Goal: Task Accomplishment & Management: Manage account settings

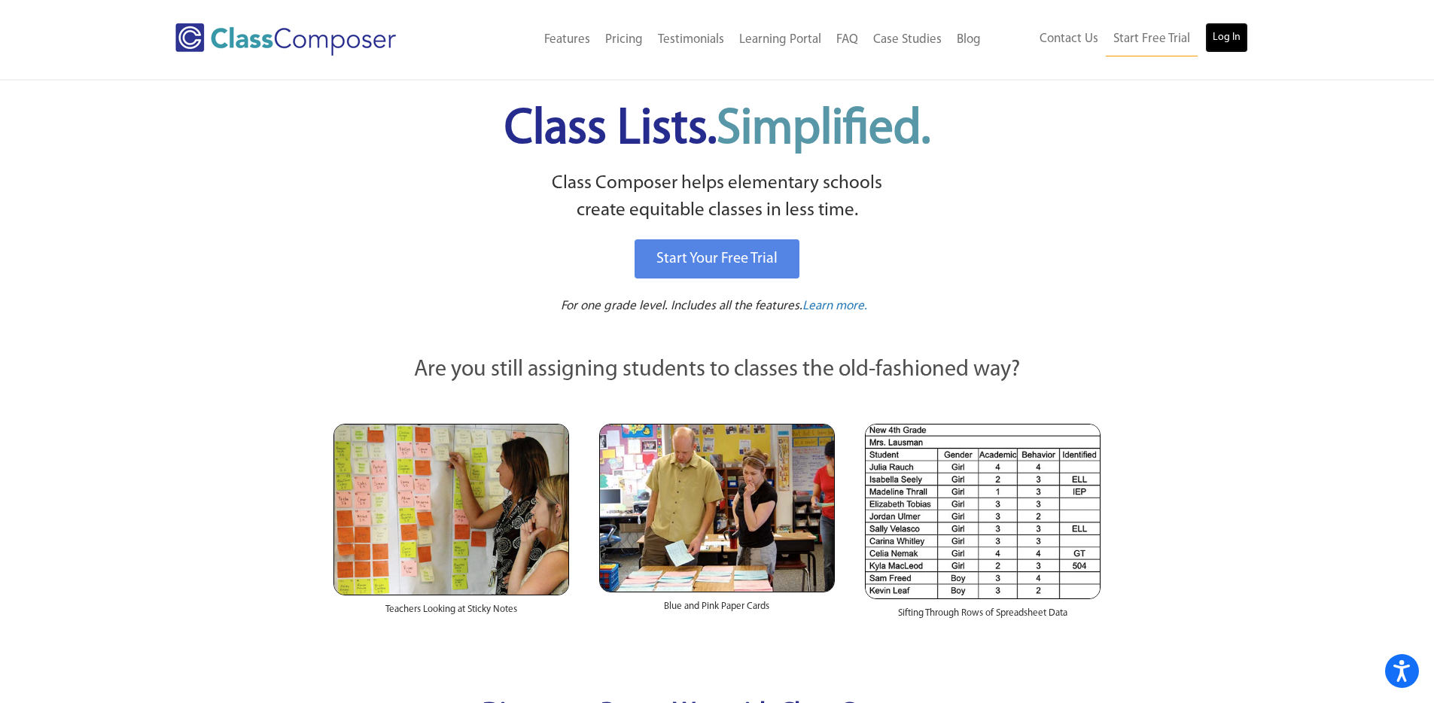
click at [1227, 35] on link "Log In" at bounding box center [1226, 38] width 43 height 30
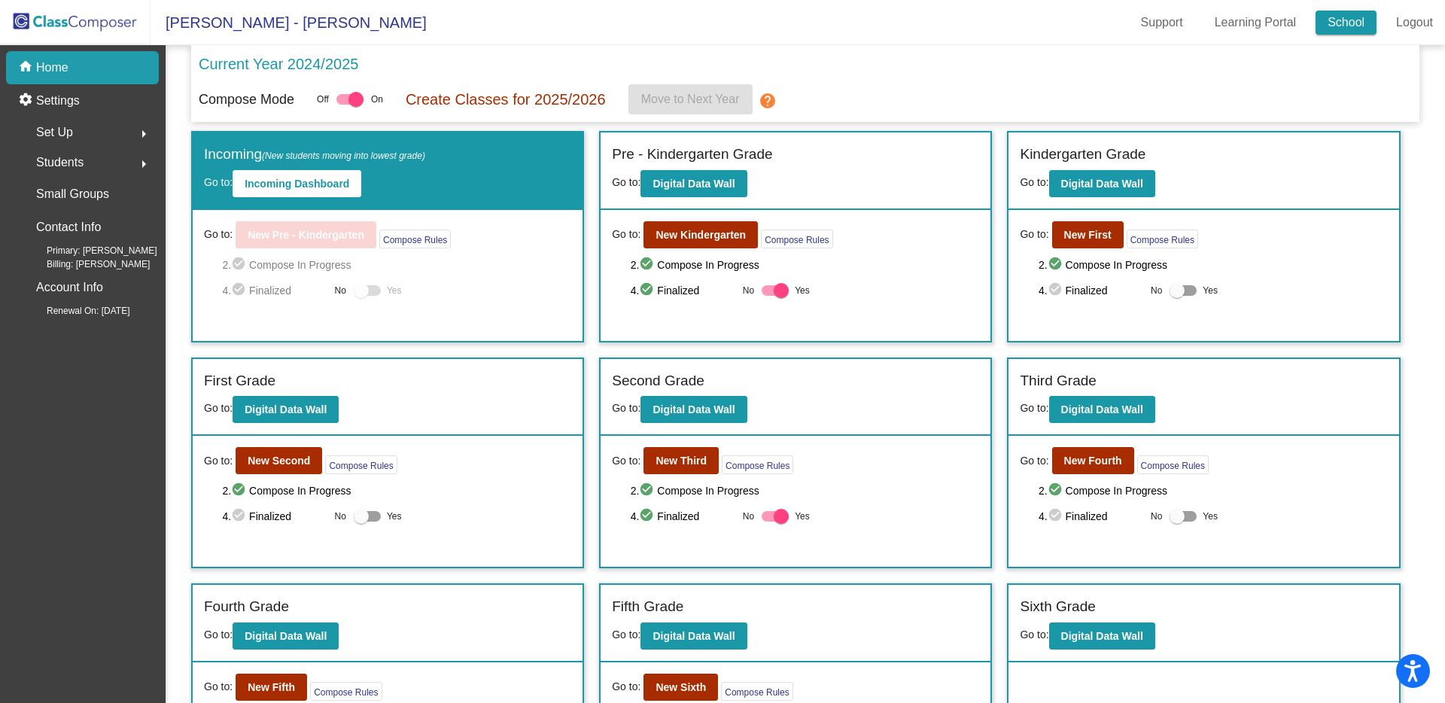
click at [1343, 19] on link "School" at bounding box center [1345, 23] width 61 height 24
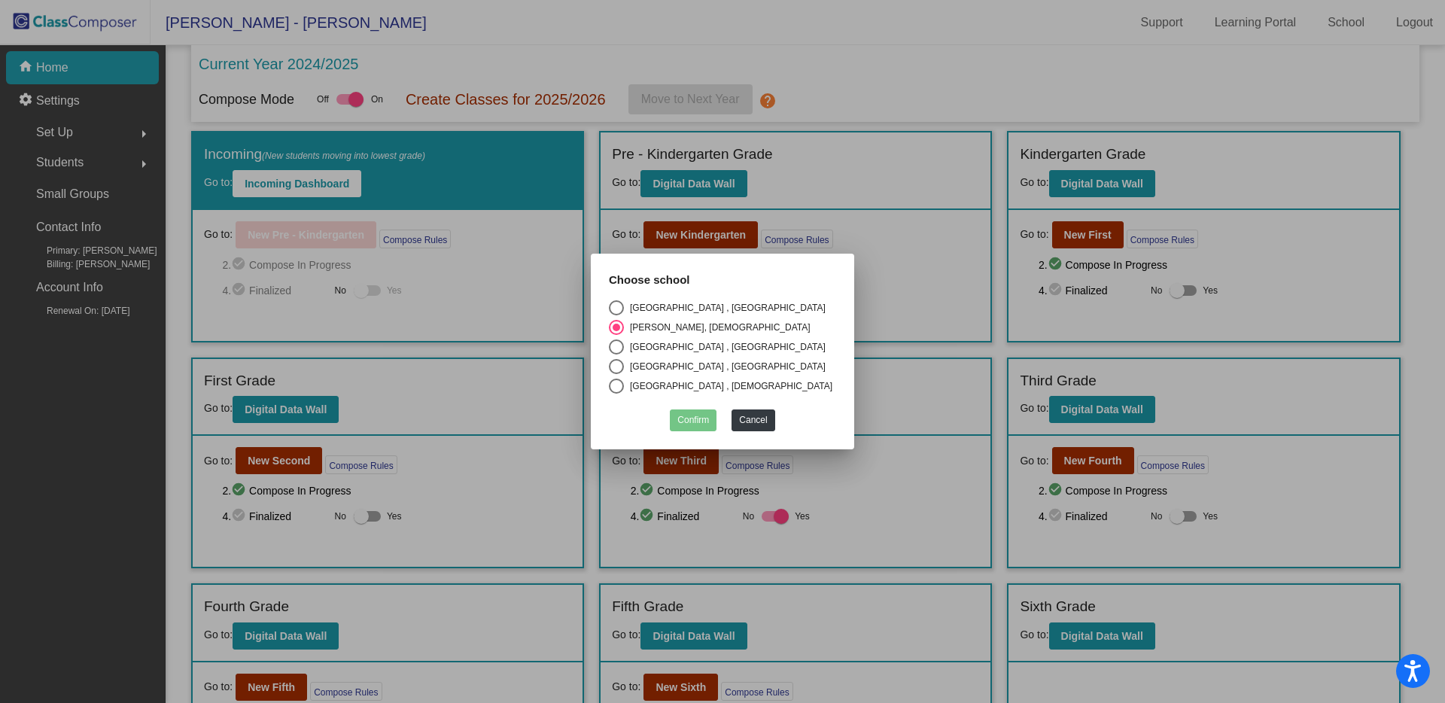
click at [614, 385] on div "Select an option" at bounding box center [616, 386] width 15 height 15
click at [616, 394] on input "Old Adobe Elementary , Old Adobe Union" at bounding box center [616, 394] width 1 height 1
radio input "true"
click at [694, 422] on button "Confirm" at bounding box center [693, 420] width 47 height 22
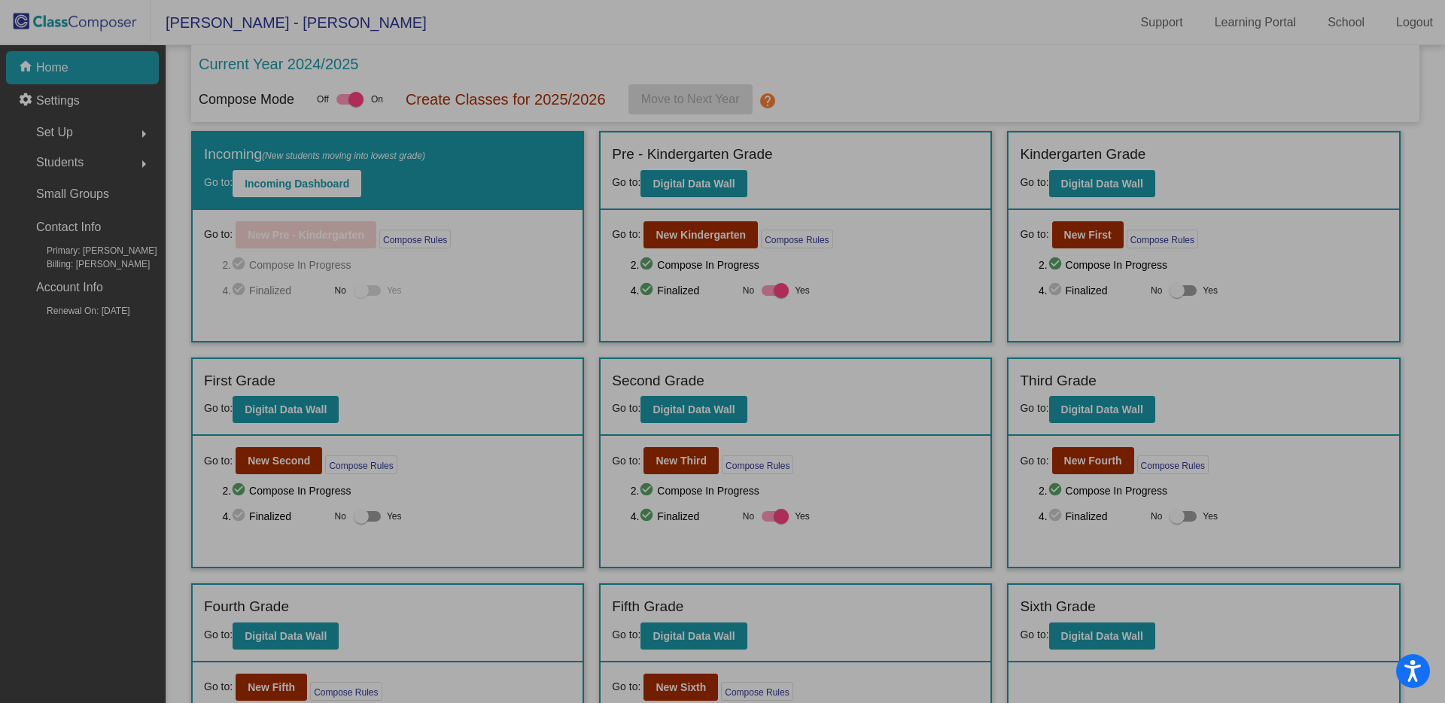
checkbox input "false"
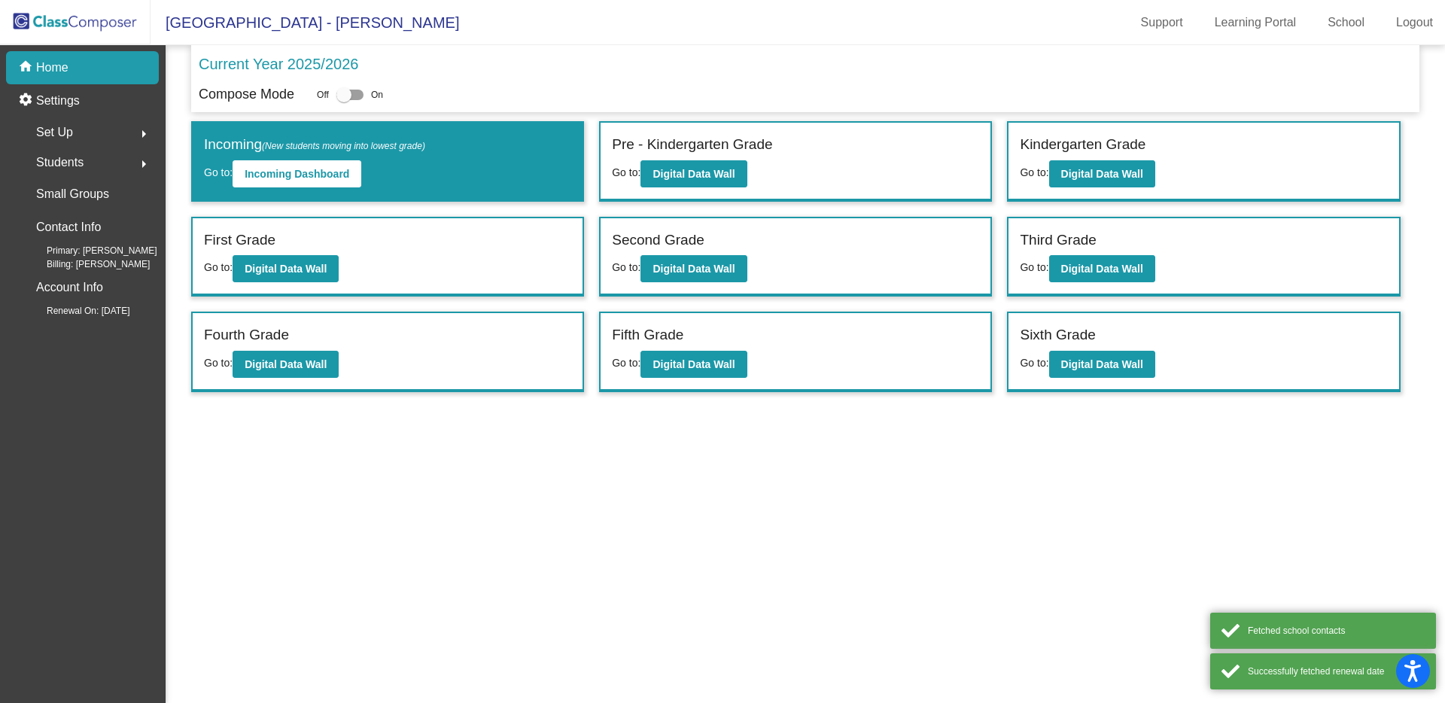
click at [80, 129] on div "Set Up arrow_right" at bounding box center [87, 132] width 144 height 30
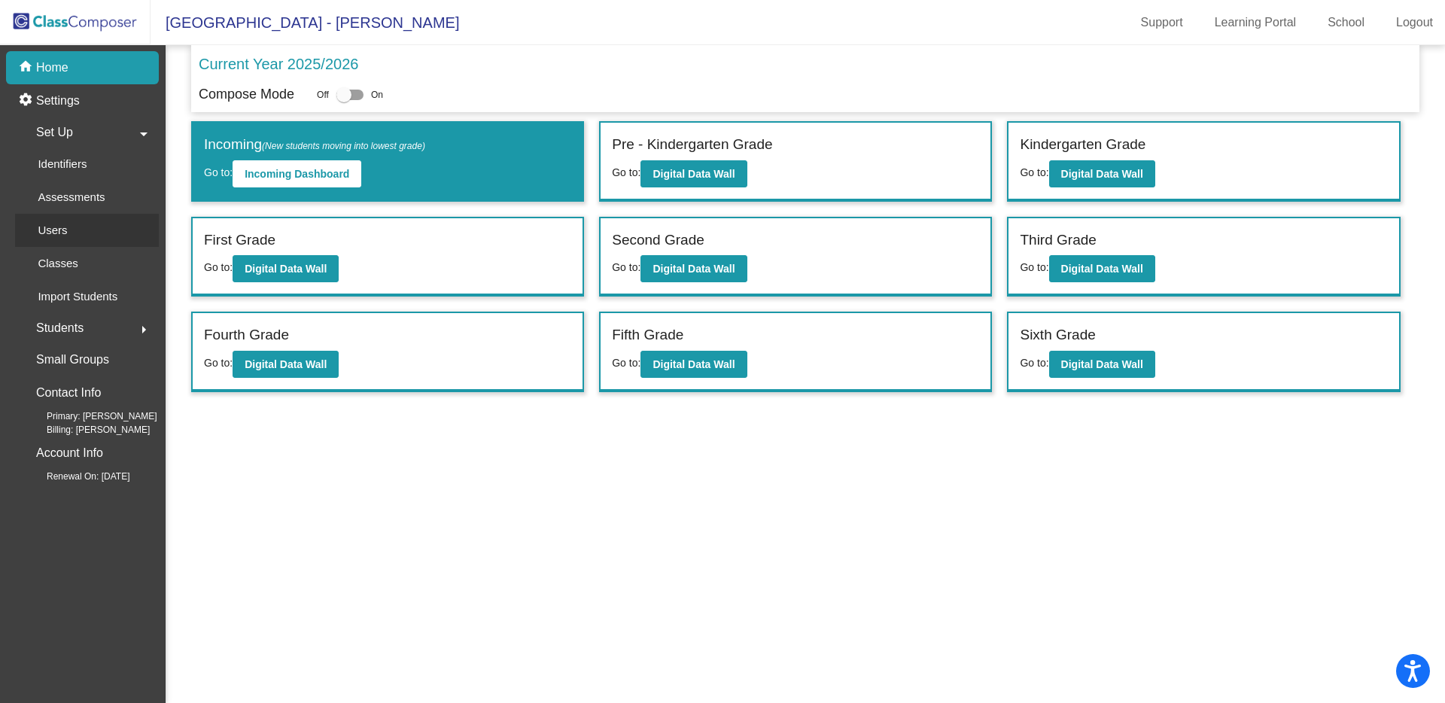
click at [75, 227] on div "Users" at bounding box center [47, 230] width 65 height 33
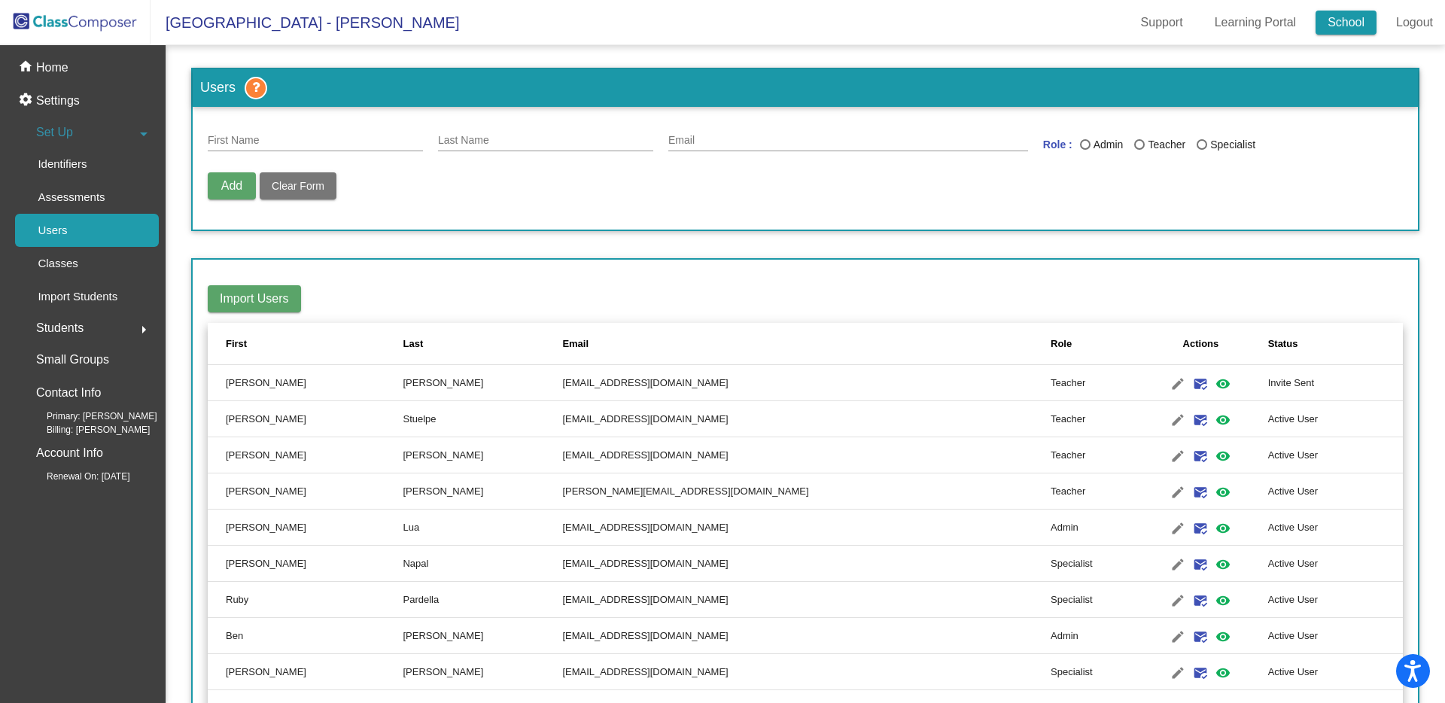
click at [1352, 24] on link "School" at bounding box center [1345, 23] width 61 height 24
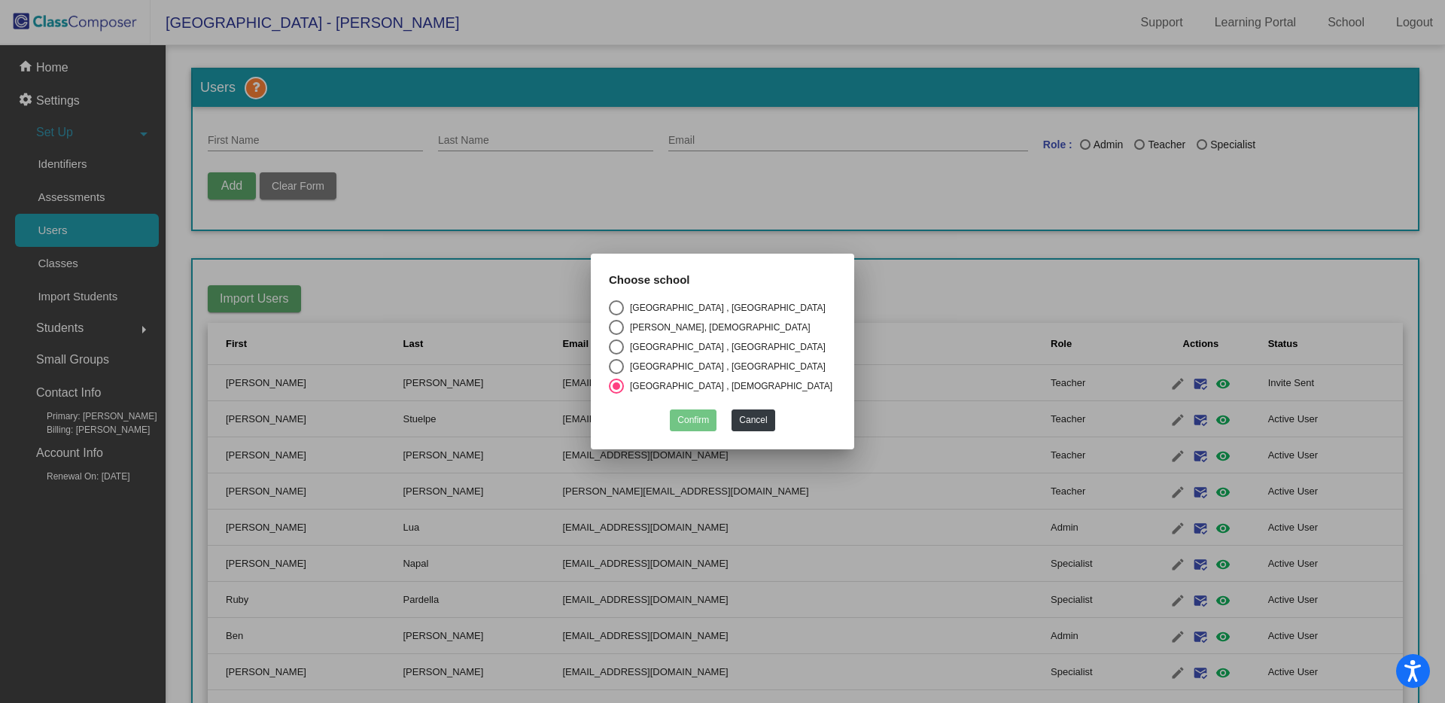
click at [615, 365] on div "Select an option" at bounding box center [616, 366] width 15 height 15
click at [616, 374] on input "Miwok Valley Elementary School , Old Adobe Union" at bounding box center [616, 374] width 1 height 1
radio input "true"
click at [684, 412] on button "Confirm" at bounding box center [693, 420] width 47 height 22
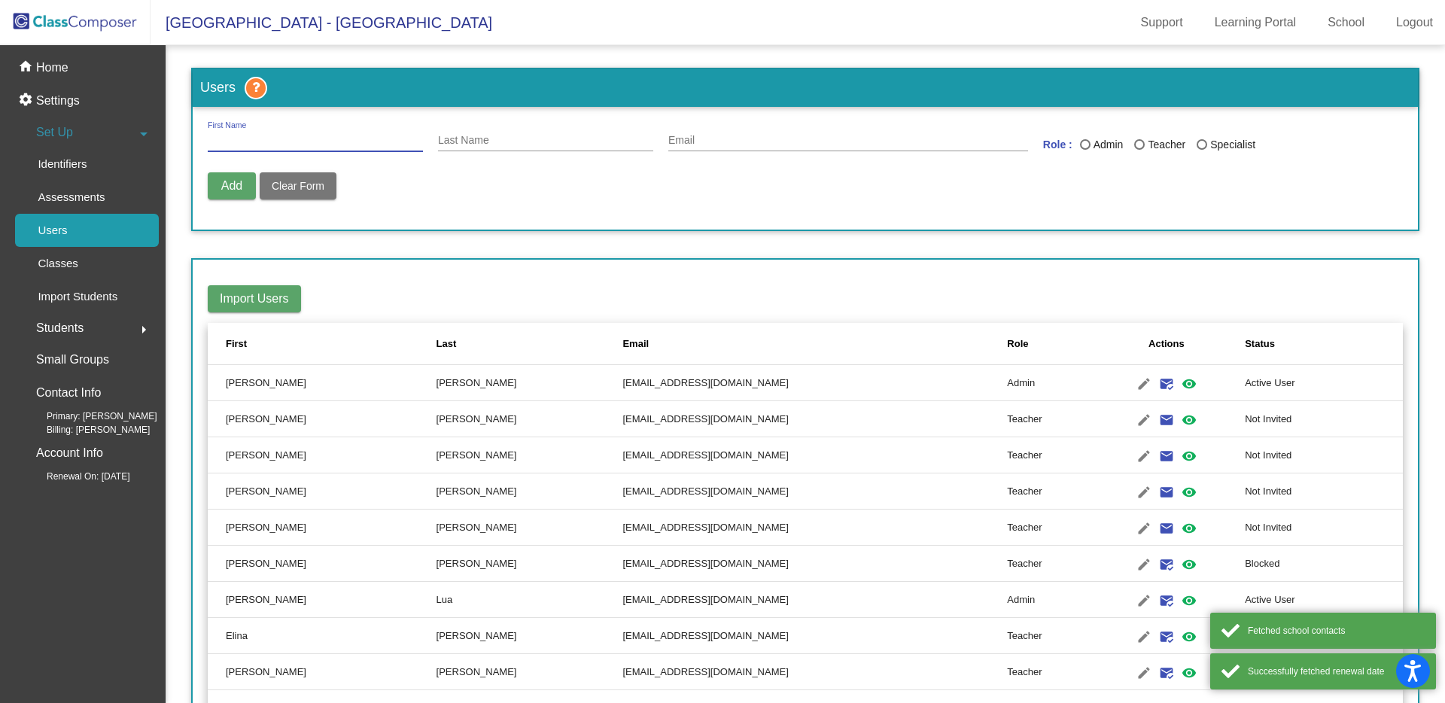
click at [271, 135] on input "First Name" at bounding box center [315, 141] width 215 height 12
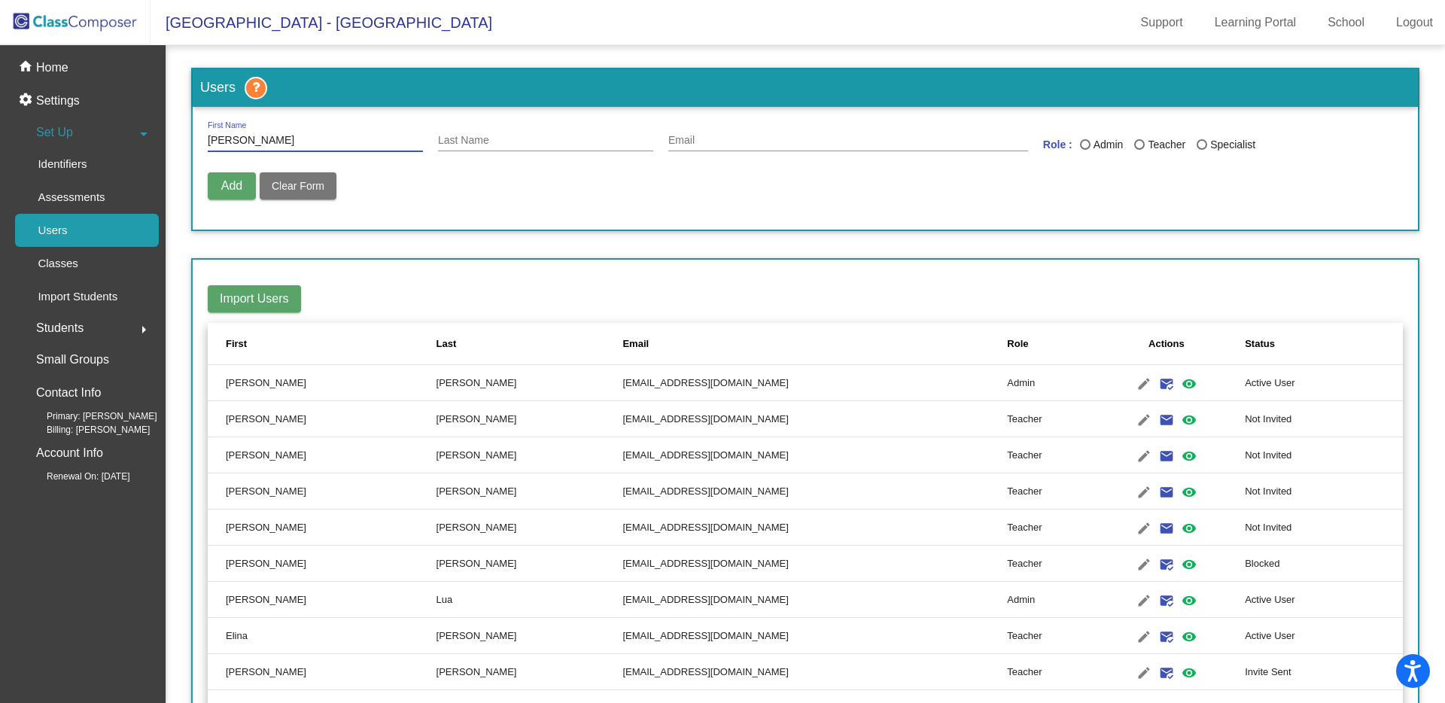
type input "Olivia"
type input "Steward"
type input "ostewart@oldadobe.org"
click at [1134, 144] on div "Last Name" at bounding box center [1139, 144] width 11 height 11
click at [1139, 150] on input "Teacher" at bounding box center [1139, 150] width 1 height 1
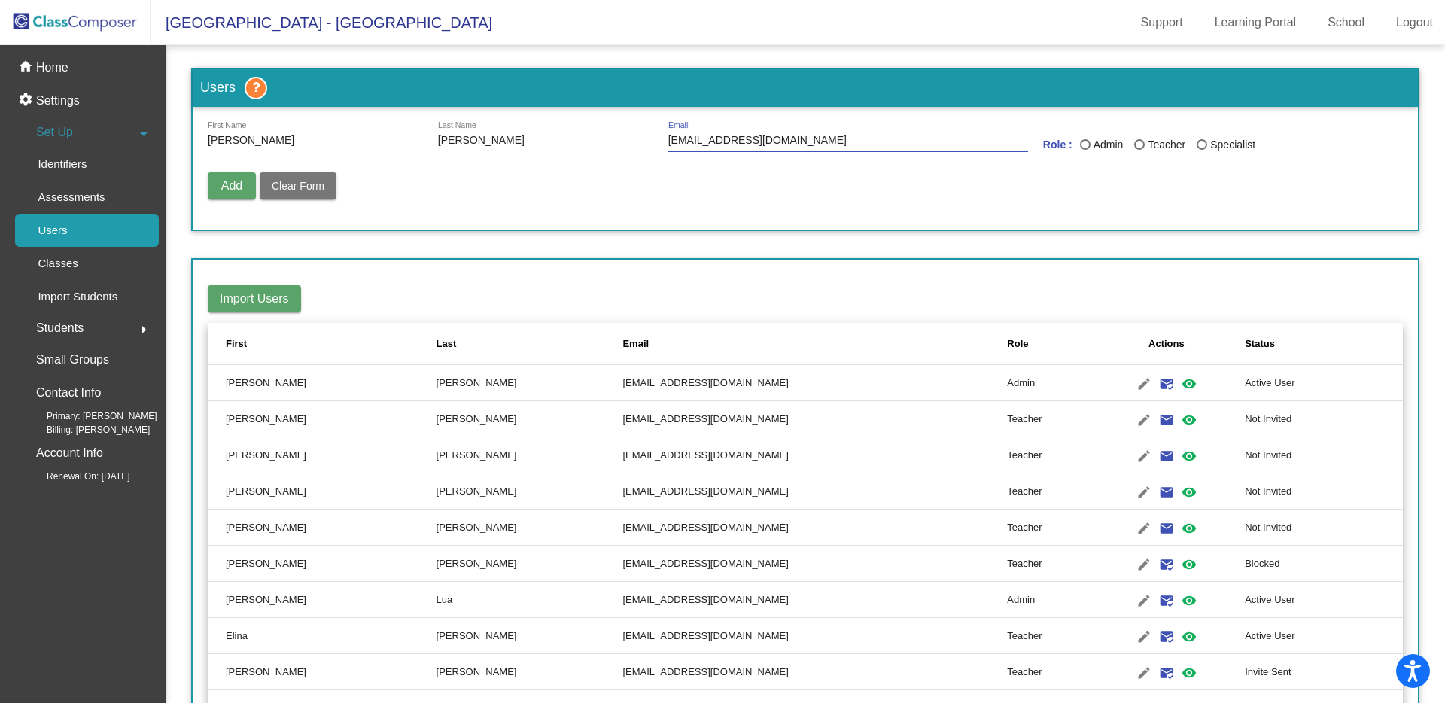
radio input "true"
click at [232, 183] on span "Add" at bounding box center [231, 185] width 21 height 13
radio input "false"
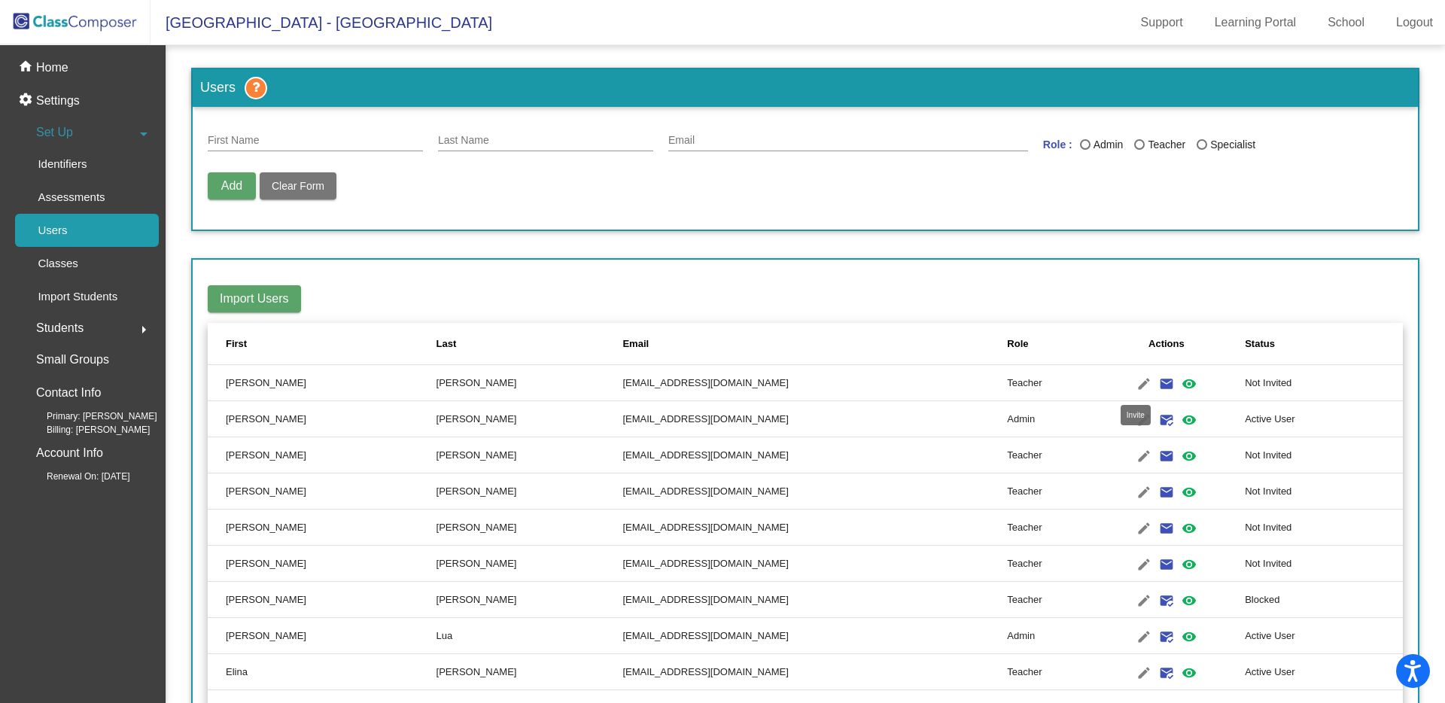
click at [1157, 383] on mat-icon "email" at bounding box center [1166, 384] width 18 height 18
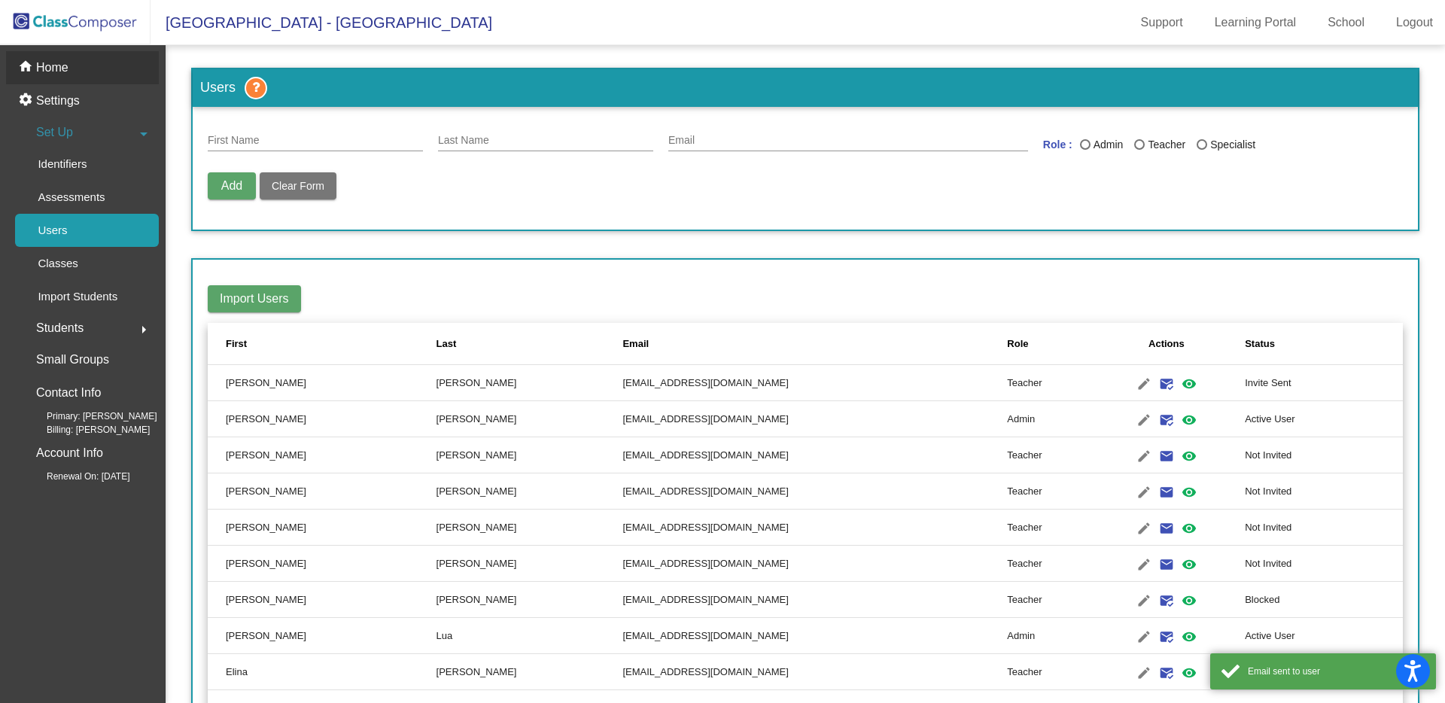
click at [55, 67] on p "Home" at bounding box center [52, 68] width 32 height 18
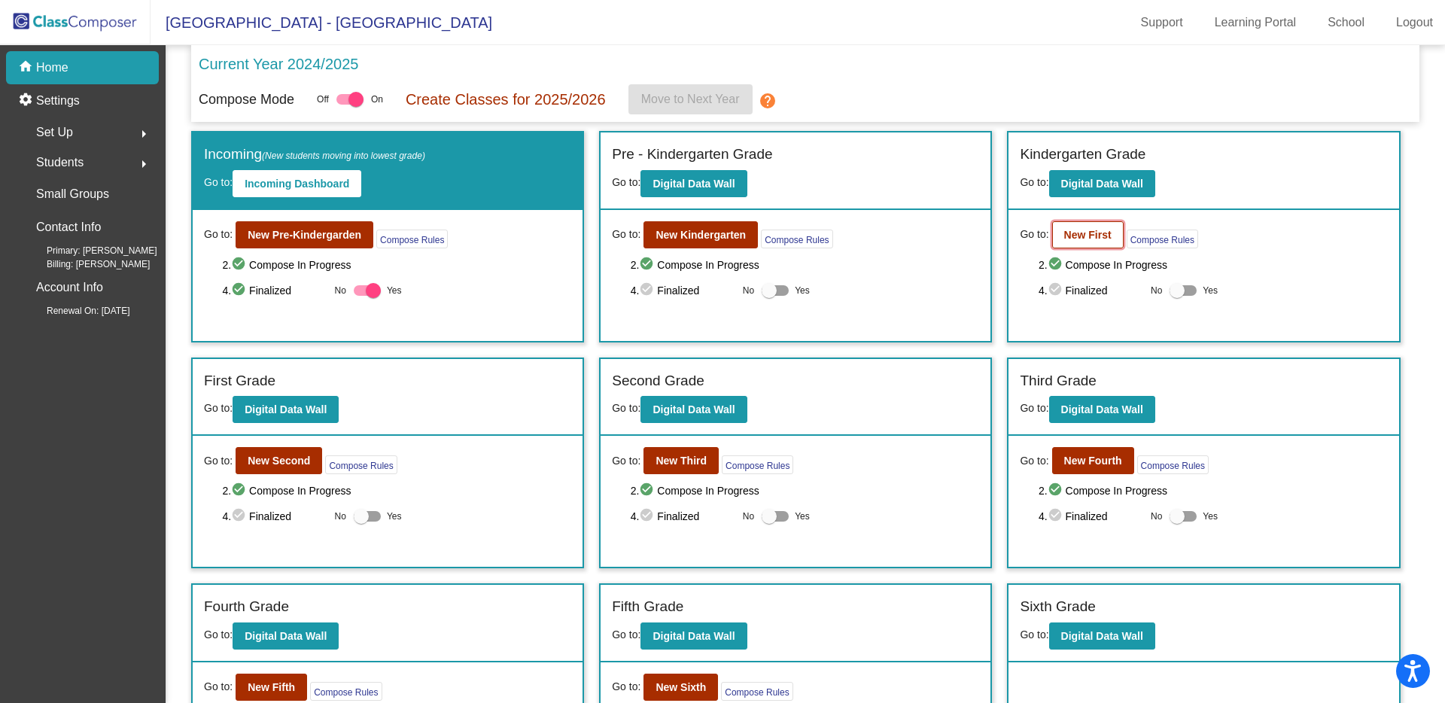
click at [1078, 233] on b "New First" at bounding box center [1087, 235] width 47 height 12
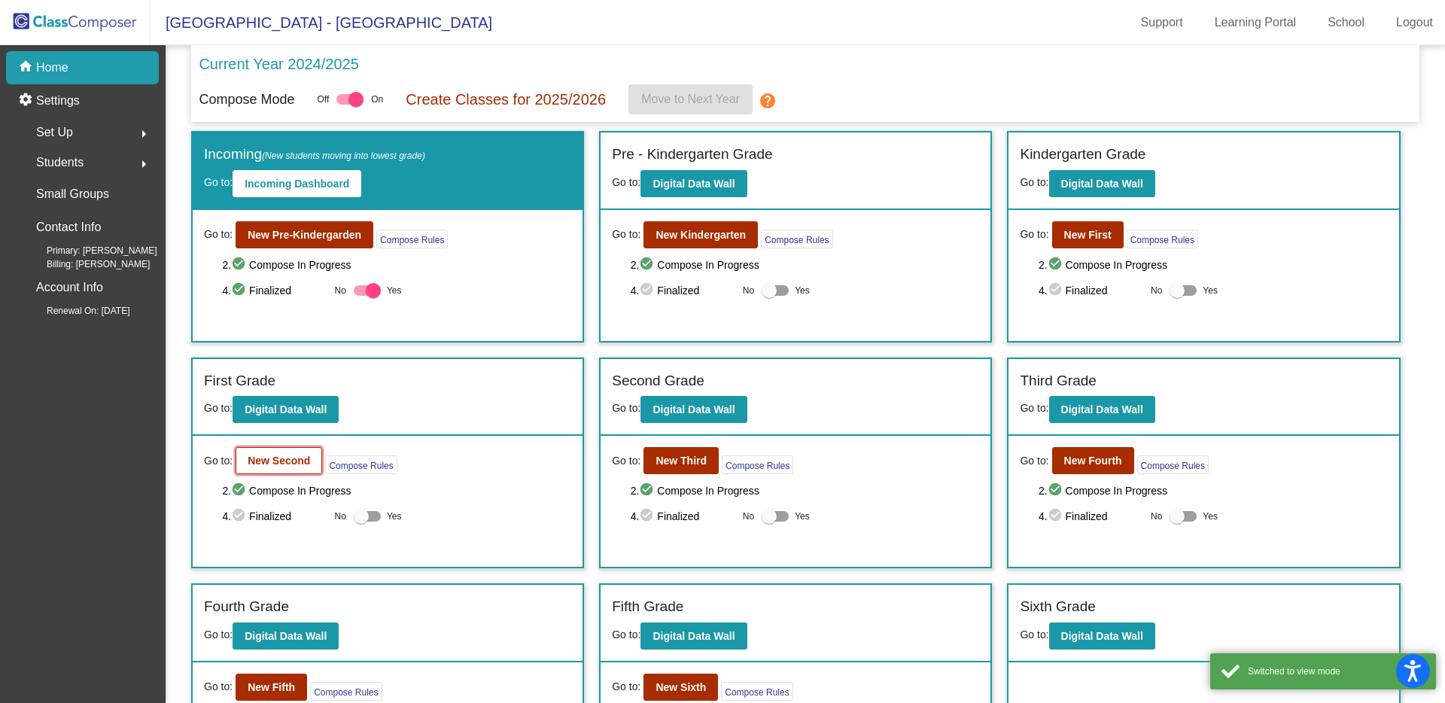
click at [293, 461] on b "New Second" at bounding box center [279, 461] width 62 height 12
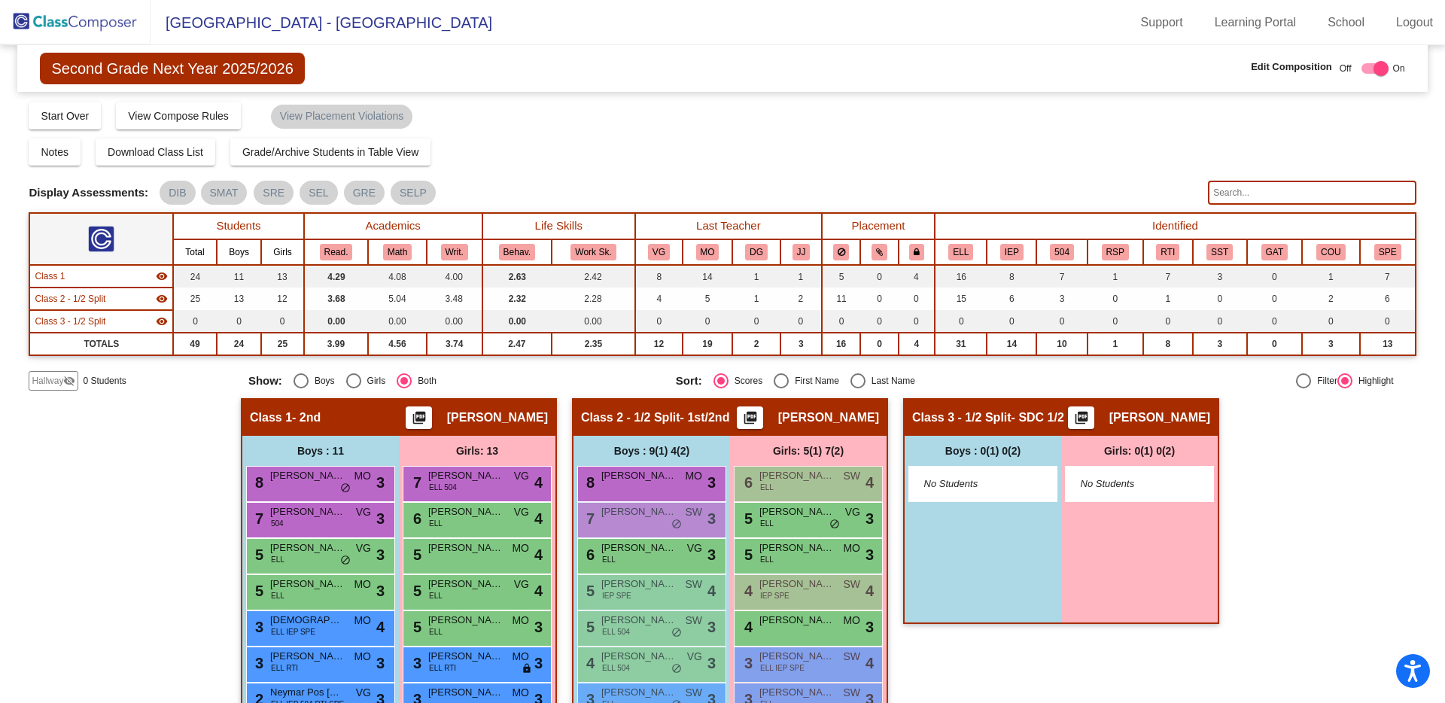
click at [53, 383] on span "Hallway" at bounding box center [48, 381] width 32 height 14
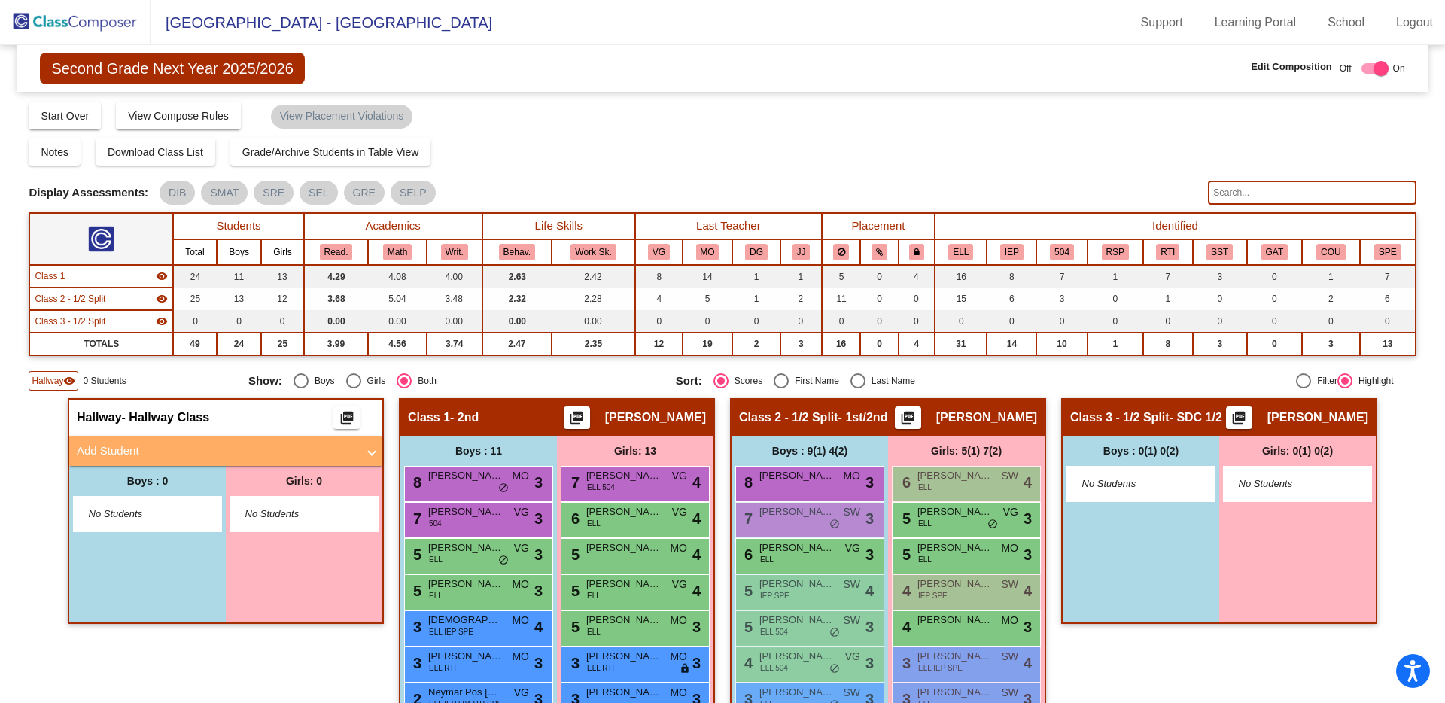
click at [83, 24] on img at bounding box center [75, 22] width 151 height 44
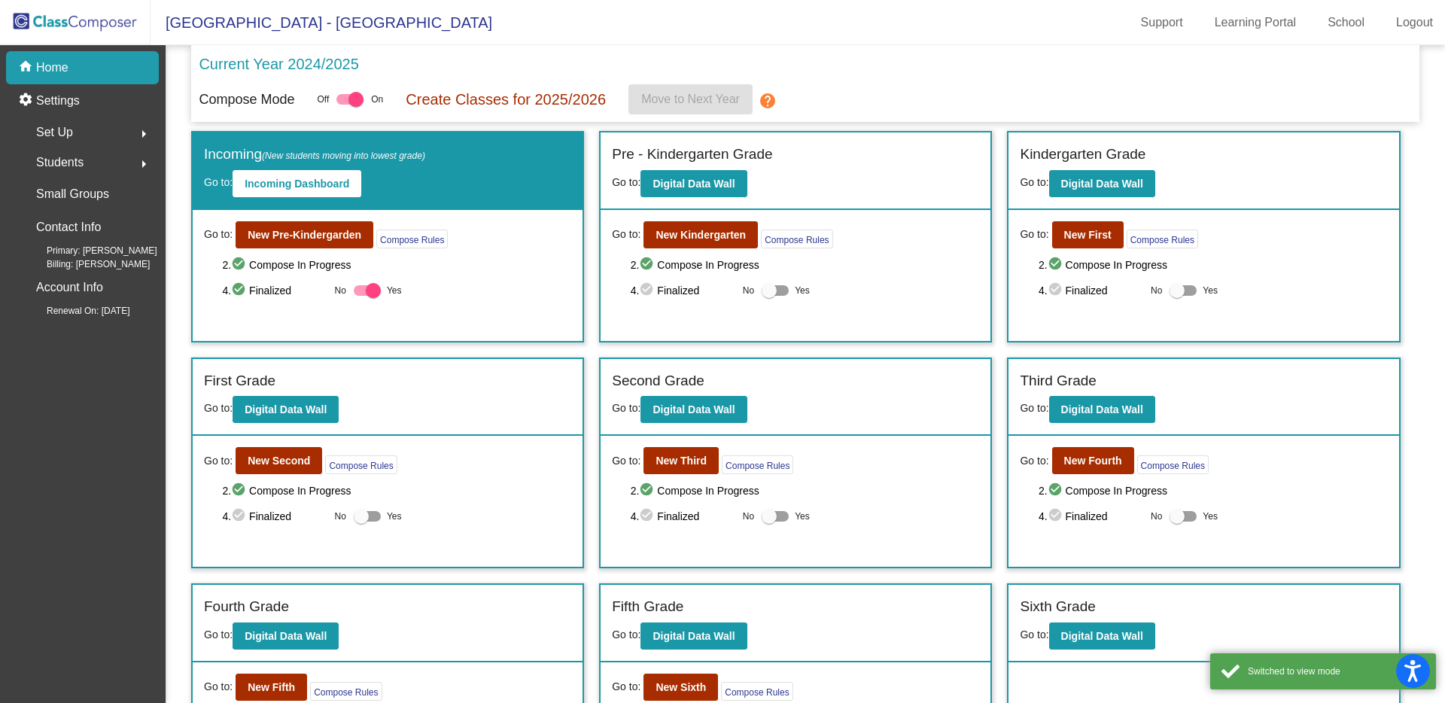
click at [102, 138] on div "Set Up arrow_right" at bounding box center [87, 132] width 144 height 30
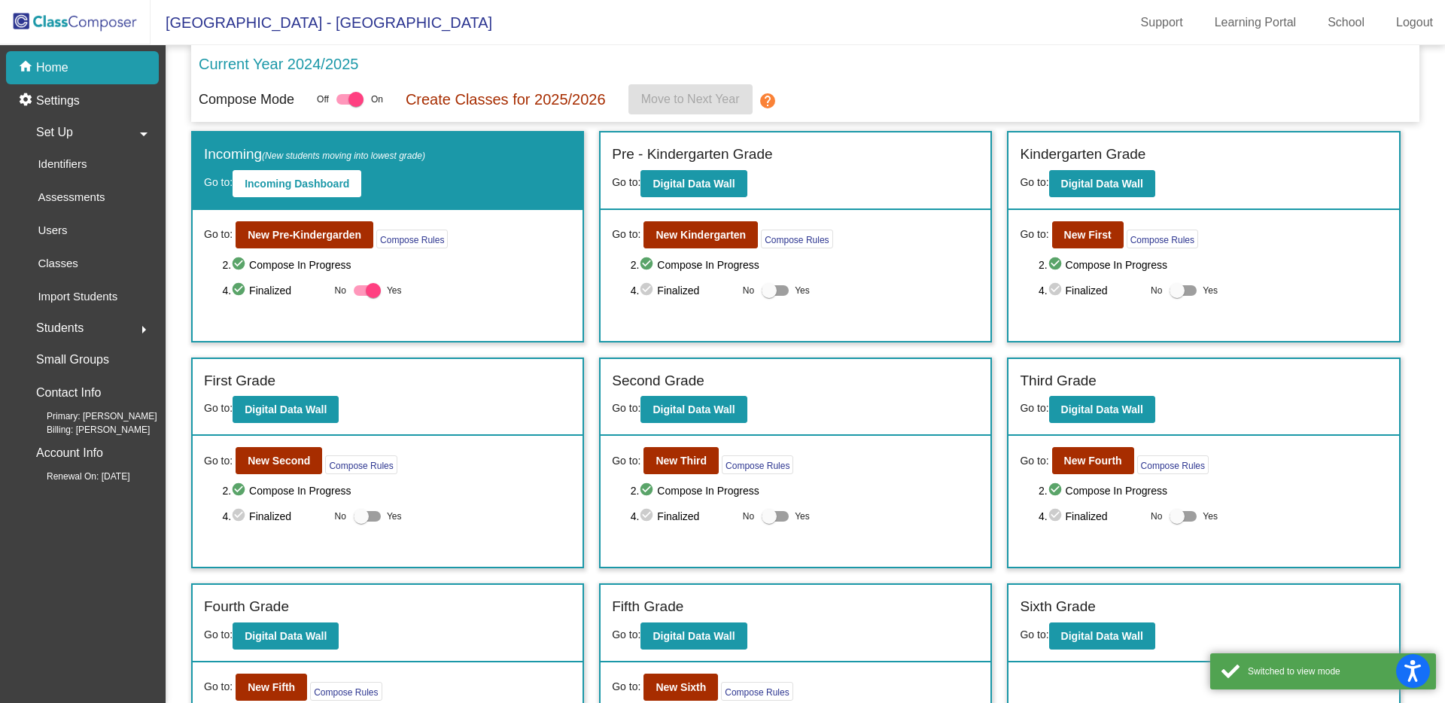
click at [85, 334] on div "Students arrow_right" at bounding box center [87, 328] width 144 height 30
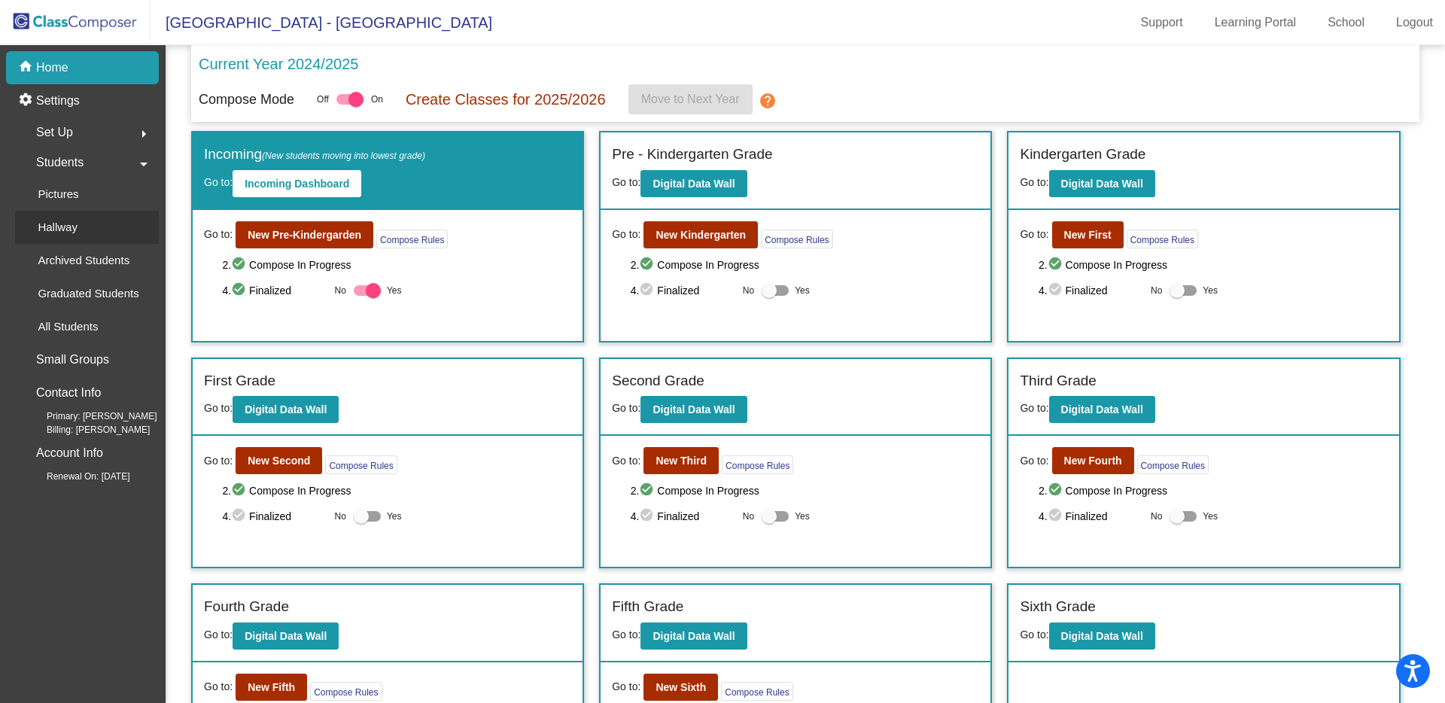
click at [73, 241] on div "Hallway" at bounding box center [52, 227] width 74 height 33
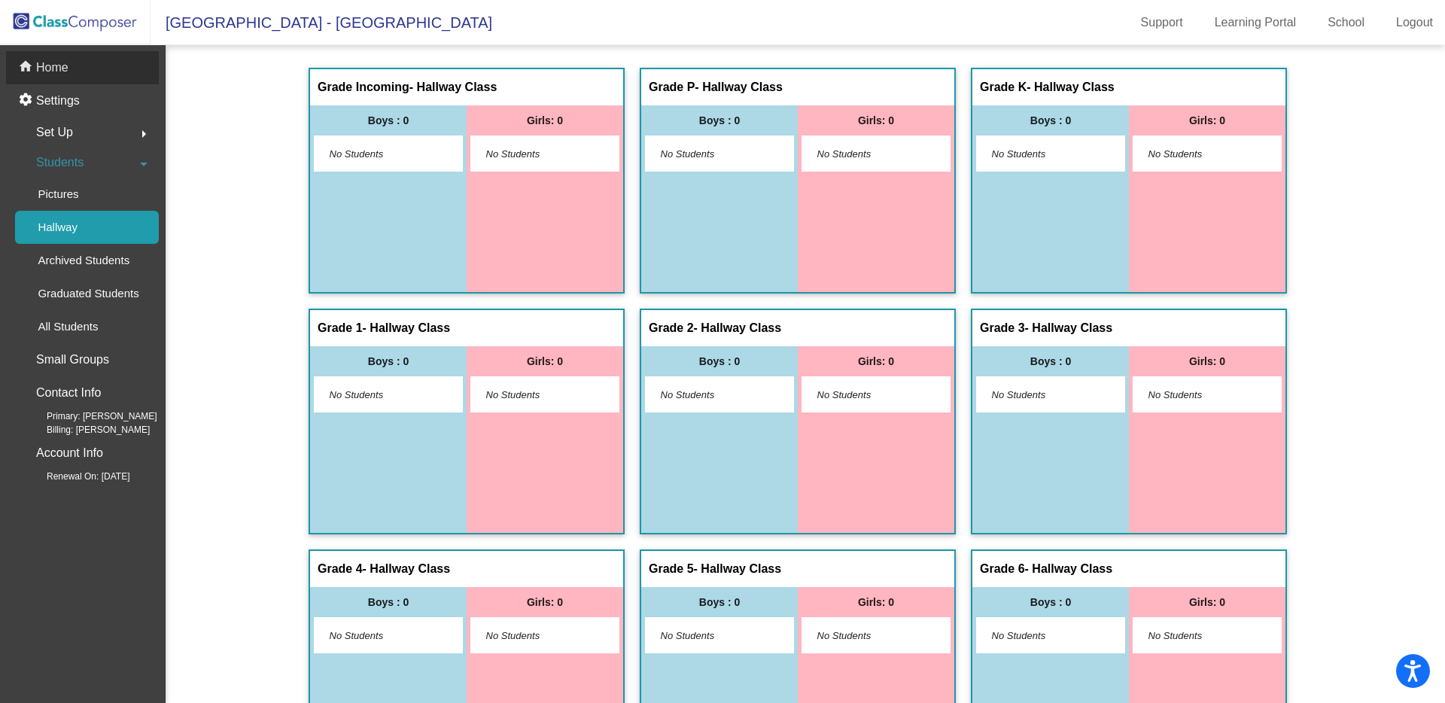
click at [78, 61] on div "home Home" at bounding box center [82, 67] width 153 height 33
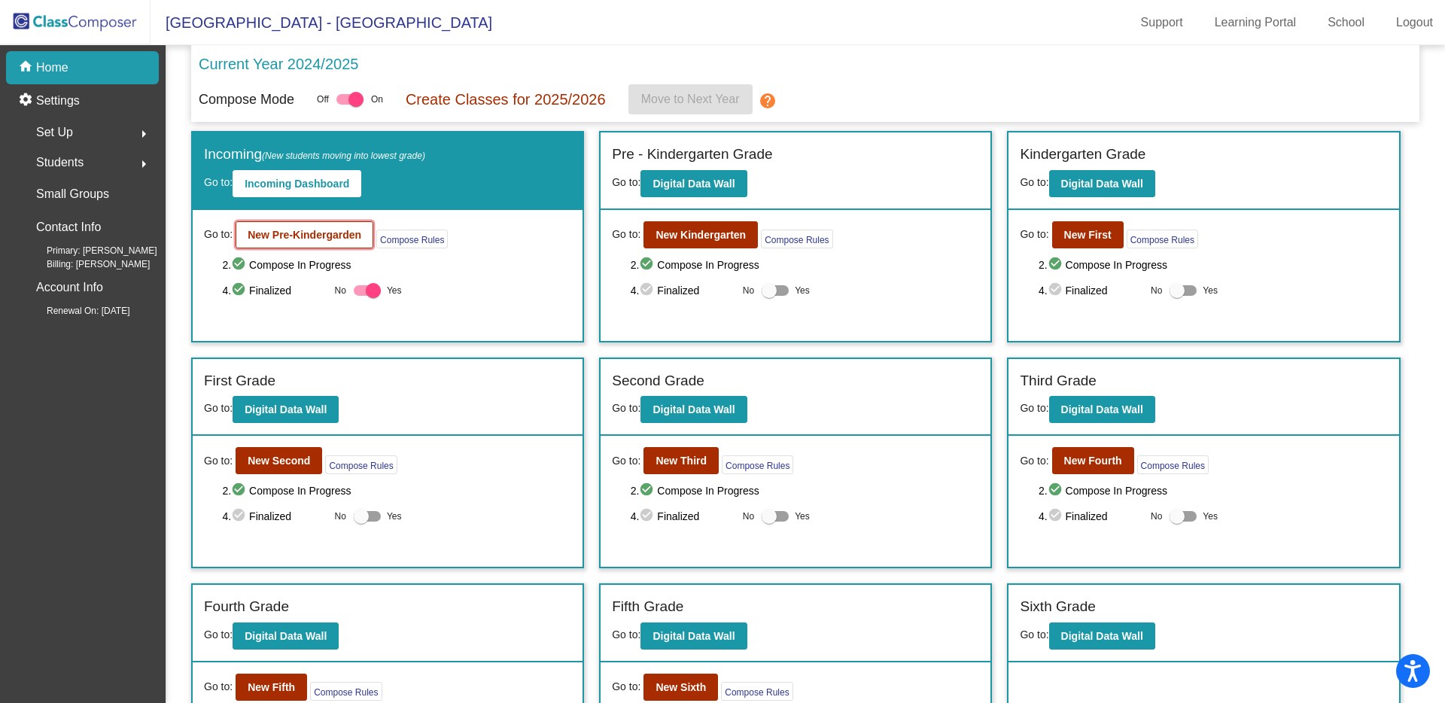
click at [270, 236] on b "New Pre-Kindergarden" at bounding box center [305, 235] width 114 height 12
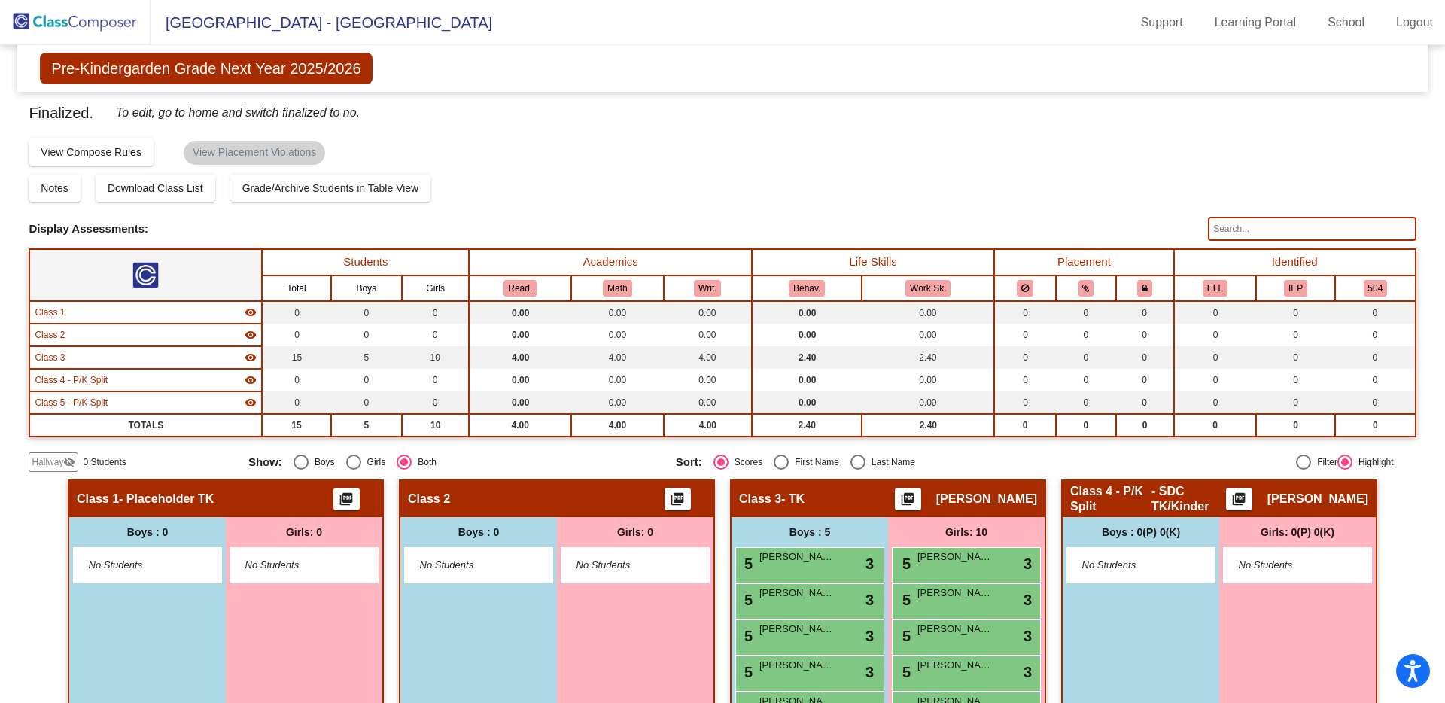
click at [47, 457] on span "Hallway" at bounding box center [48, 462] width 32 height 14
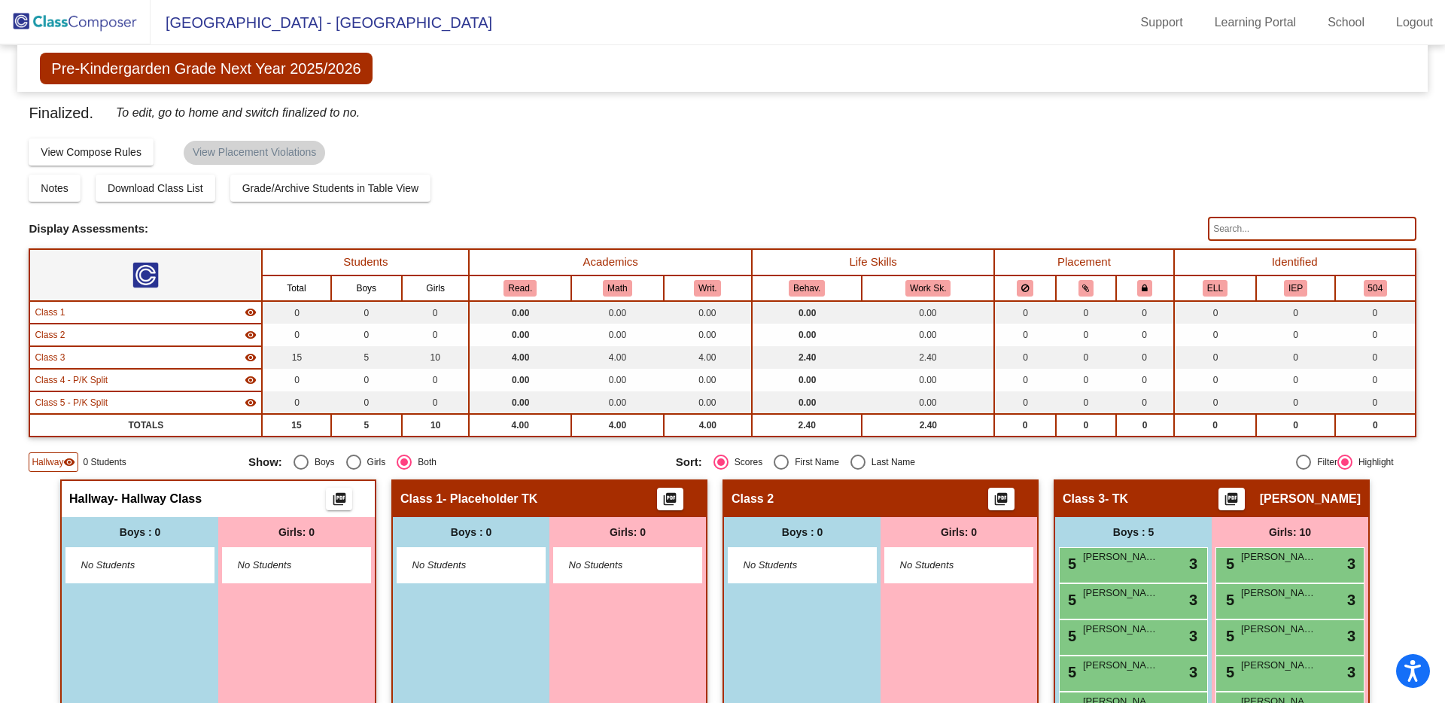
click at [47, 457] on span "Hallway" at bounding box center [48, 462] width 32 height 14
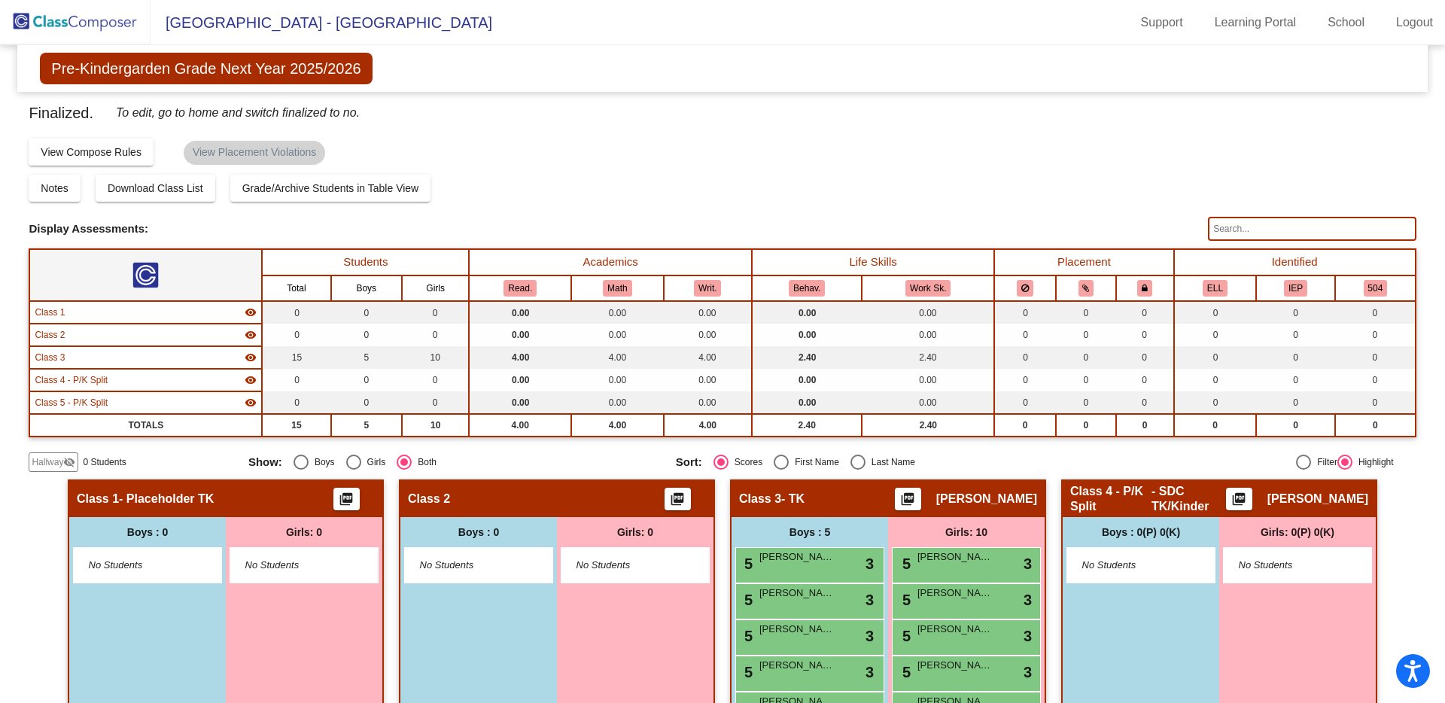
click at [47, 457] on span "Hallway" at bounding box center [48, 462] width 32 height 14
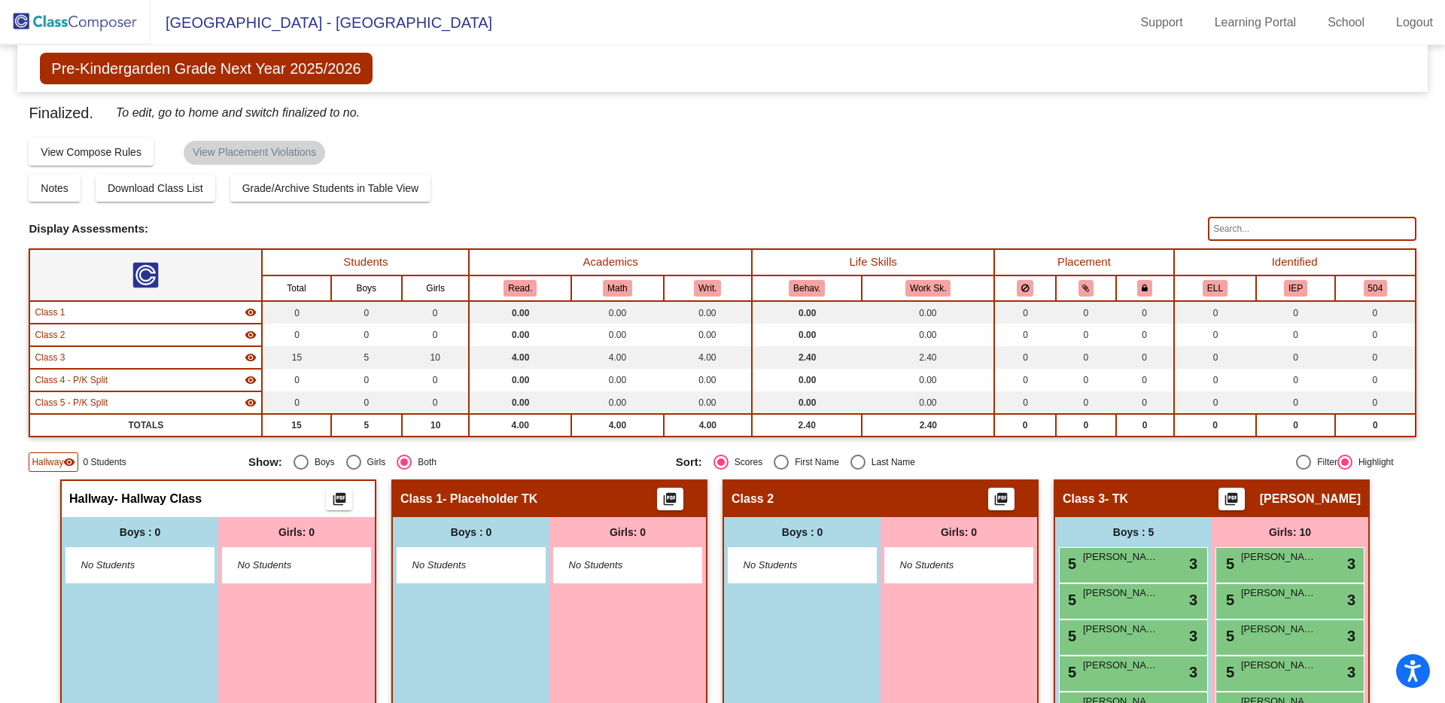
click at [47, 457] on span "Hallway" at bounding box center [48, 462] width 32 height 14
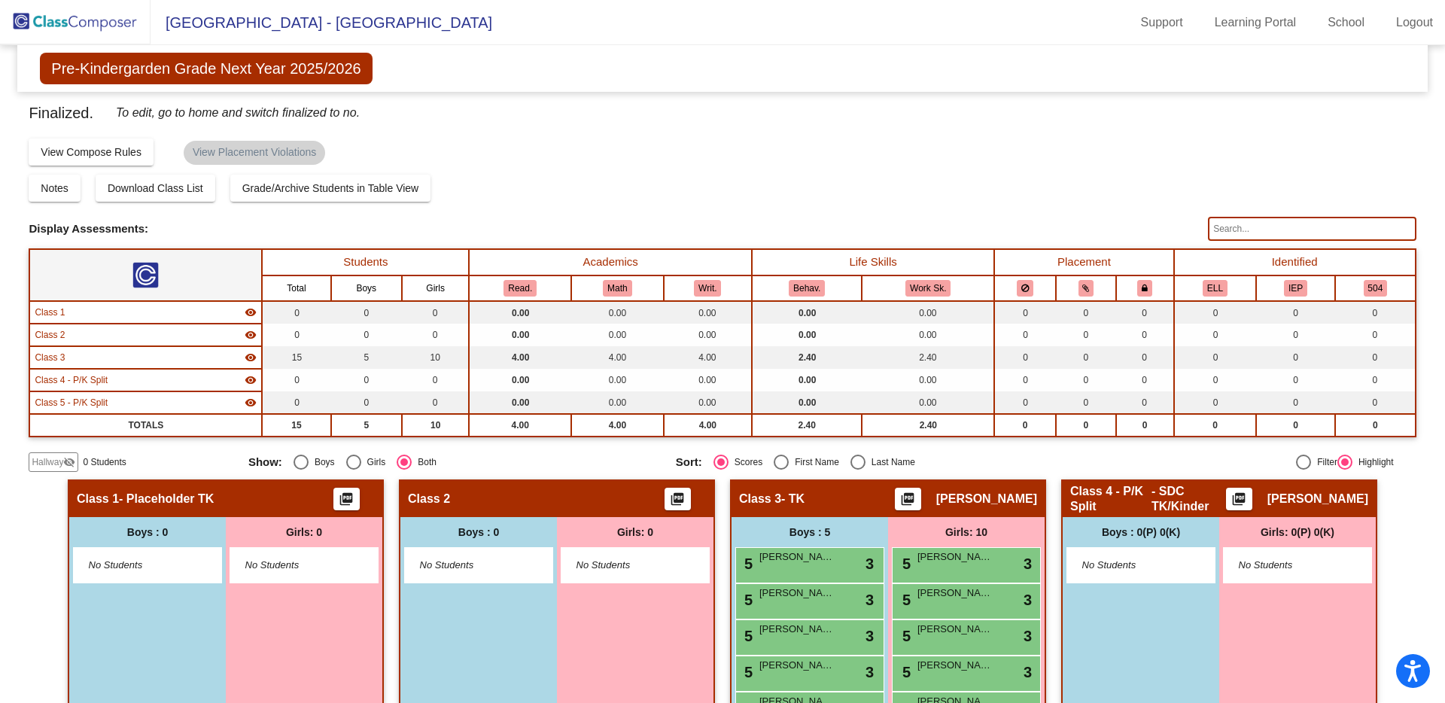
click at [71, 24] on img at bounding box center [75, 22] width 151 height 44
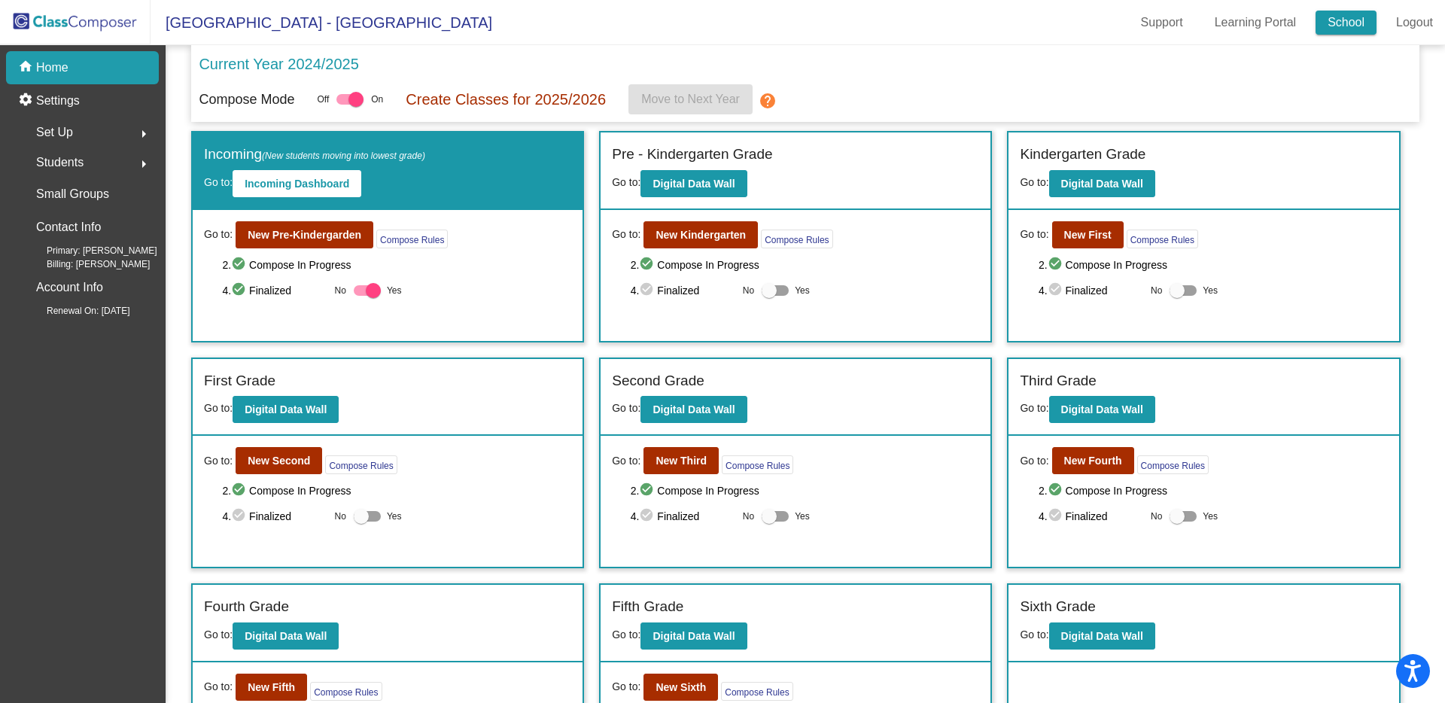
click at [1324, 24] on link "School" at bounding box center [1345, 23] width 61 height 24
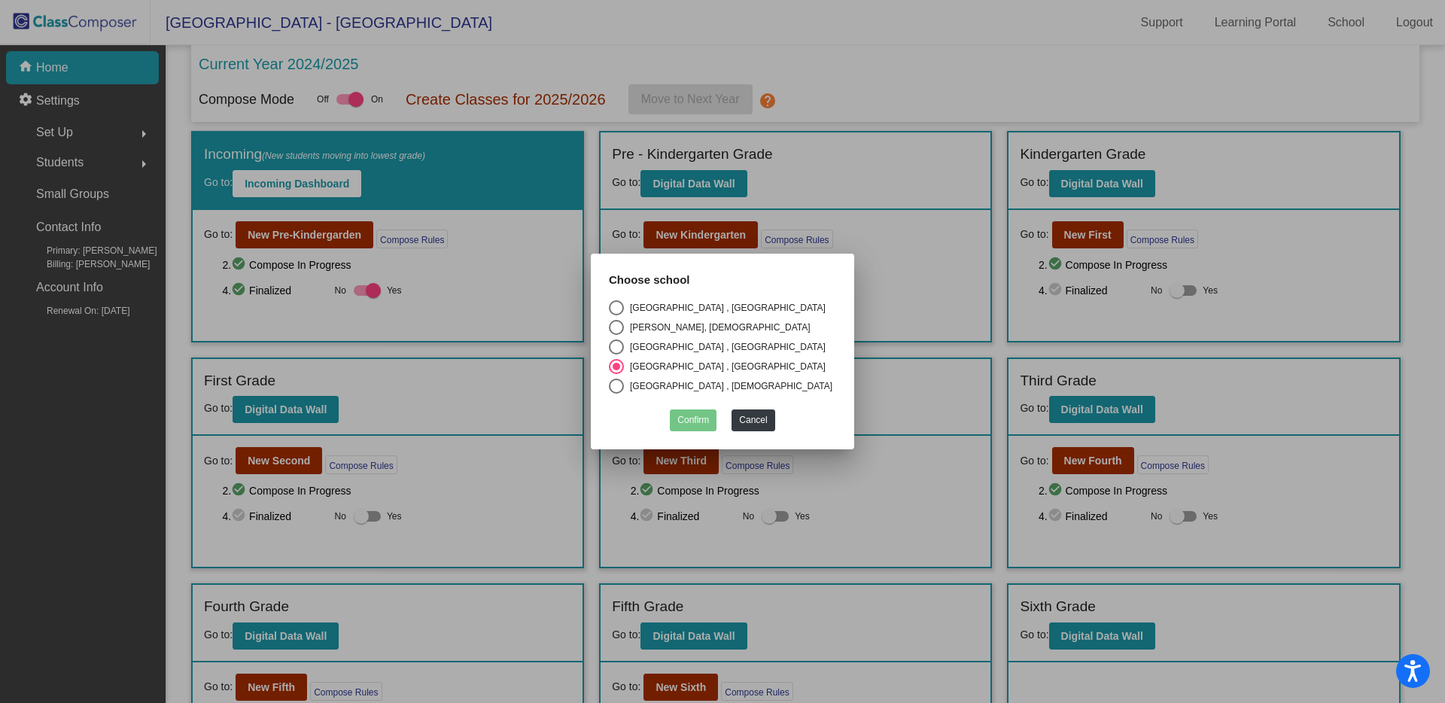
click at [616, 325] on div "Select an option" at bounding box center [616, 327] width 15 height 15
click at [616, 335] on input "La Tercera, Old Adobe Union" at bounding box center [616, 335] width 1 height 1
radio input "true"
click at [677, 418] on button "Confirm" at bounding box center [693, 420] width 47 height 22
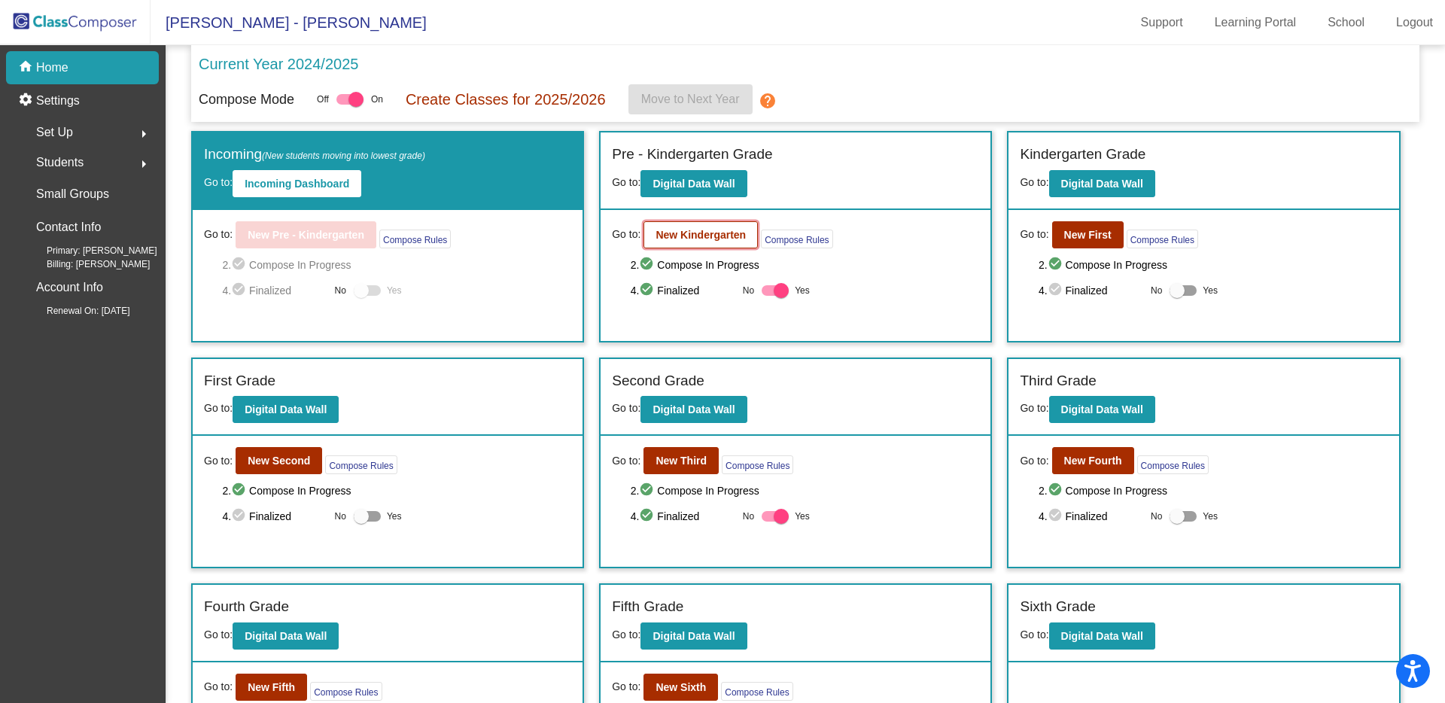
click at [667, 236] on b "New Kindergarten" at bounding box center [700, 235] width 90 height 12
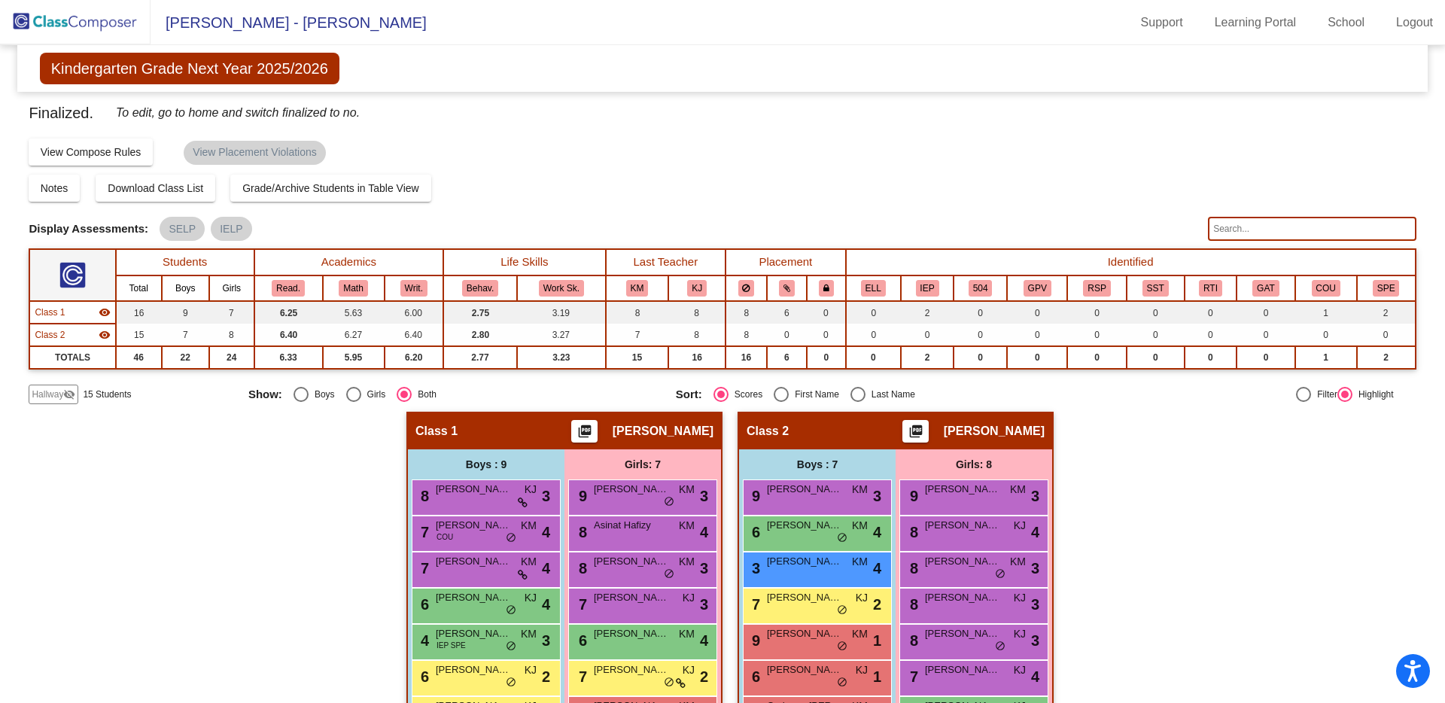
click at [63, 393] on mat-icon "visibility_off" at bounding box center [69, 394] width 12 height 12
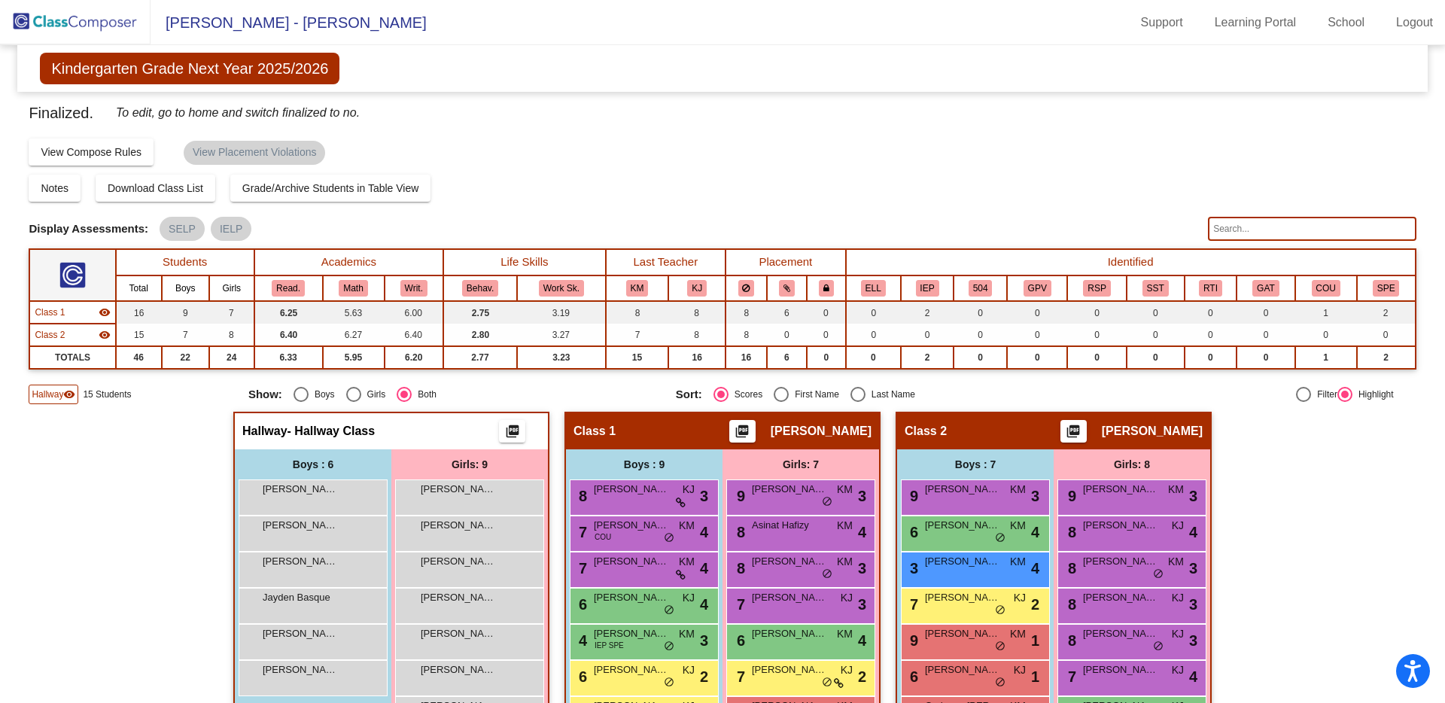
scroll to position [126, 0]
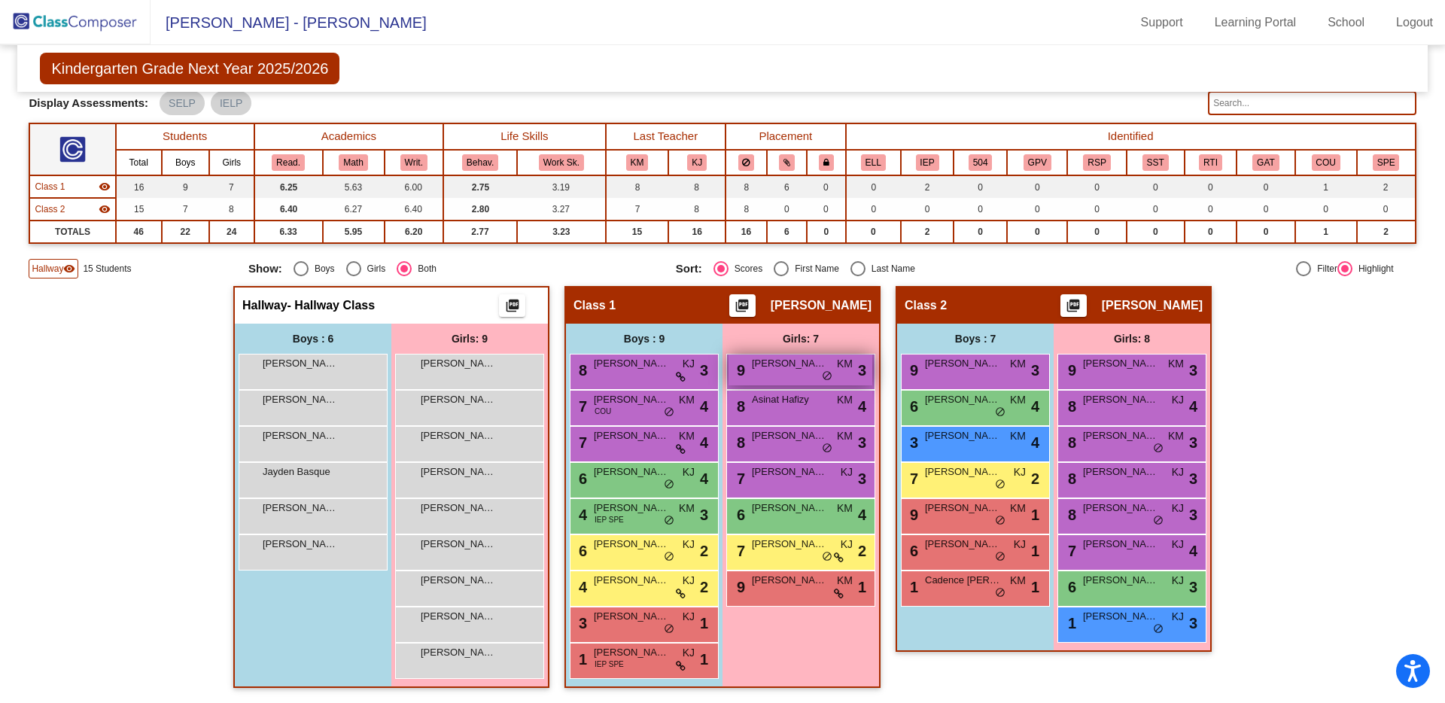
drag, startPoint x: 473, startPoint y: 368, endPoint x: 820, endPoint y: 373, distance: 346.9
click at [820, 373] on div "Hallway - Hallway Class picture_as_pdf Add Student First Name Last Name Student…" at bounding box center [722, 494] width 1387 height 417
click at [429, 373] on div "Amelie Fritz lock do_not_disturb_alt" at bounding box center [469, 369] width 144 height 31
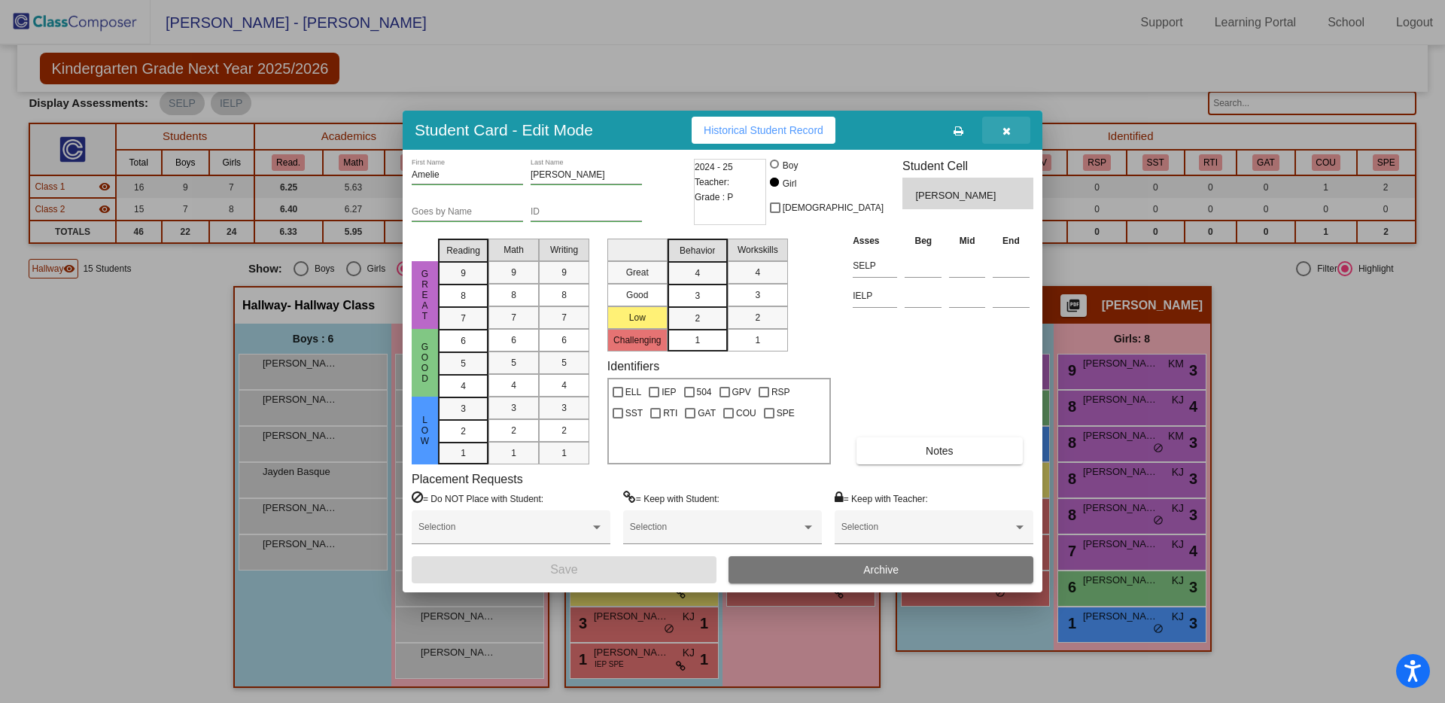
click at [1007, 135] on icon "button" at bounding box center [1006, 131] width 8 height 11
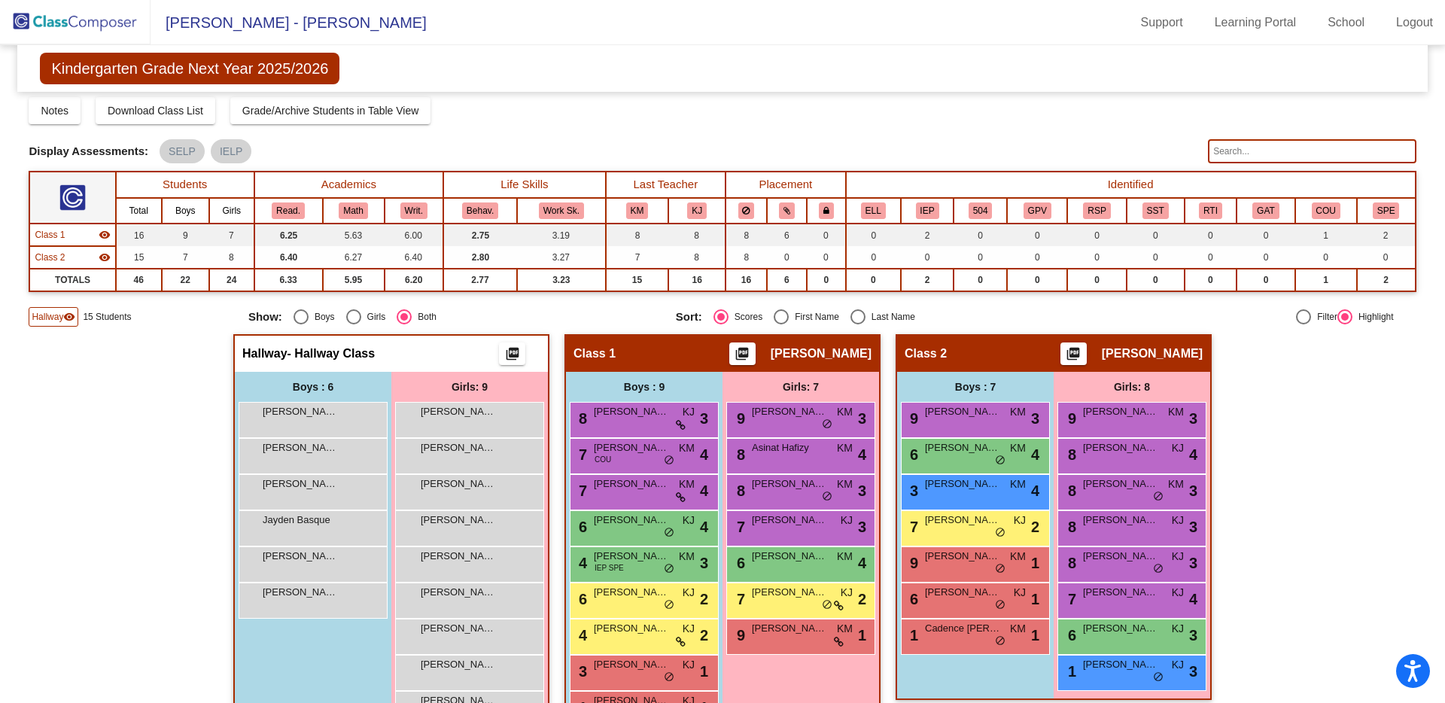
scroll to position [0, 0]
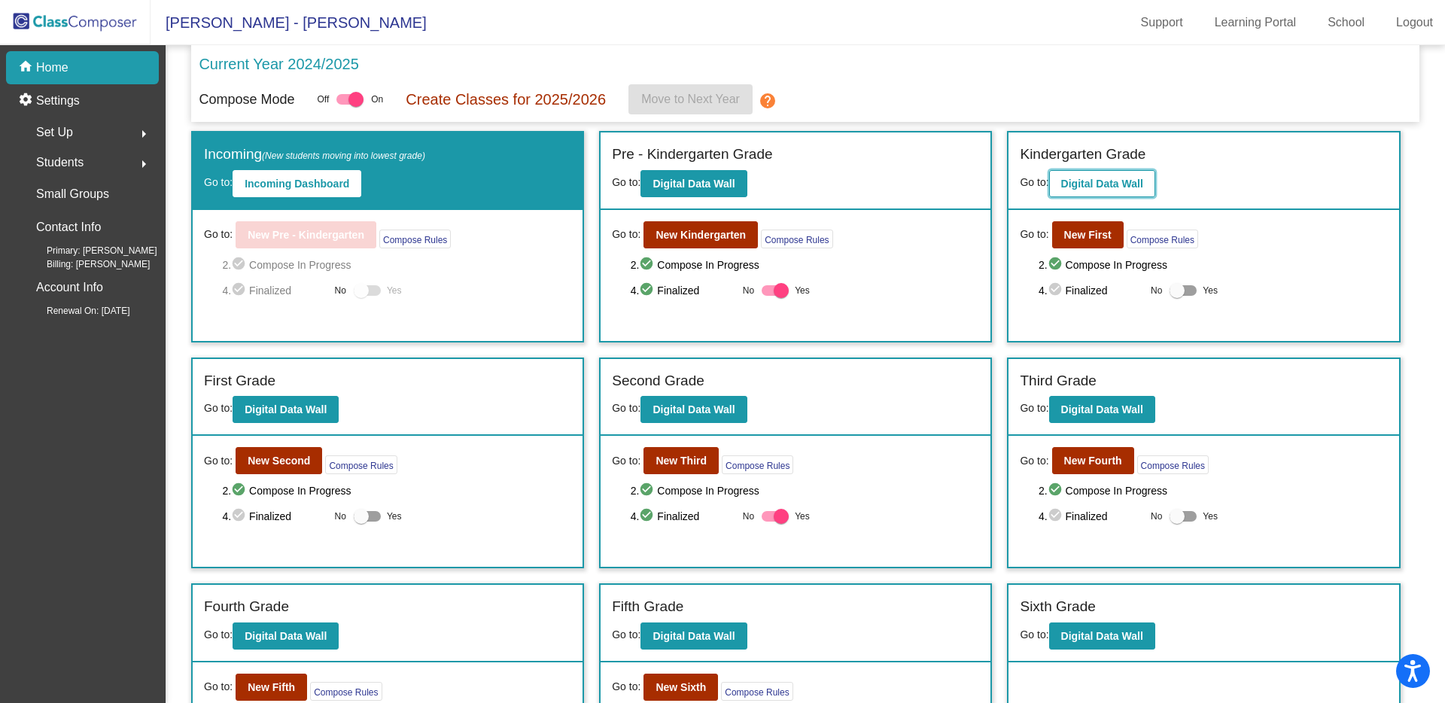
click at [1092, 196] on button "Digital Data Wall" at bounding box center [1102, 183] width 106 height 27
click at [1087, 230] on b "New First" at bounding box center [1087, 235] width 47 height 12
click at [1073, 239] on b "New First" at bounding box center [1087, 235] width 47 height 12
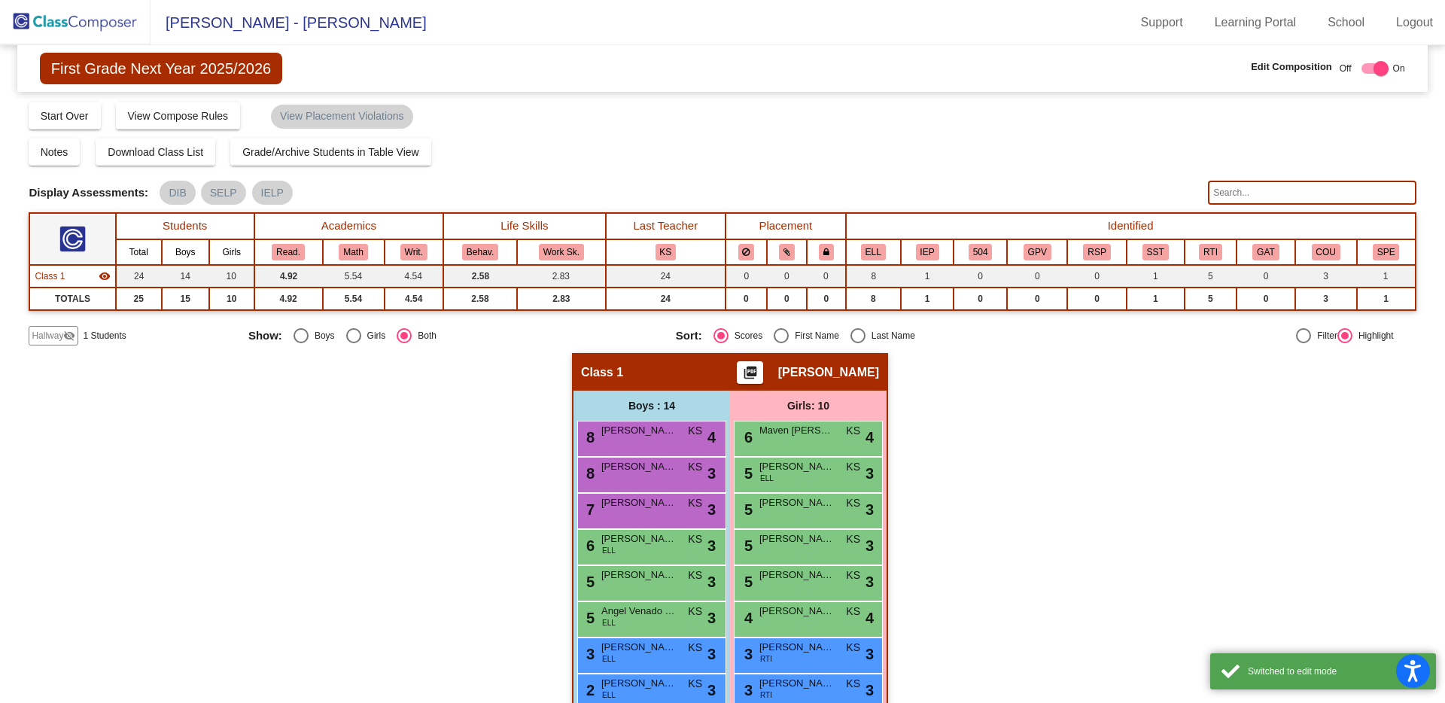
click at [58, 322] on div "Display Scores for Years: 2023 - 2024 2024 - 2025 Grade/Archive Students in Tab…" at bounding box center [722, 223] width 1387 height 245
click at [53, 335] on span "Hallway" at bounding box center [48, 336] width 32 height 14
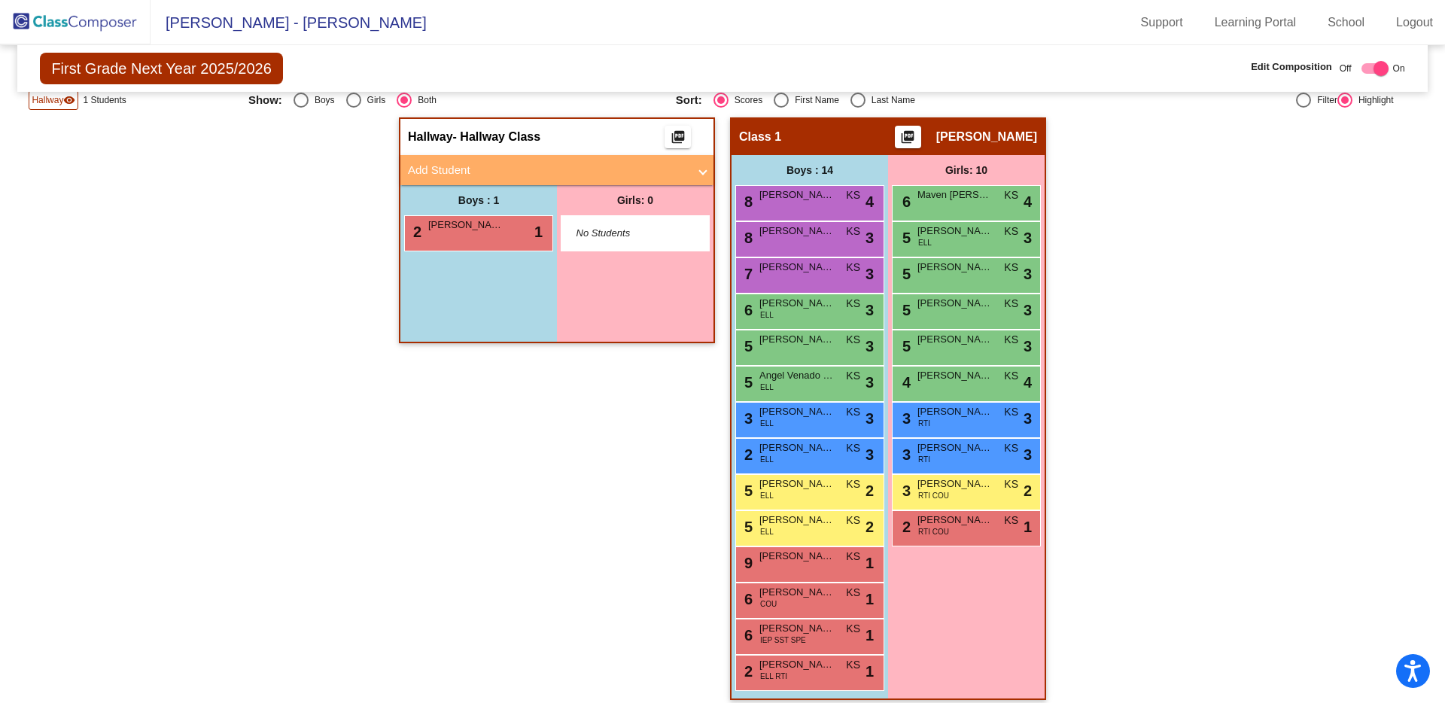
scroll to position [17, 0]
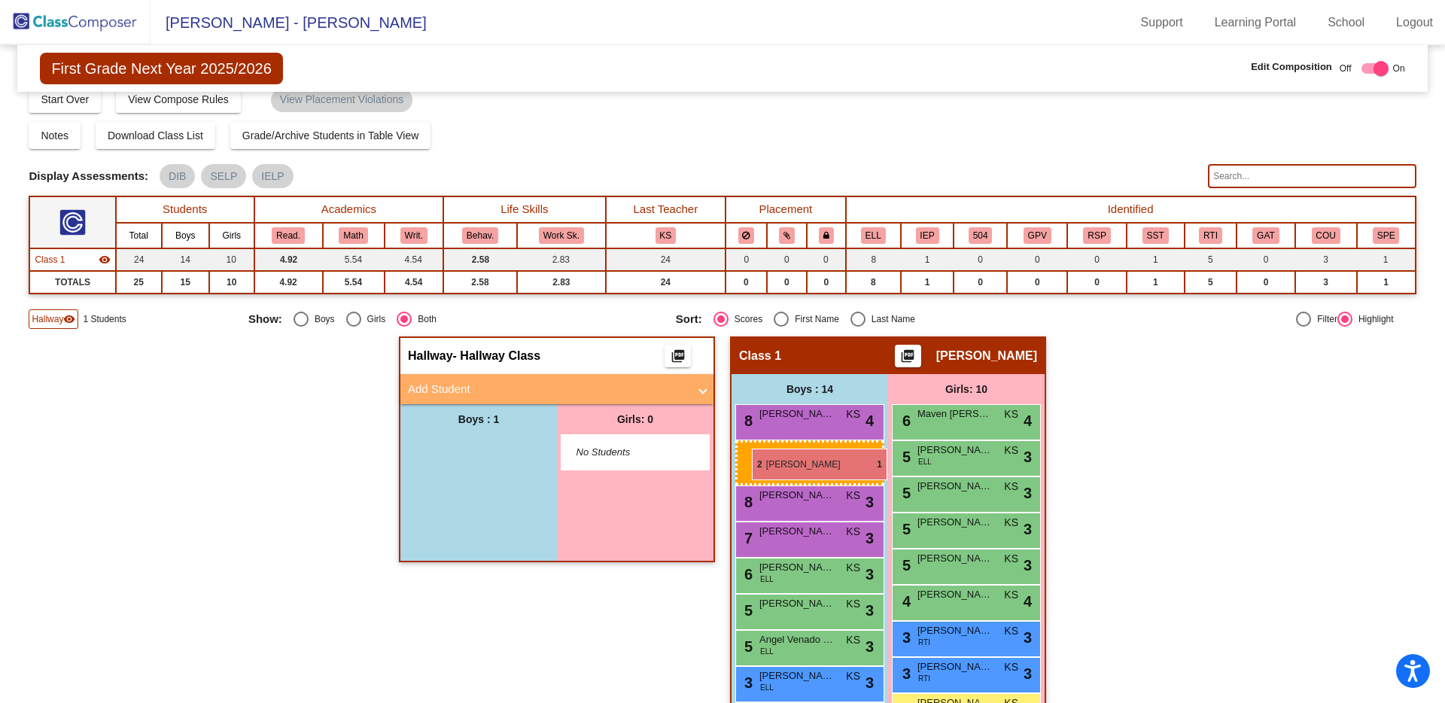
drag, startPoint x: 502, startPoint y: 448, endPoint x: 752, endPoint y: 448, distance: 249.8
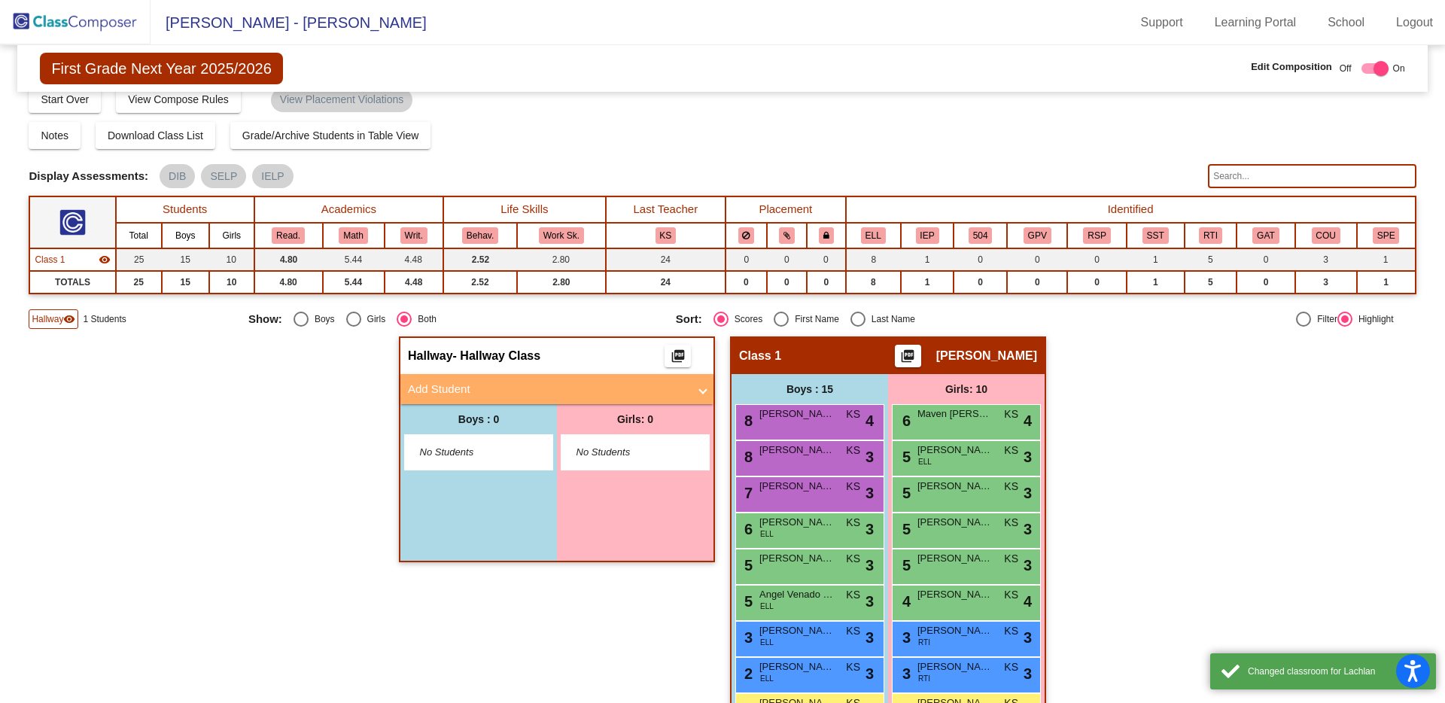
scroll to position [0, 0]
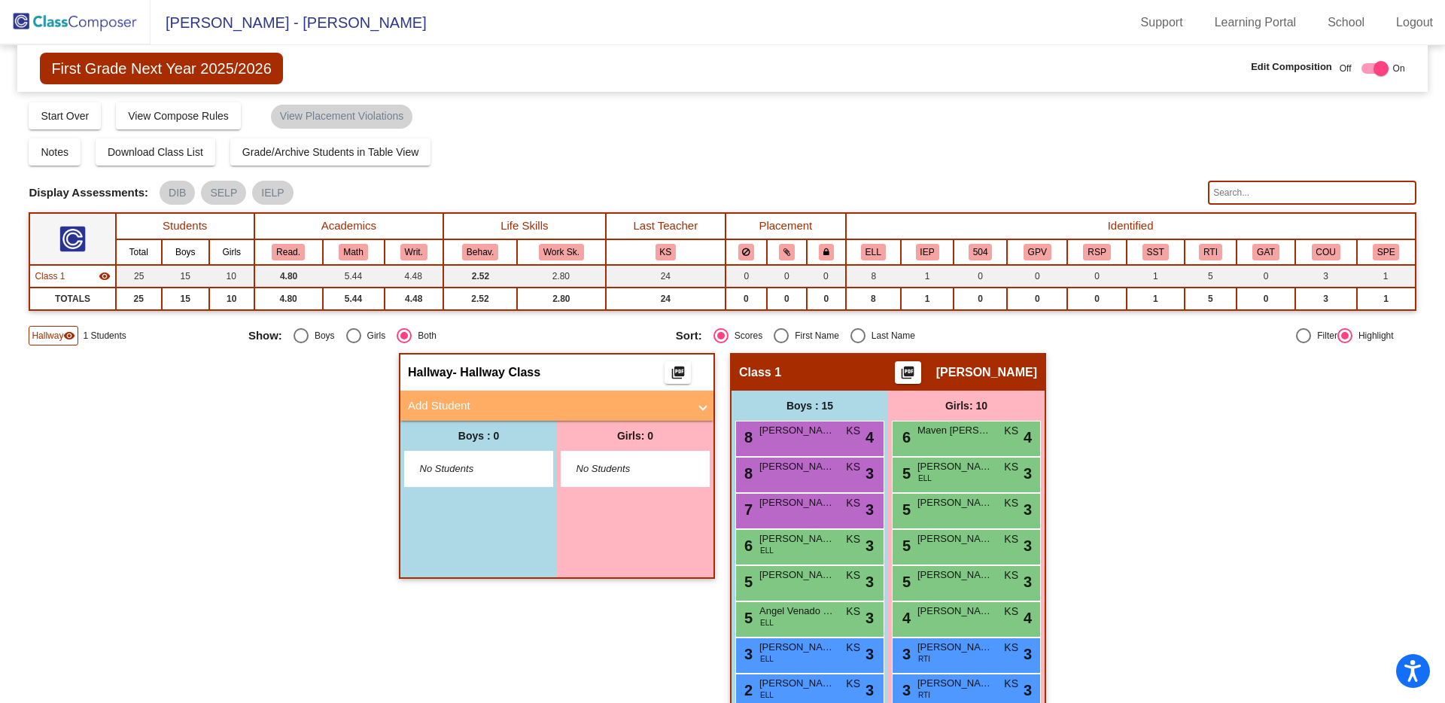
click at [77, 25] on img at bounding box center [75, 22] width 151 height 44
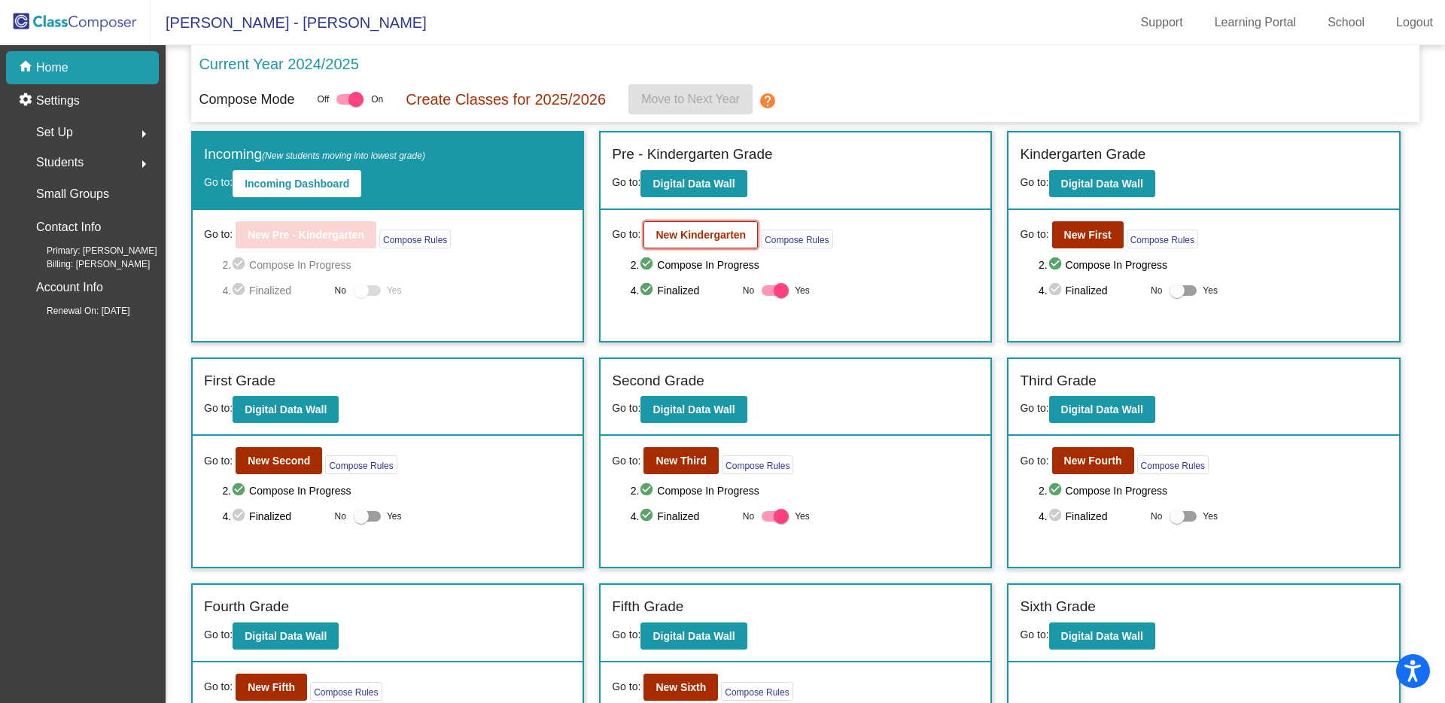
click at [687, 238] on b "New Kindergarten" at bounding box center [700, 235] width 90 height 12
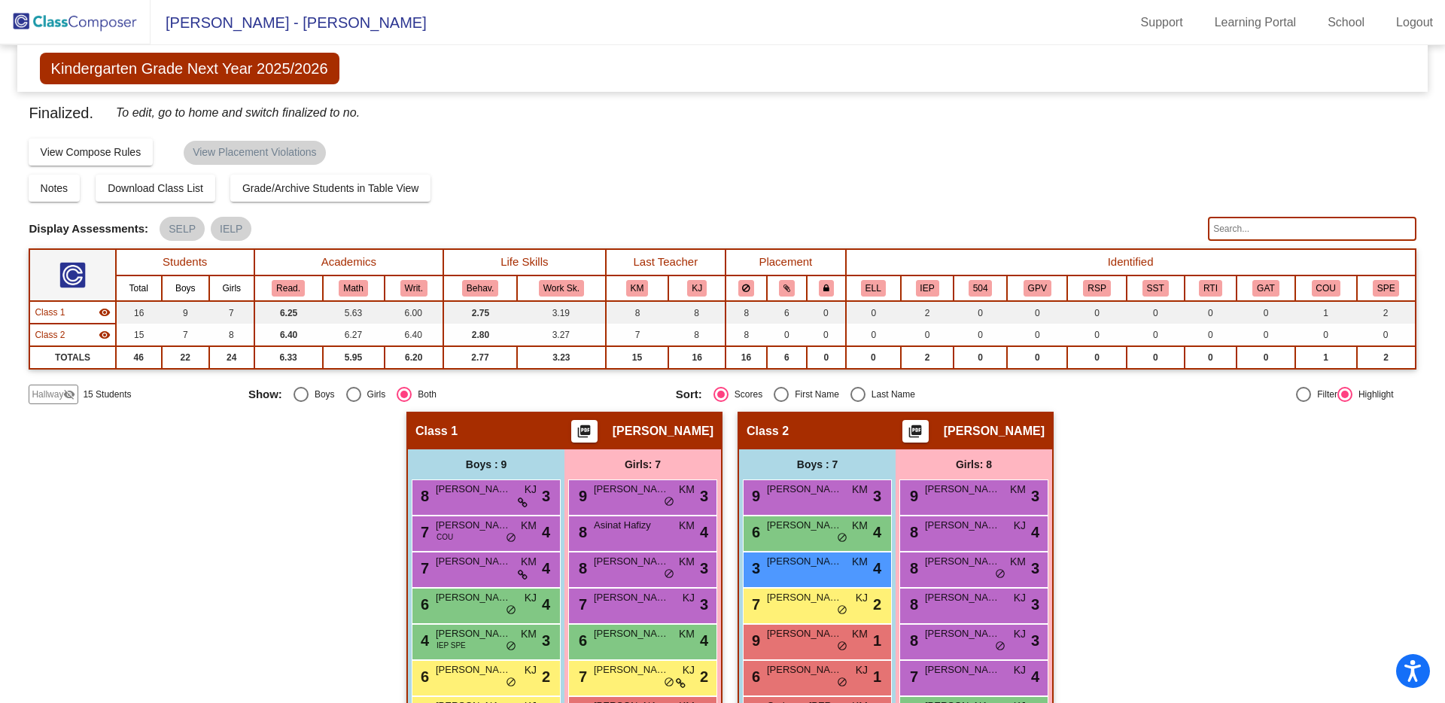
click at [53, 393] on span "Hallway" at bounding box center [48, 395] width 32 height 14
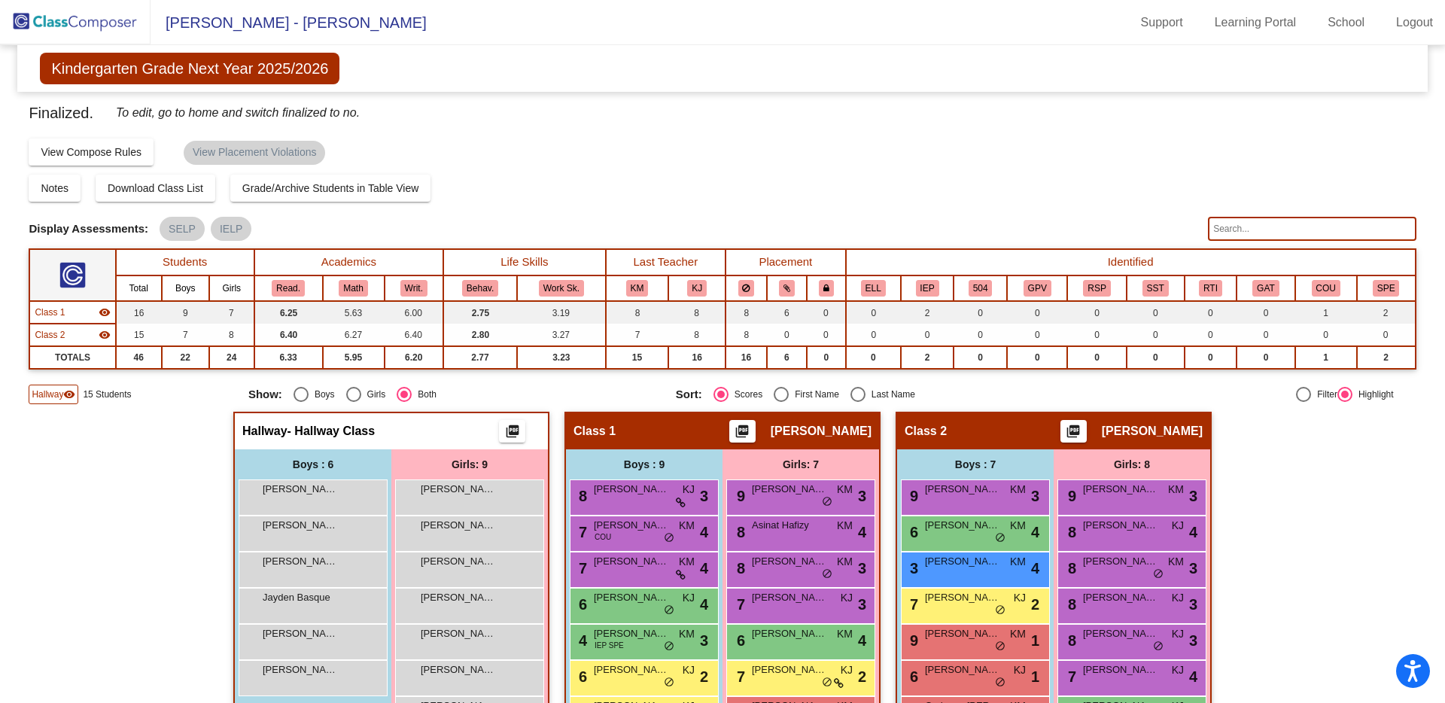
click at [87, 9] on img at bounding box center [75, 22] width 151 height 44
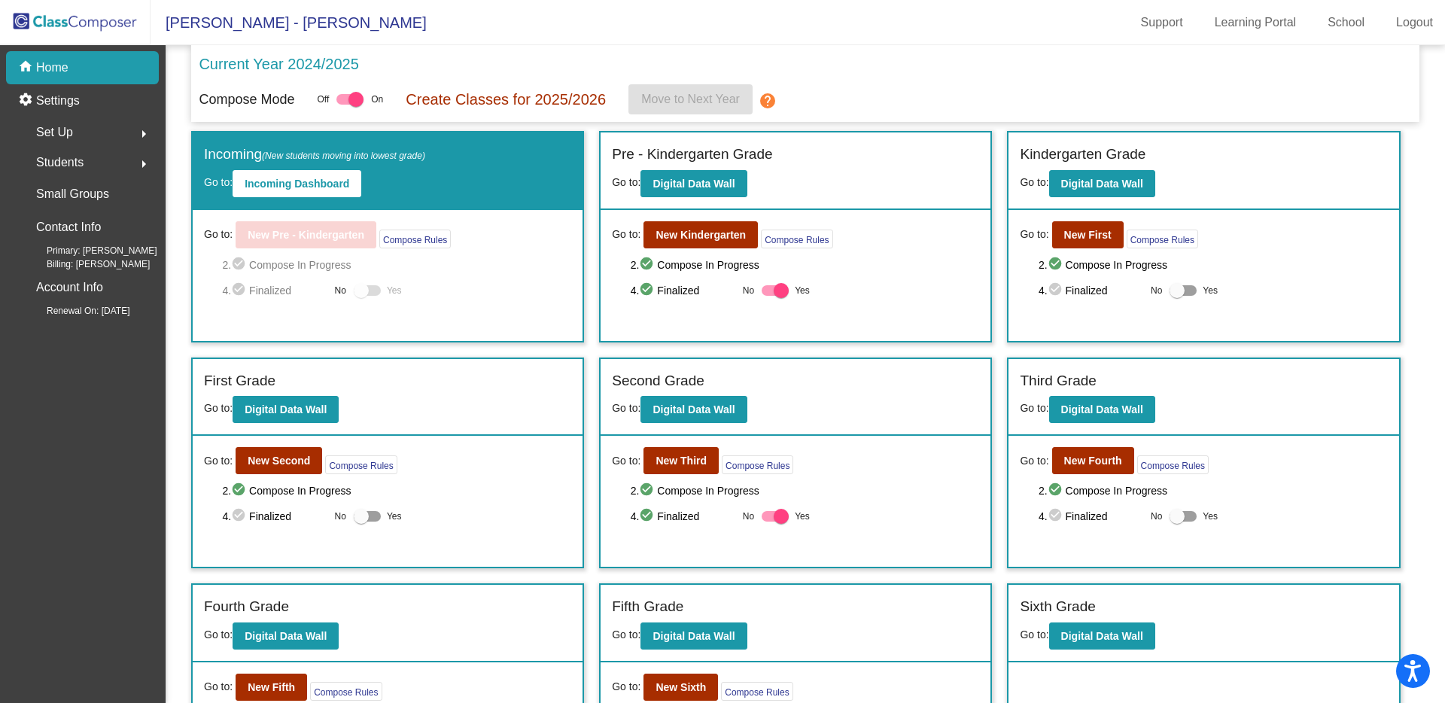
click at [767, 287] on div at bounding box center [775, 290] width 27 height 11
click at [768, 296] on input "Yes" at bounding box center [768, 296] width 1 height 1
checkbox input "false"
click at [655, 461] on b "New Third" at bounding box center [680, 461] width 51 height 12
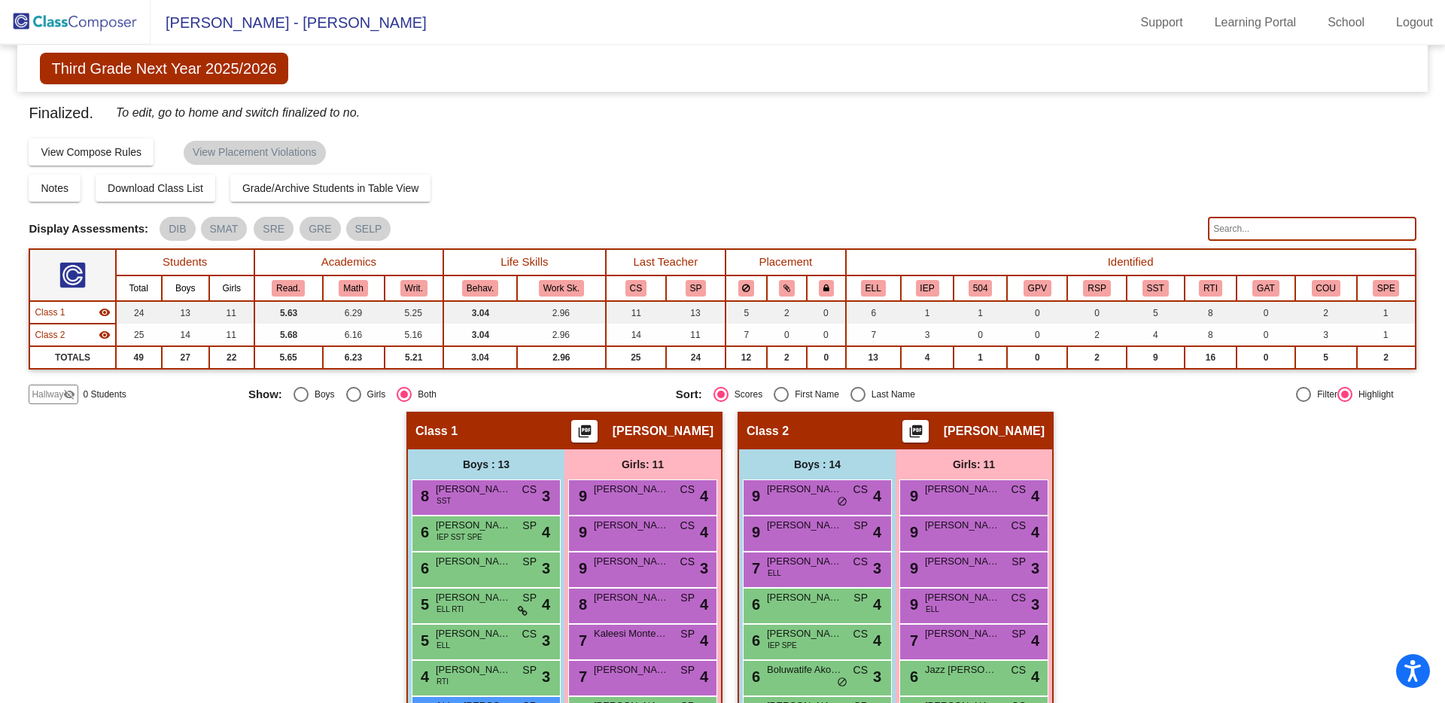
click at [47, 385] on div "Hallway visibility_off" at bounding box center [54, 395] width 50 height 20
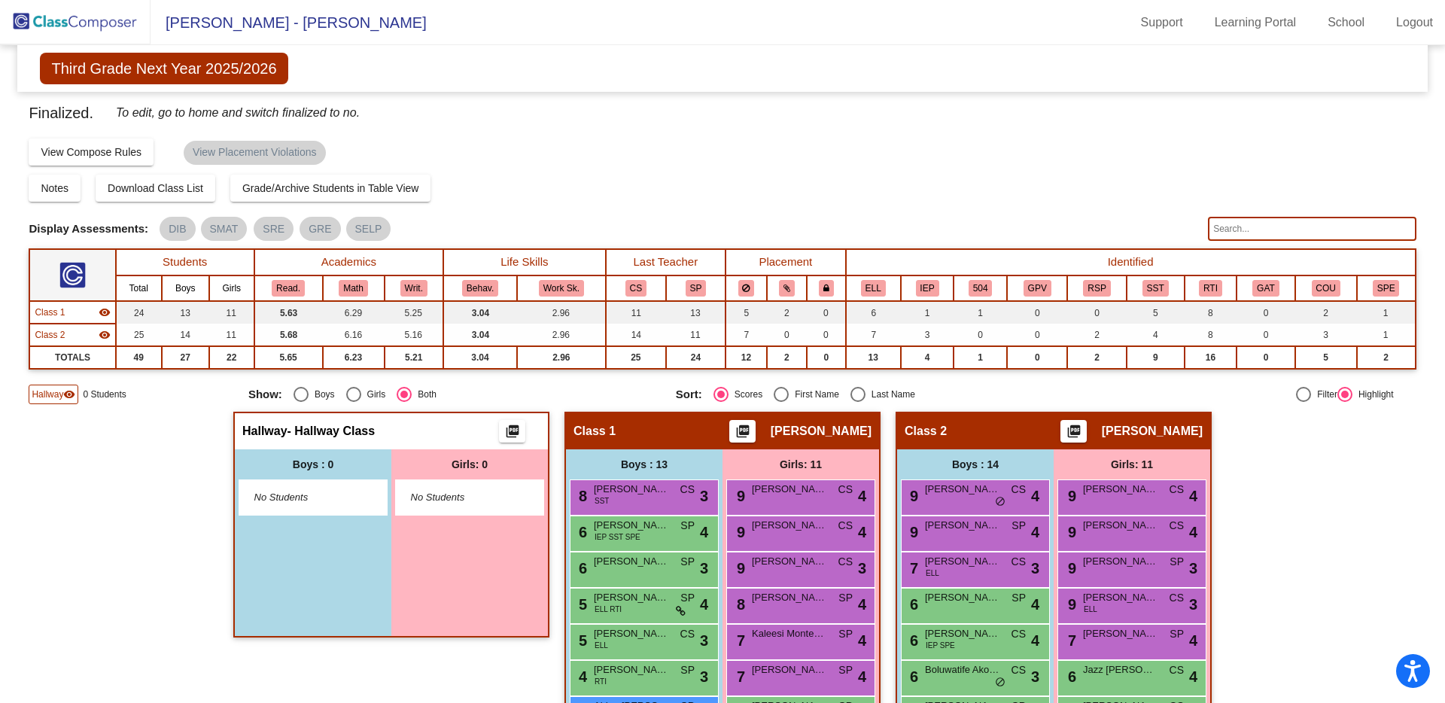
click at [46, 393] on span "Hallway" at bounding box center [48, 395] width 32 height 14
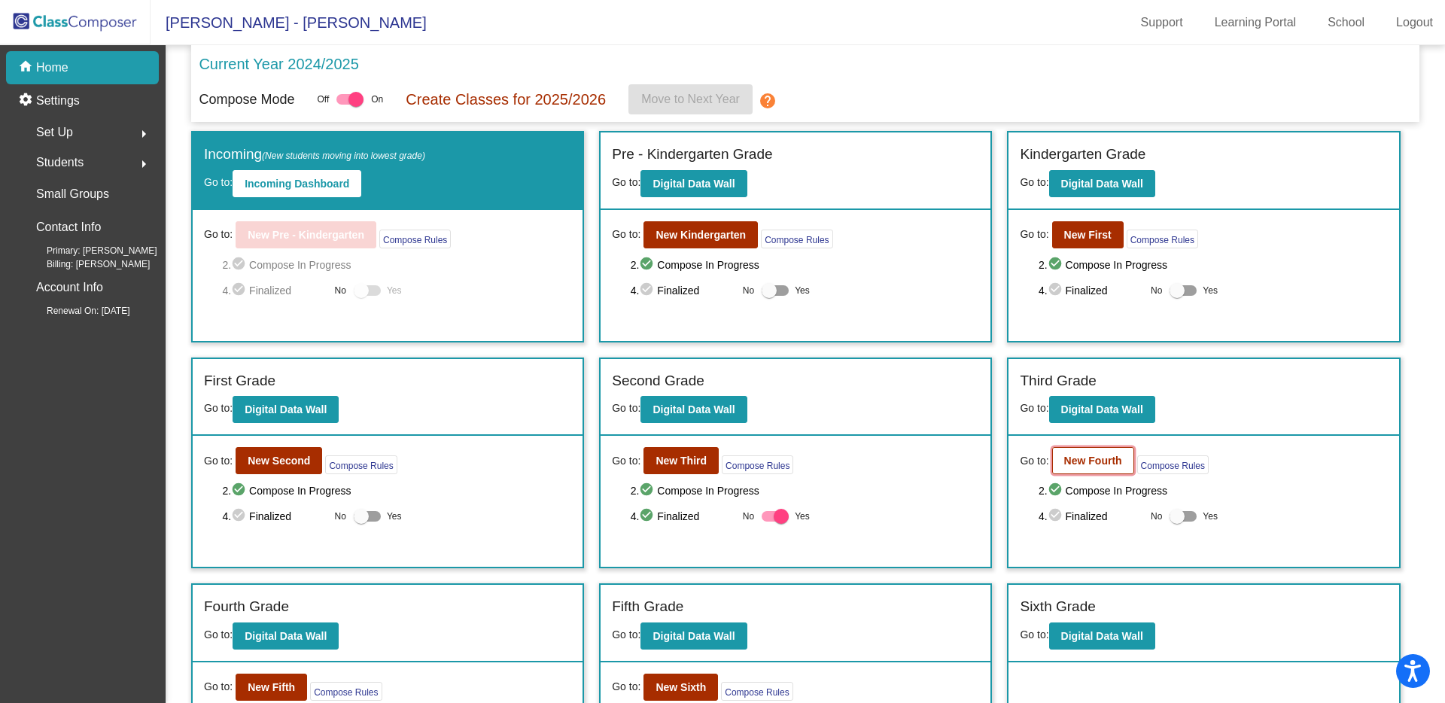
click at [1091, 460] on b "New Fourth" at bounding box center [1093, 461] width 58 height 12
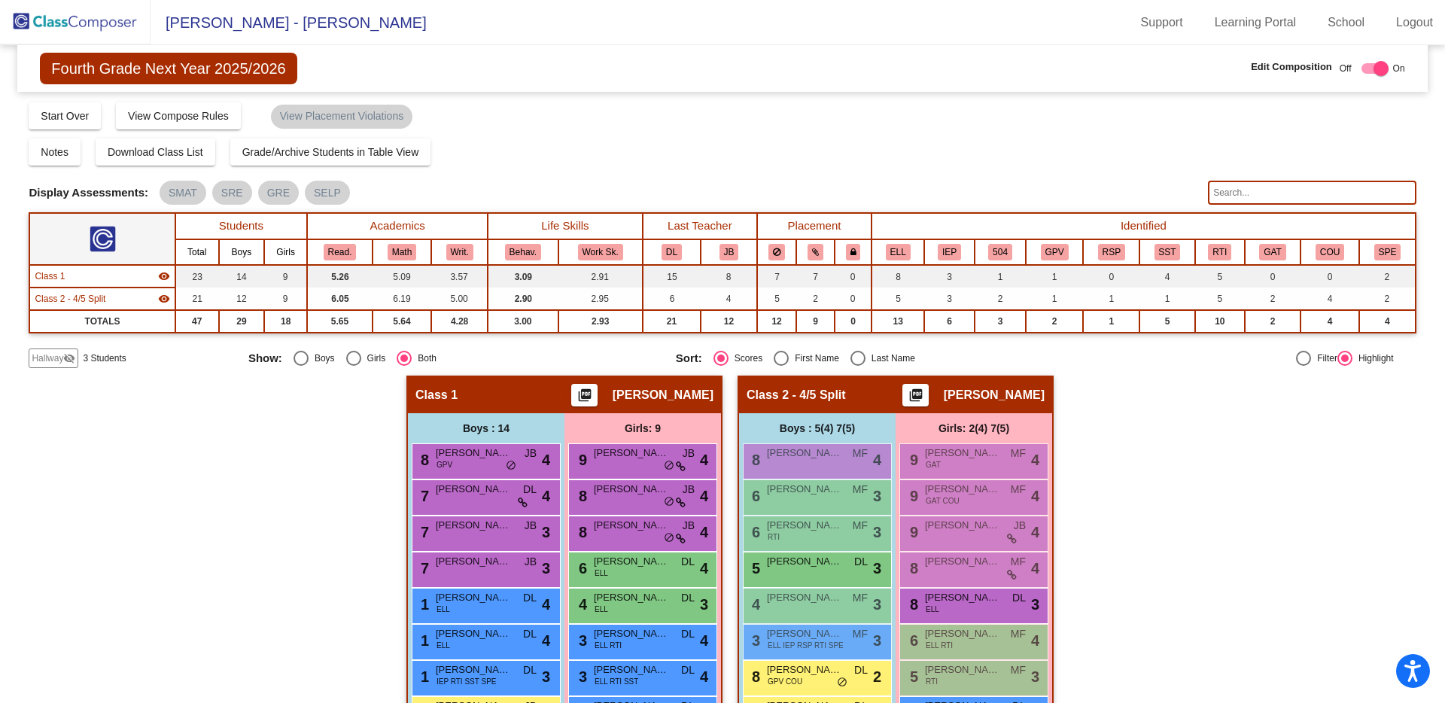
click at [50, 357] on span "Hallway" at bounding box center [48, 358] width 32 height 14
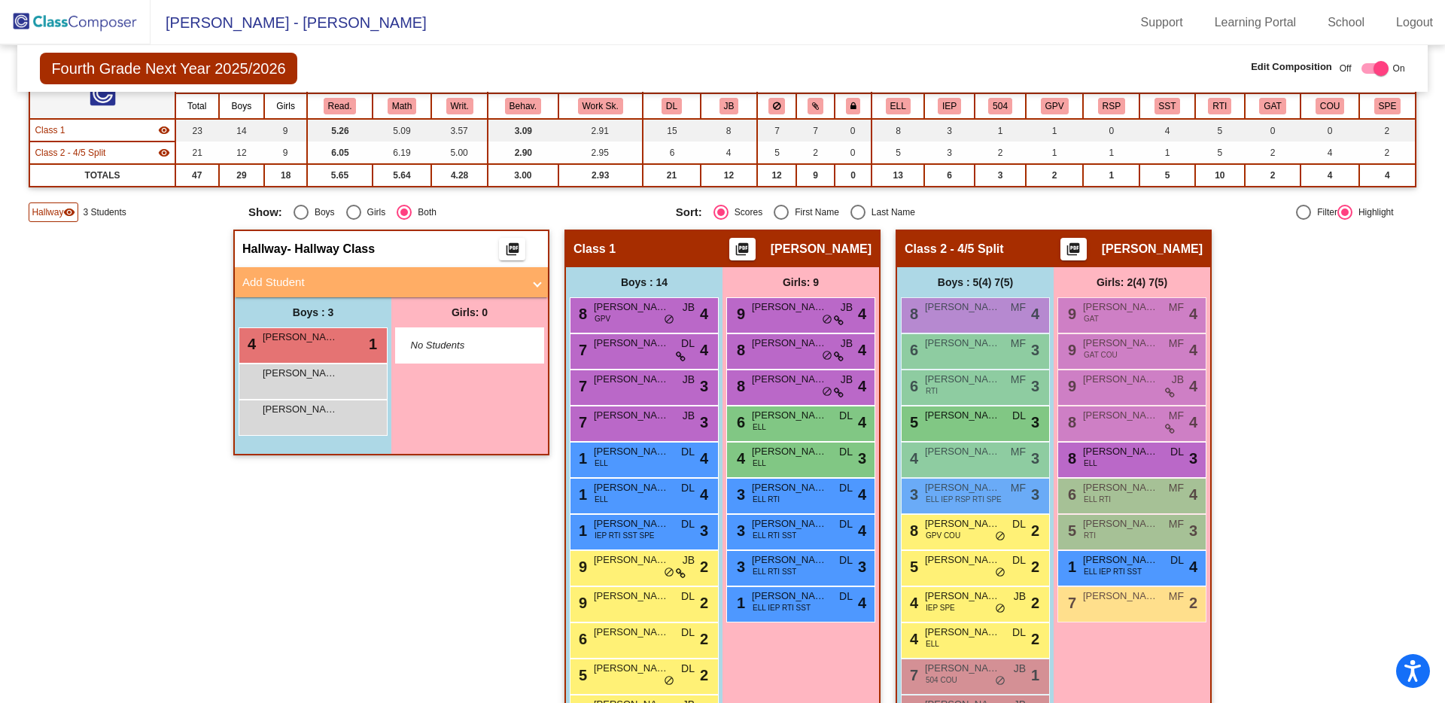
scroll to position [136, 0]
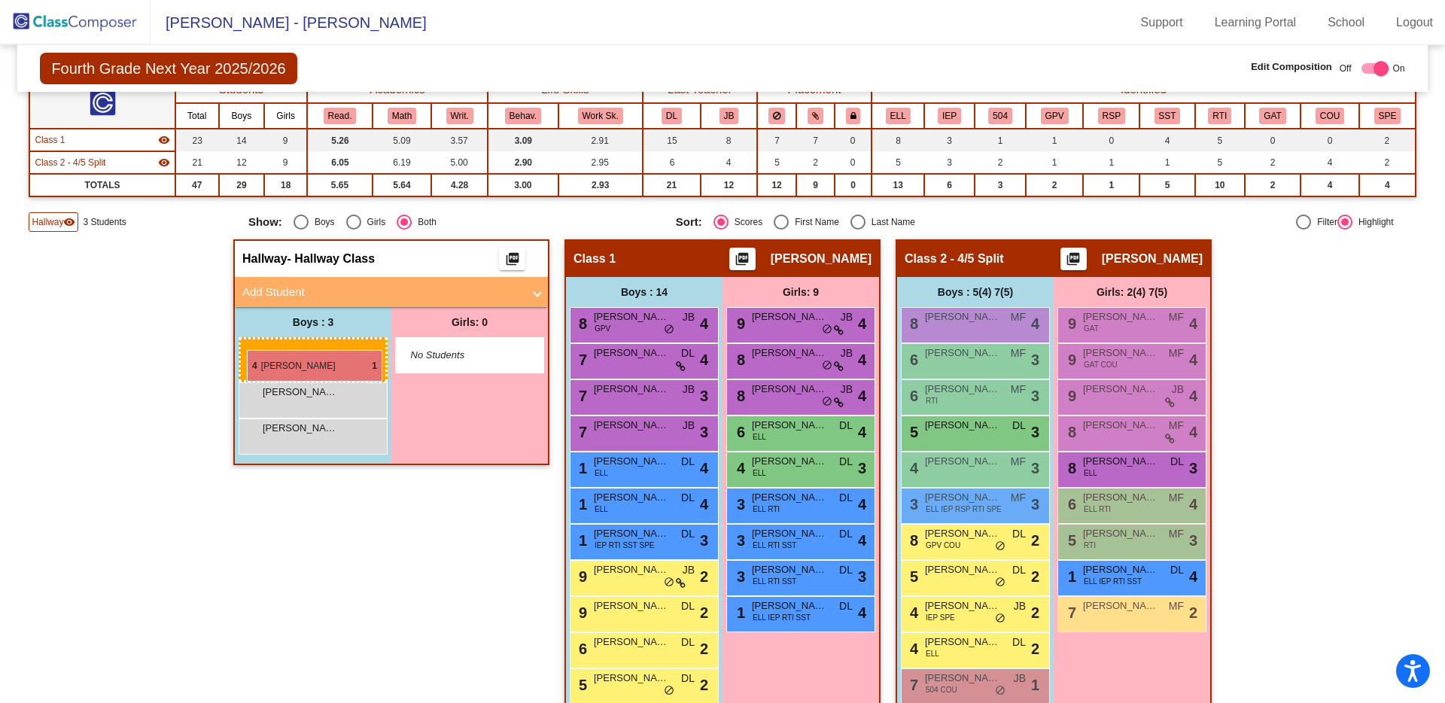
drag, startPoint x: 296, startPoint y: 353, endPoint x: 247, endPoint y: 350, distance: 49.8
drag, startPoint x: 278, startPoint y: 390, endPoint x: 233, endPoint y: 387, distance: 45.3
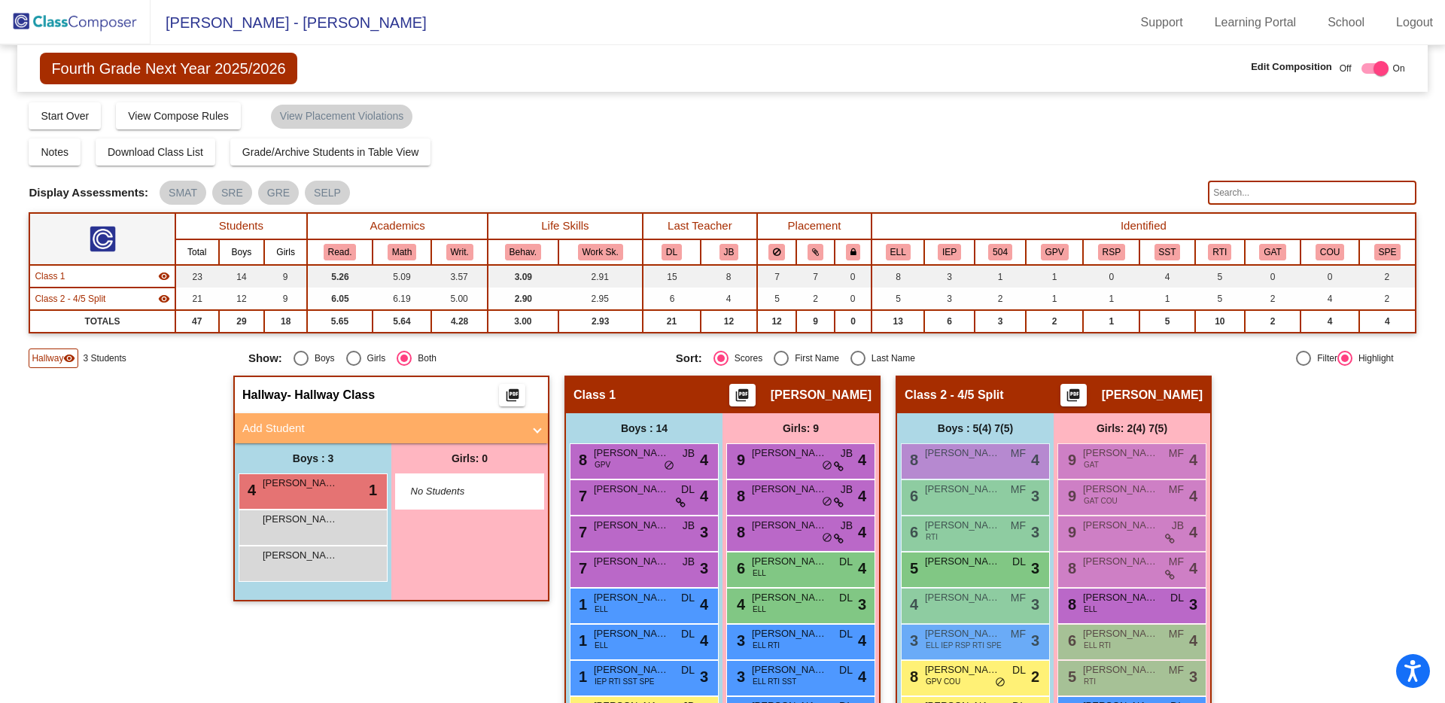
click at [104, 21] on img at bounding box center [75, 22] width 151 height 44
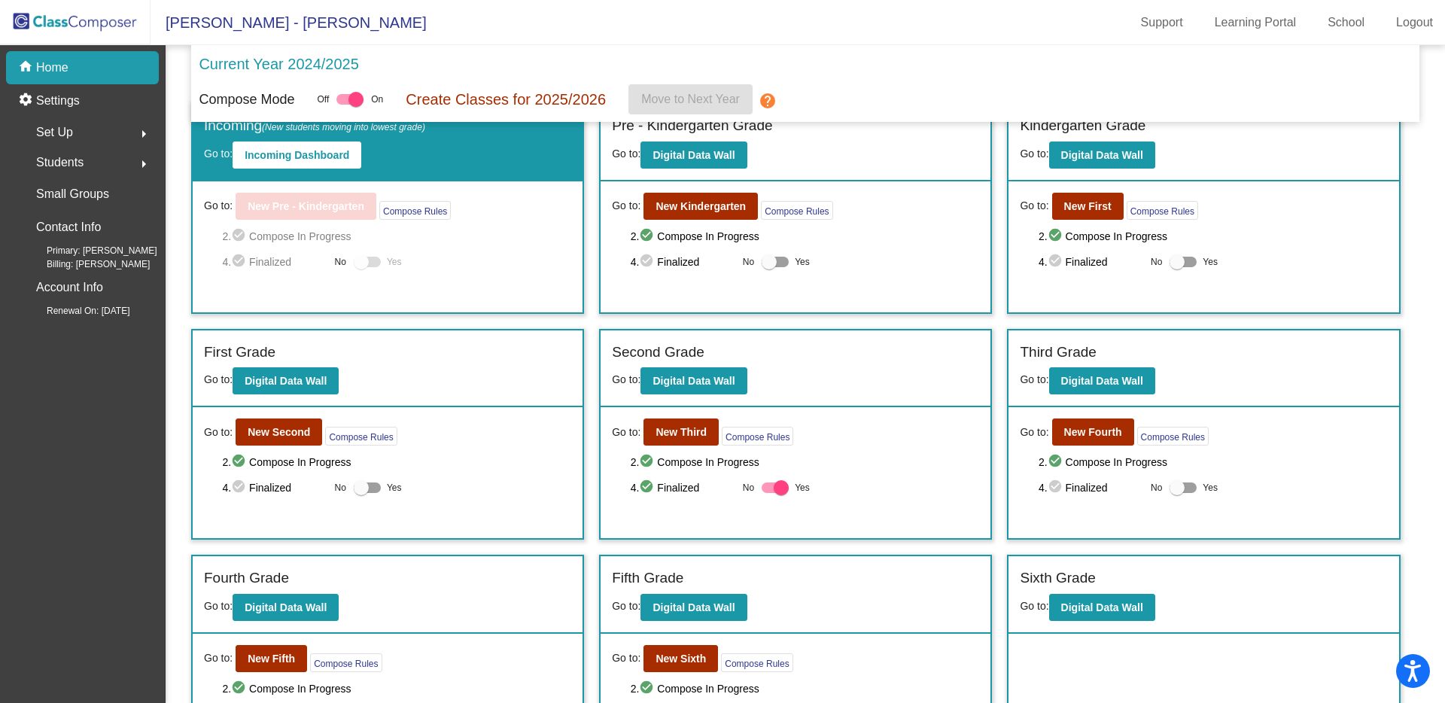
scroll to position [92, 0]
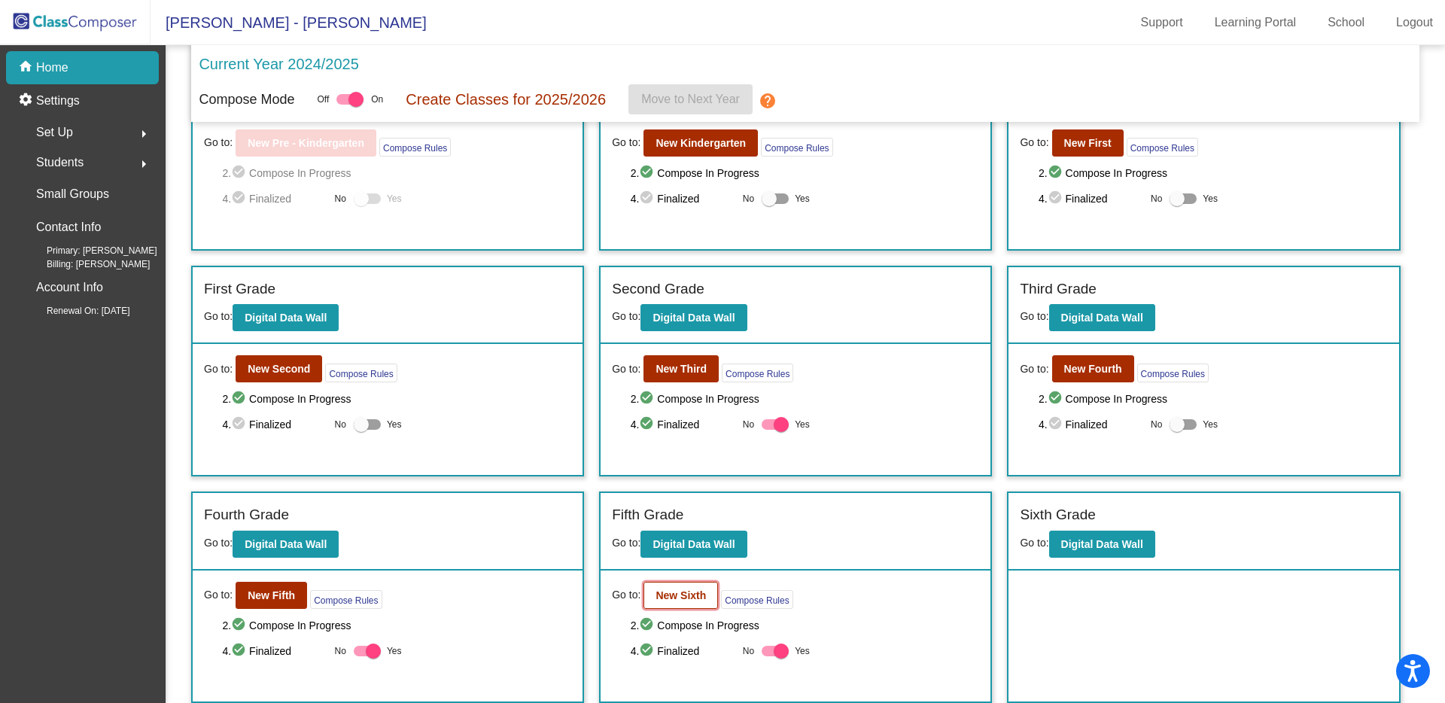
click at [658, 597] on b "New Sixth" at bounding box center [680, 595] width 50 height 12
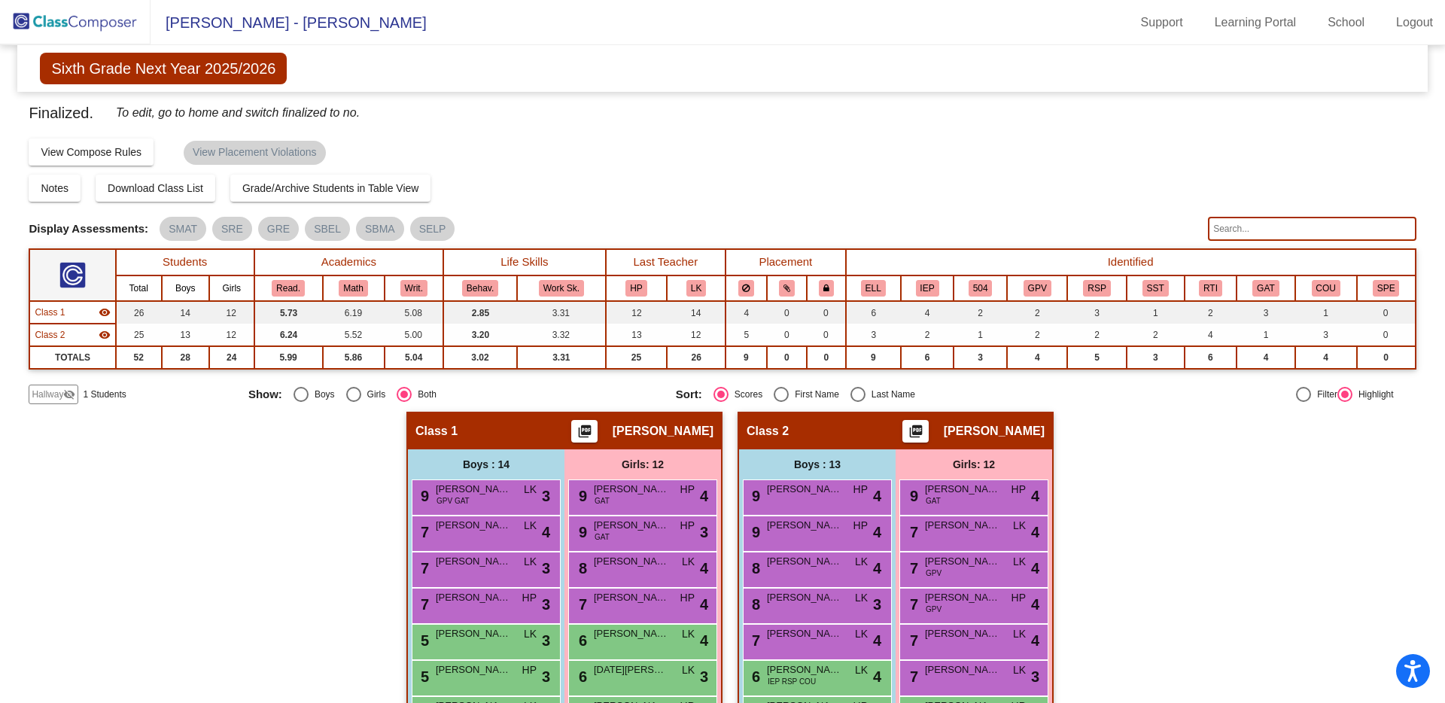
click at [54, 397] on span "Hallway" at bounding box center [48, 395] width 32 height 14
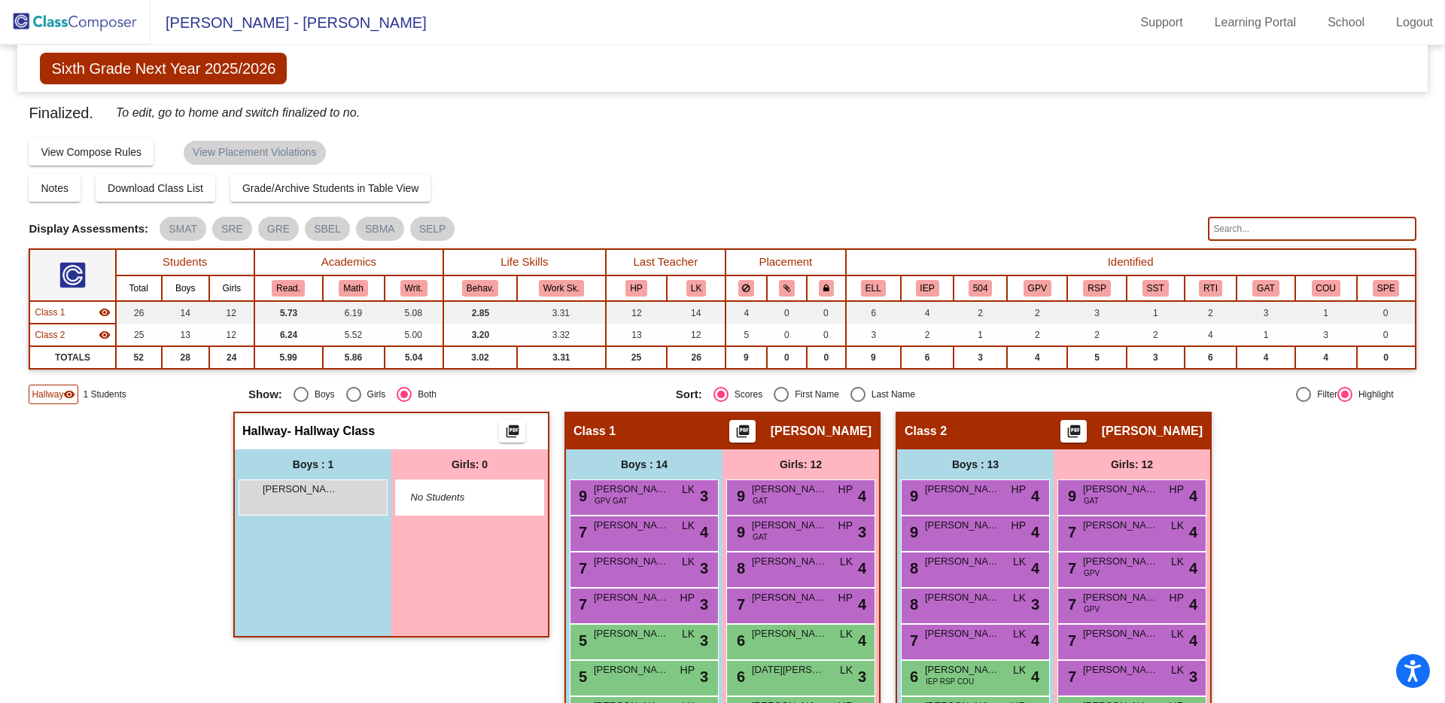
click at [54, 397] on span "Hallway" at bounding box center [48, 395] width 32 height 14
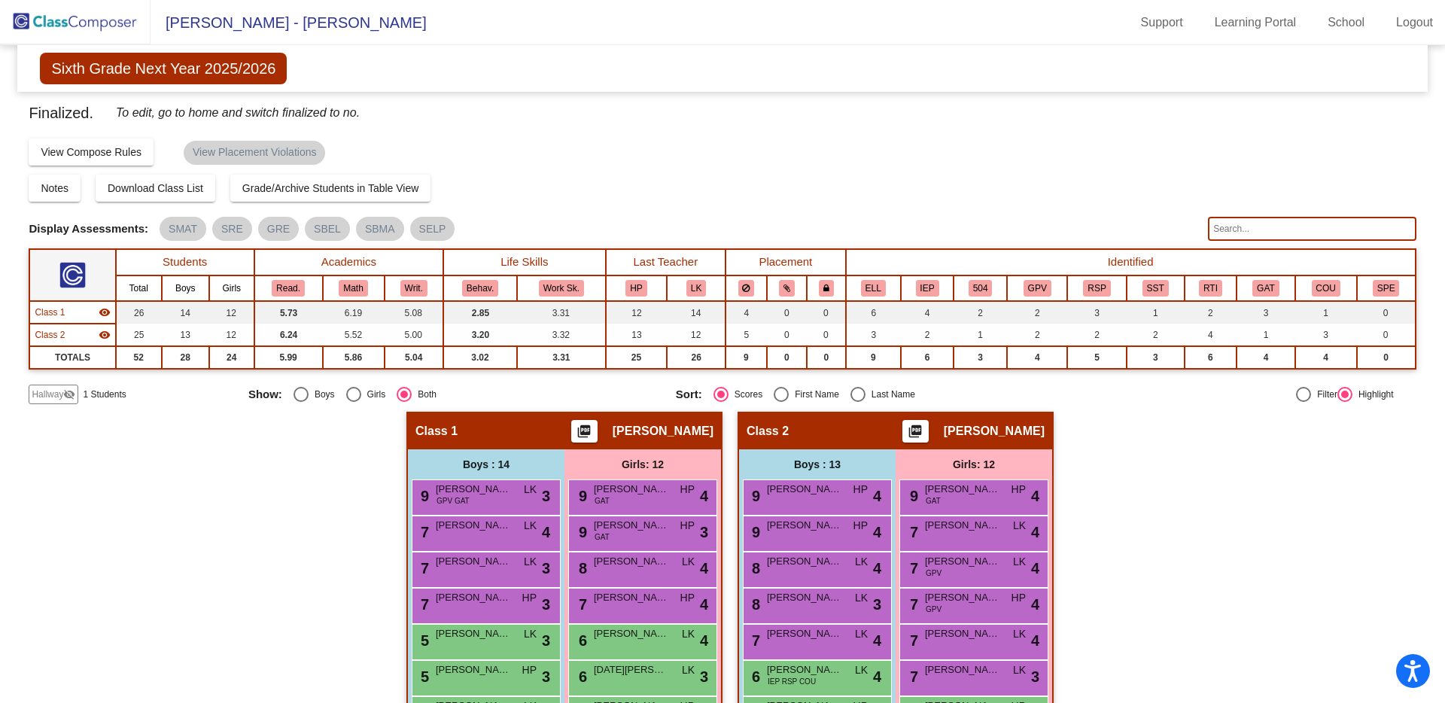
click at [70, 31] on img at bounding box center [75, 22] width 151 height 44
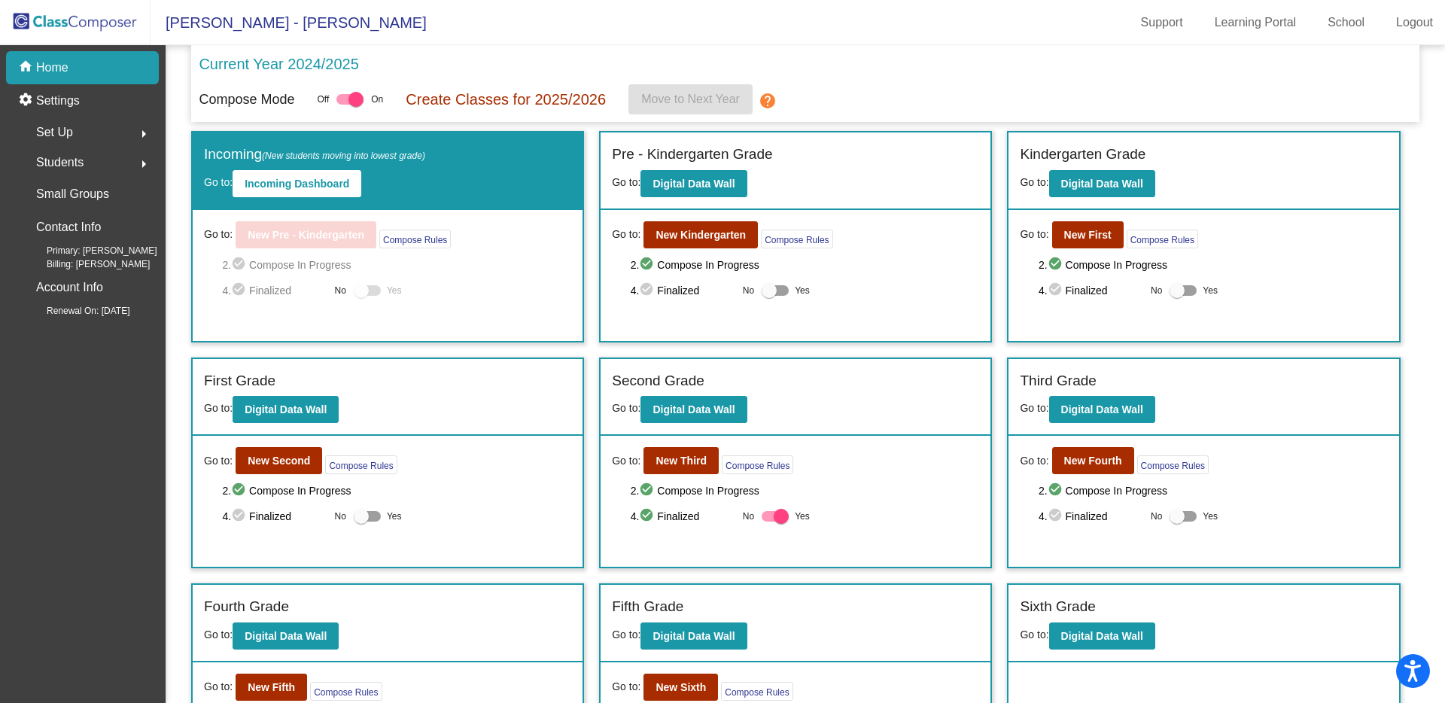
scroll to position [92, 0]
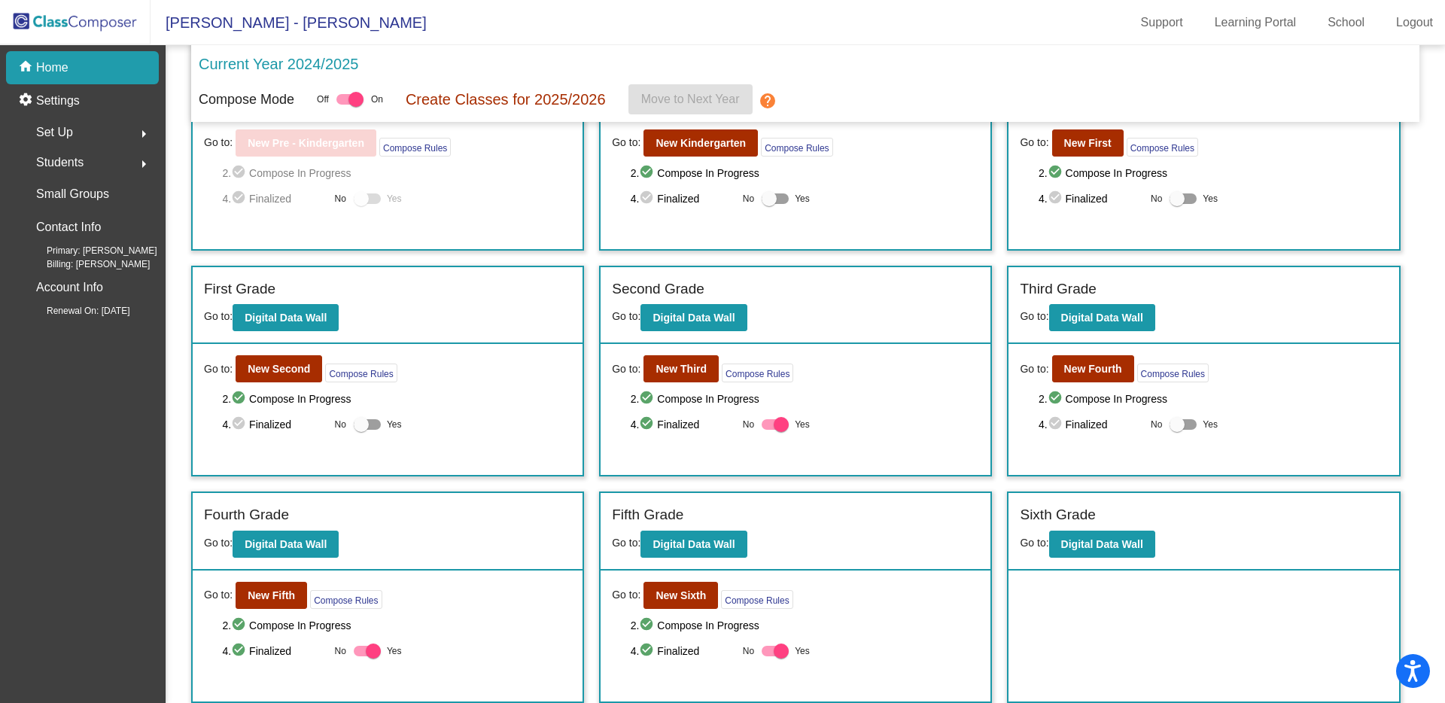
click at [766, 655] on div at bounding box center [775, 651] width 27 height 11
click at [768, 656] on input "Yes" at bounding box center [768, 656] width 1 height 1
checkbox input "false"
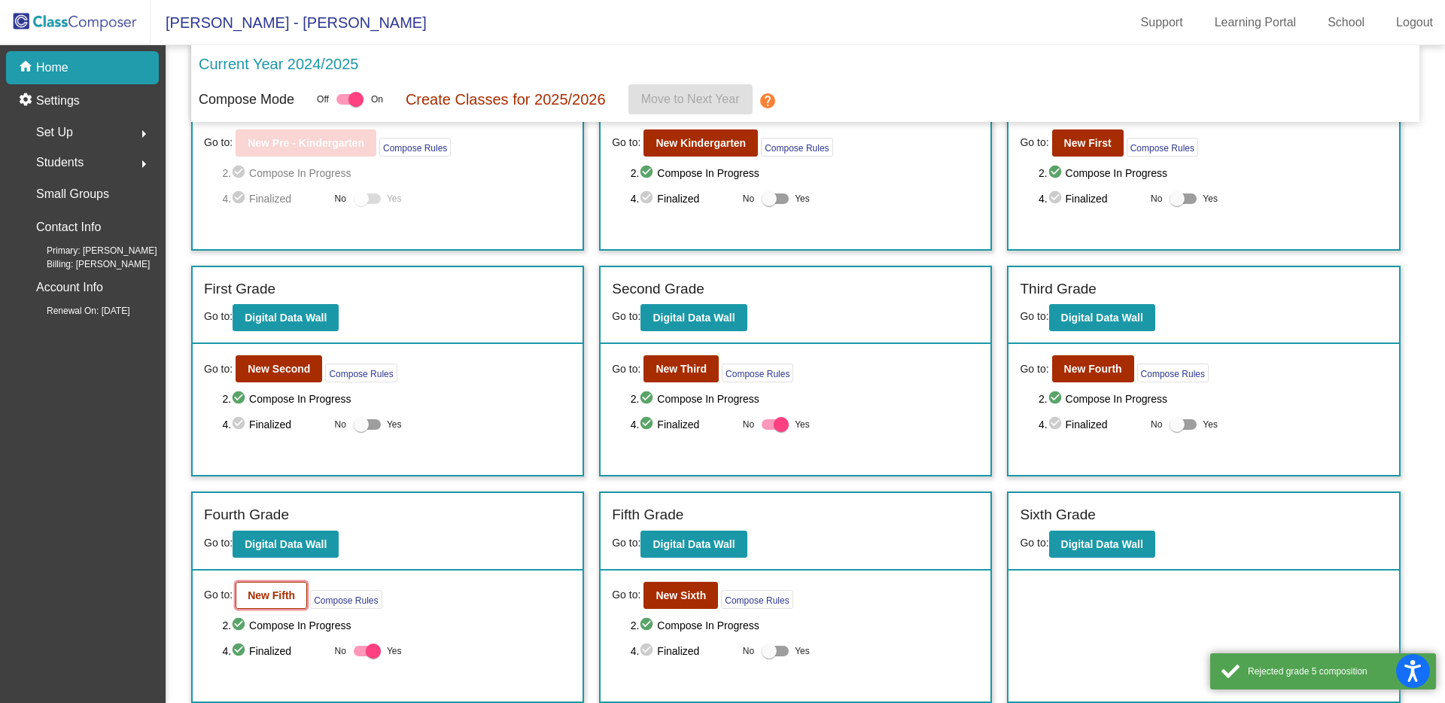
click at [266, 599] on b "New Fifth" at bounding box center [271, 595] width 47 height 12
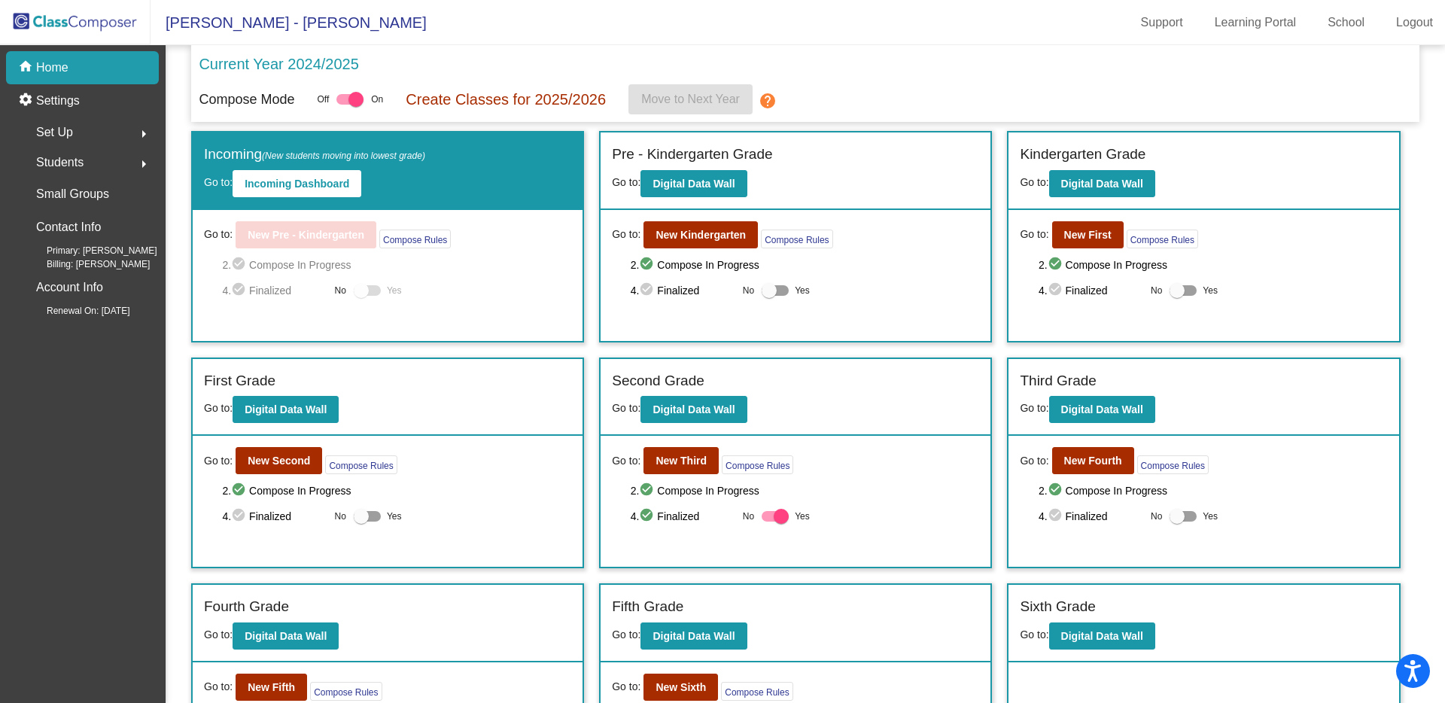
scroll to position [92, 0]
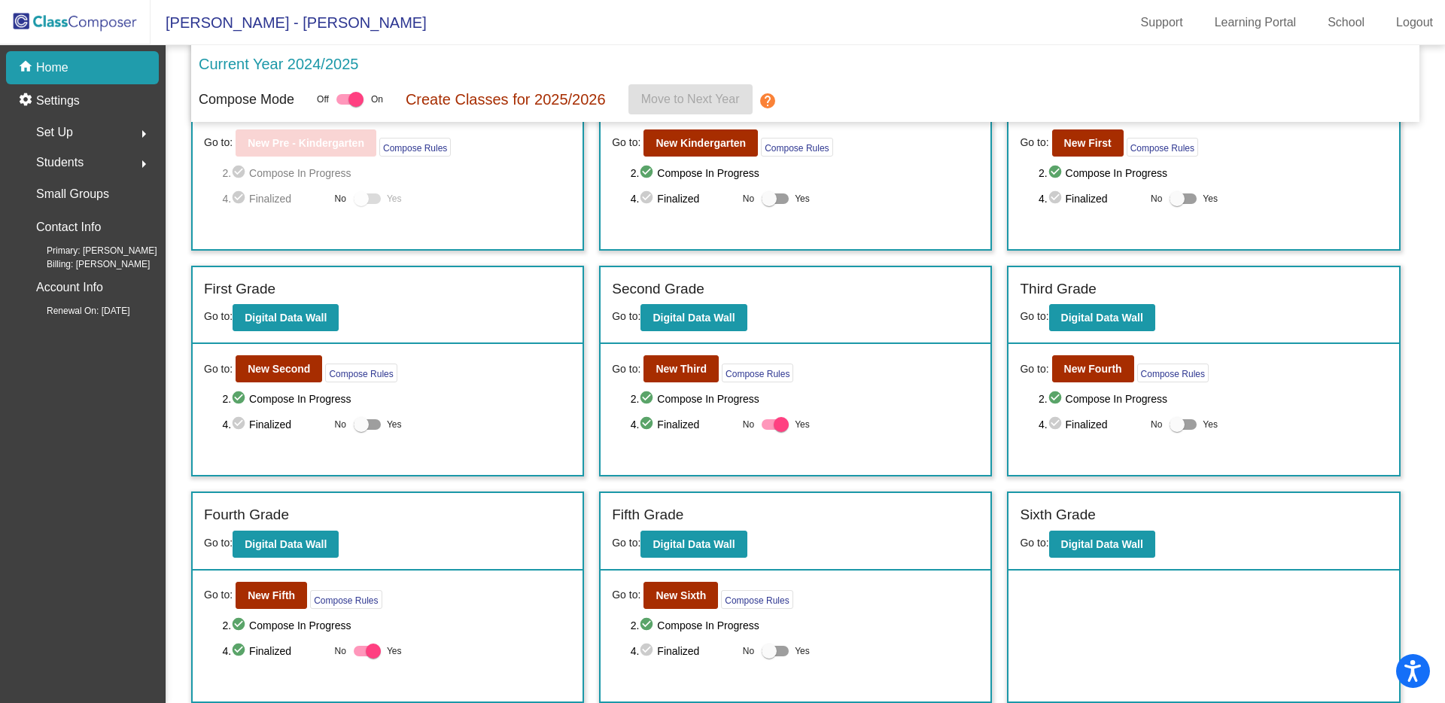
click at [354, 657] on label "Yes" at bounding box center [378, 651] width 48 height 18
click at [360, 657] on input "Yes" at bounding box center [360, 656] width 1 height 1
checkbox input "false"
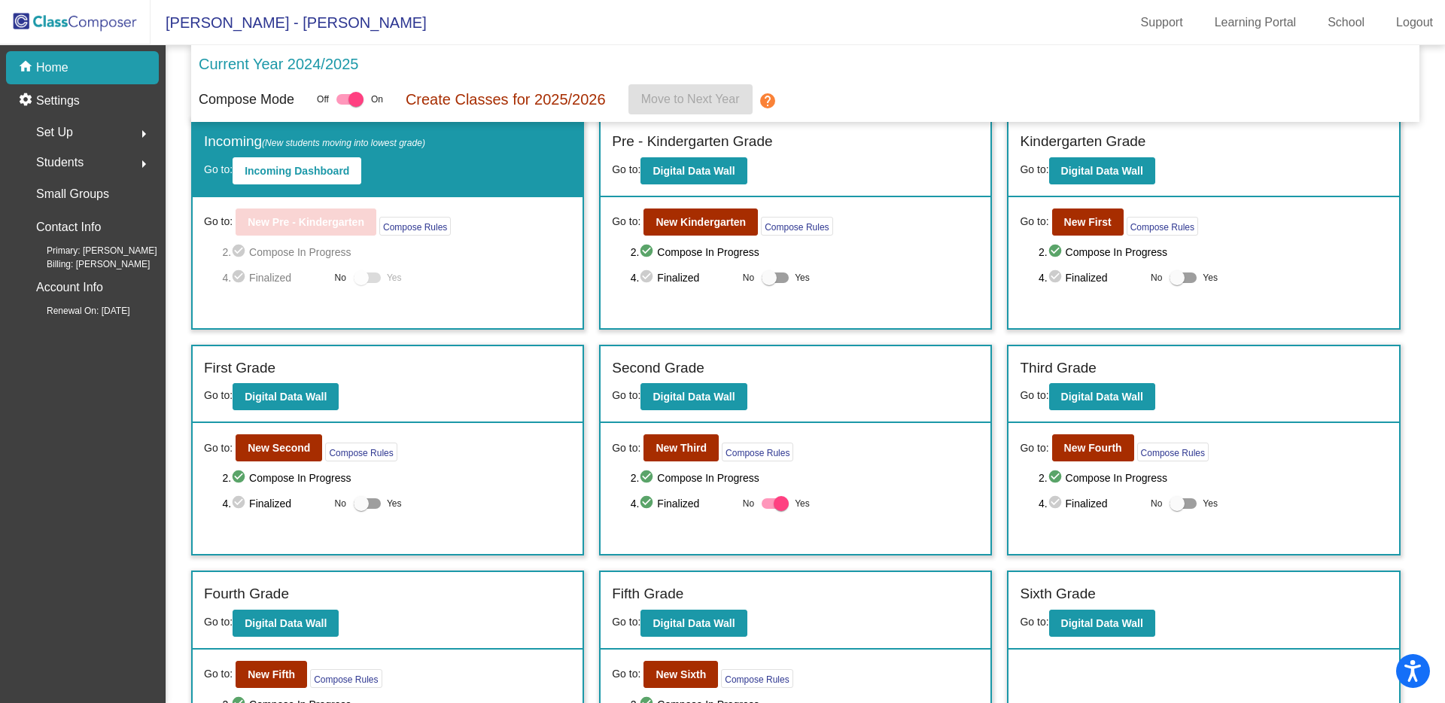
scroll to position [0, 0]
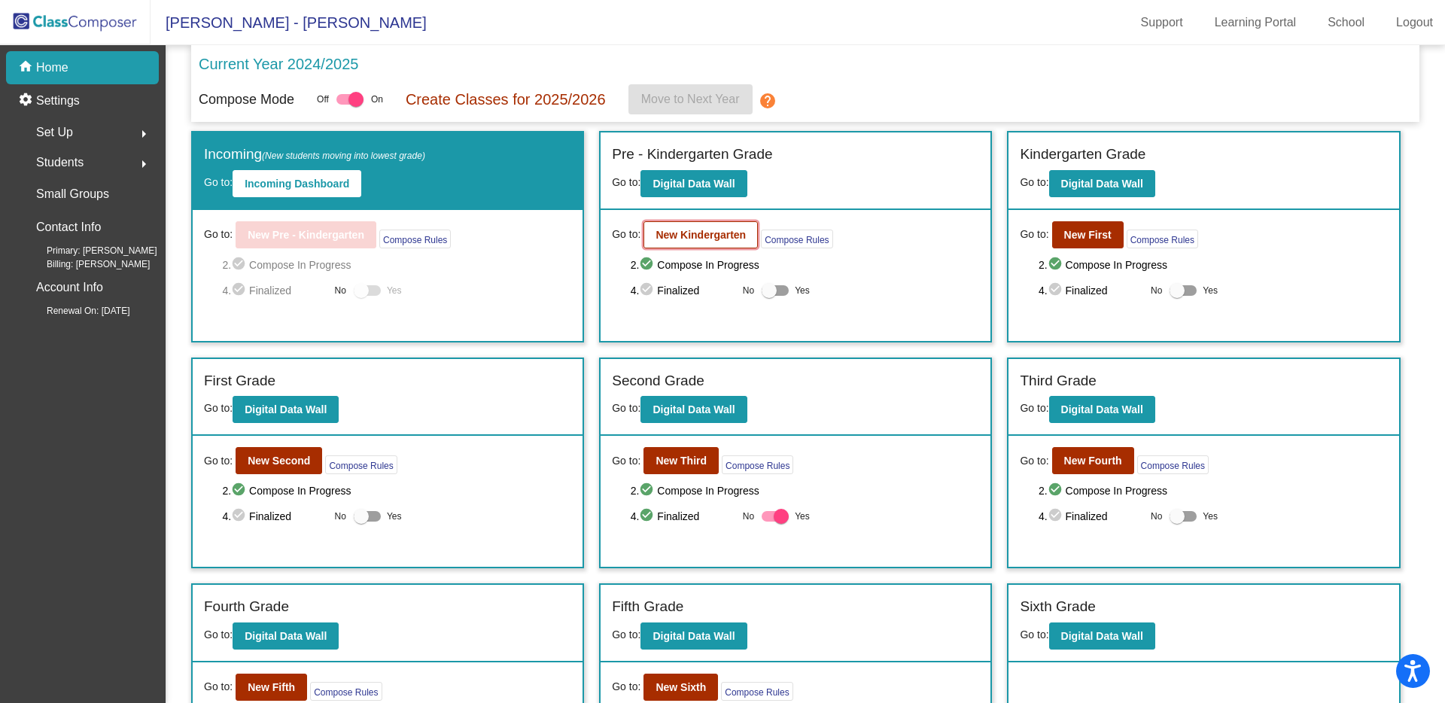
click at [694, 244] on button "New Kindergarten" at bounding box center [700, 234] width 114 height 27
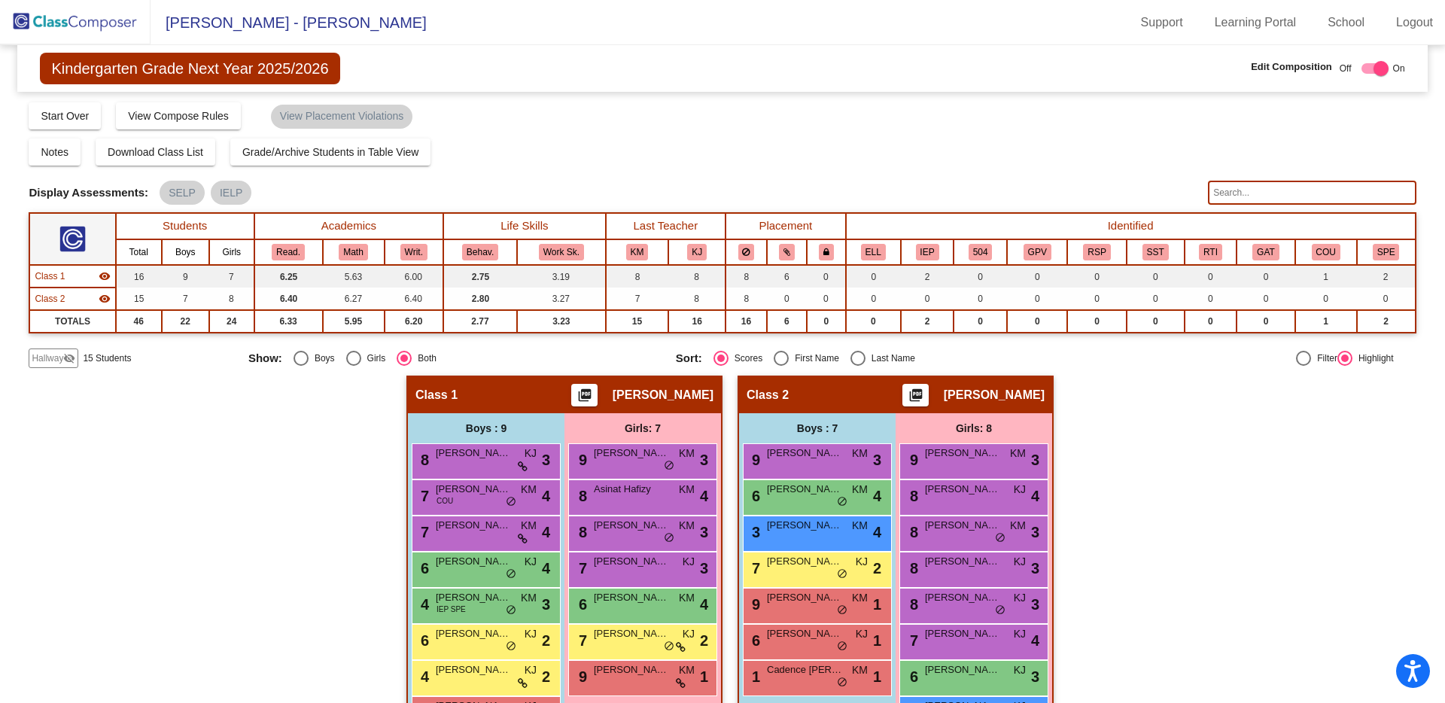
click at [54, 350] on div "Hallway visibility_off" at bounding box center [54, 358] width 50 height 20
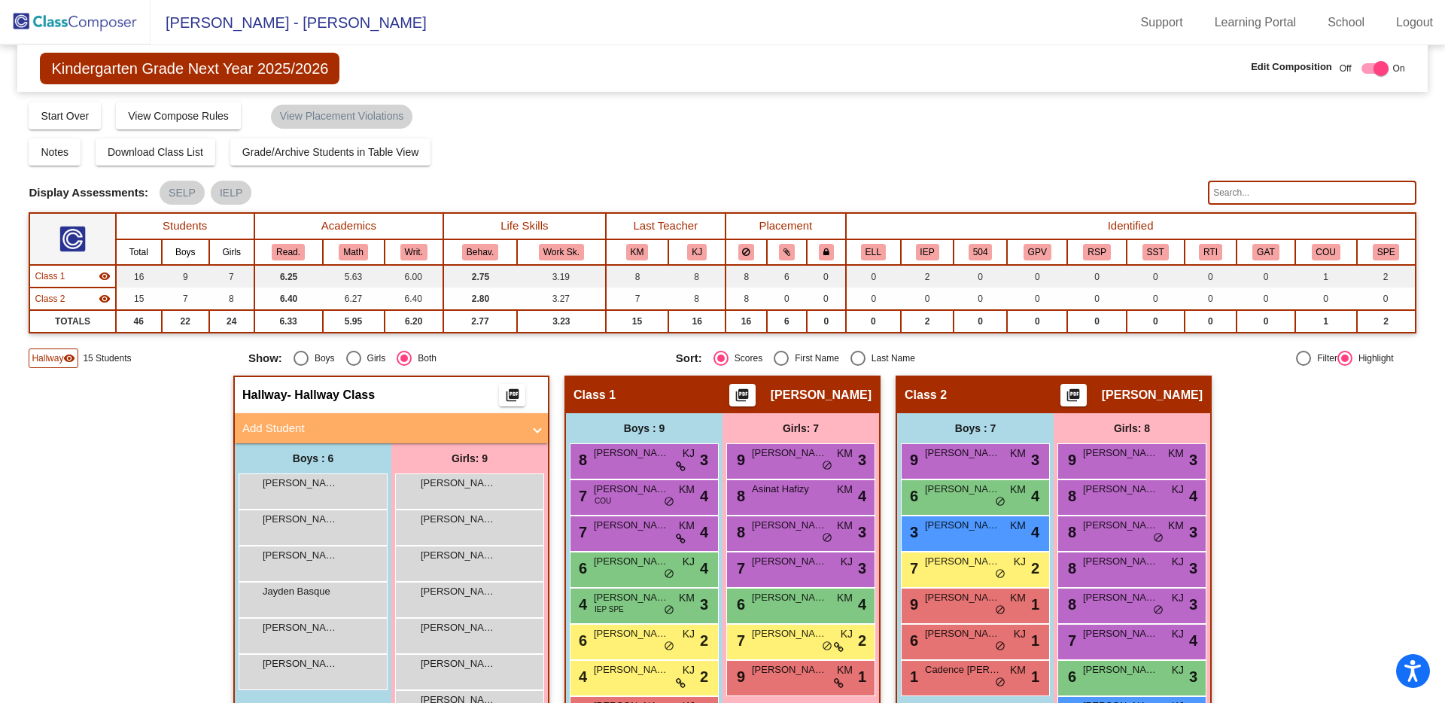
click at [66, 26] on img at bounding box center [75, 22] width 151 height 44
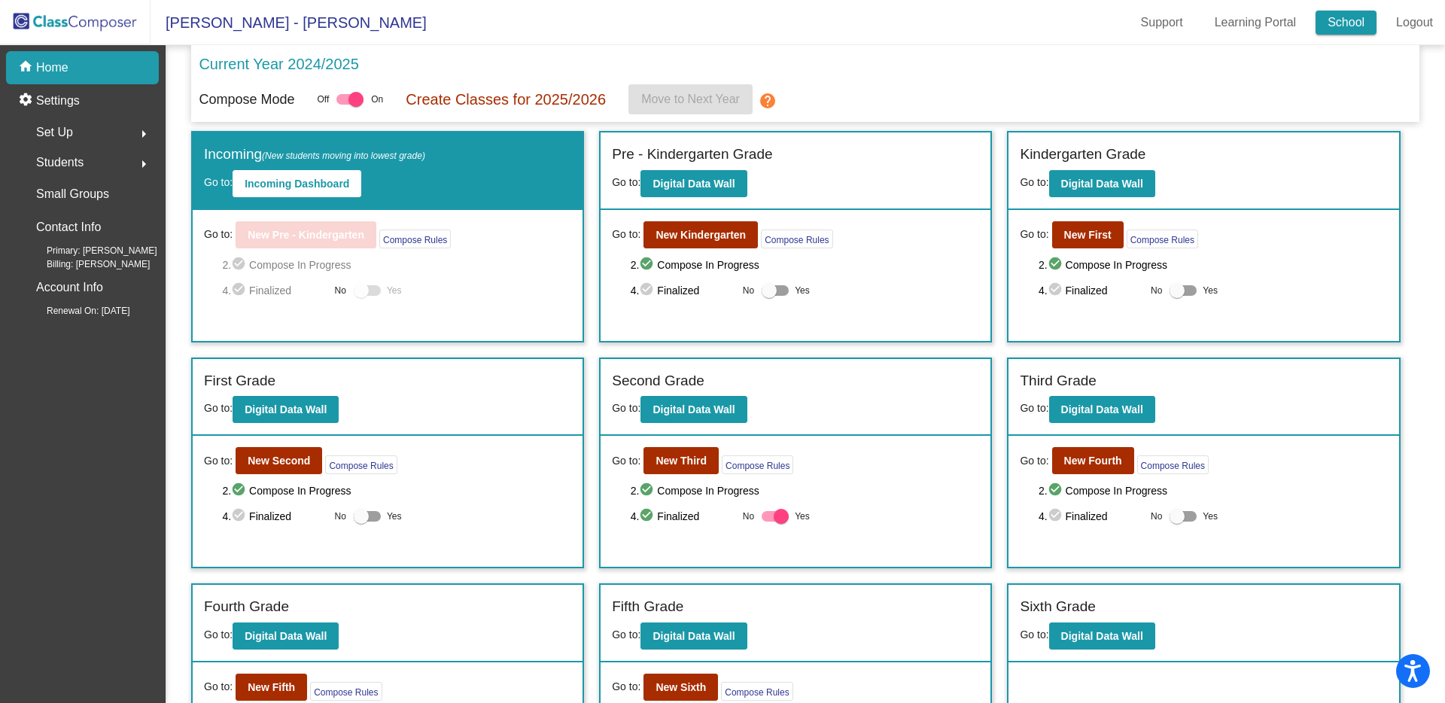
click at [1339, 23] on link "School" at bounding box center [1345, 23] width 61 height 24
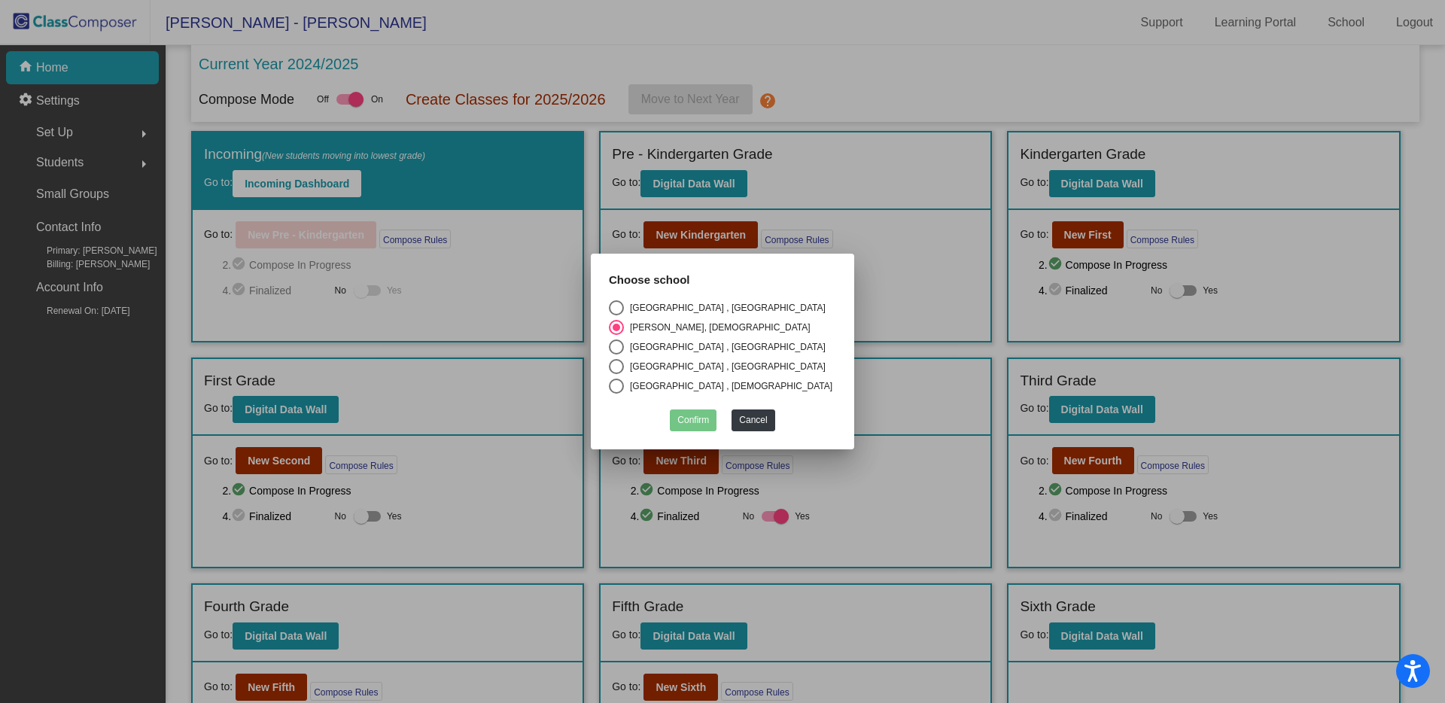
click at [640, 362] on div "Miwok Valley Elementary School , Old Adobe Union" at bounding box center [725, 367] width 202 height 14
click at [616, 374] on input "Miwok Valley Elementary School , Old Adobe Union" at bounding box center [616, 374] width 1 height 1
radio input "true"
click at [686, 412] on button "Confirm" at bounding box center [693, 420] width 47 height 22
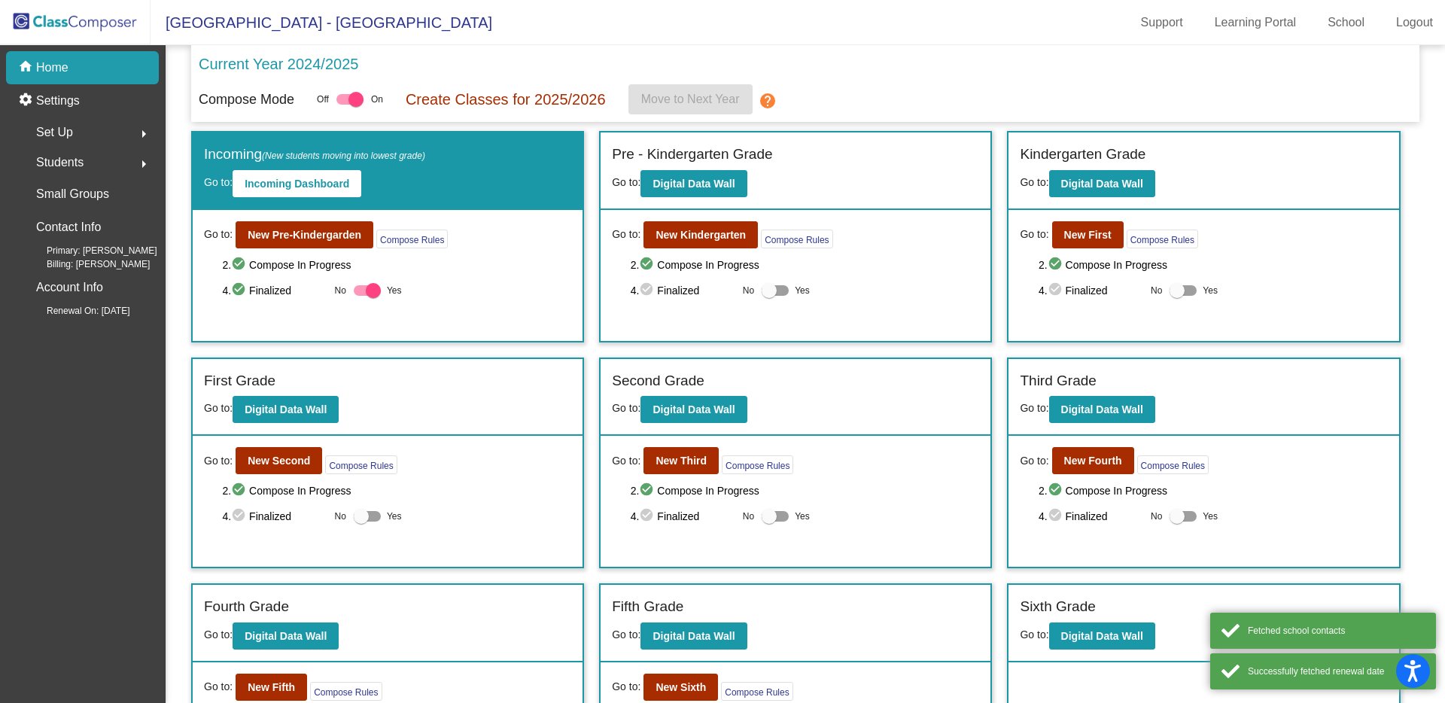
click at [99, 138] on div "Set Up arrow_right" at bounding box center [87, 132] width 144 height 30
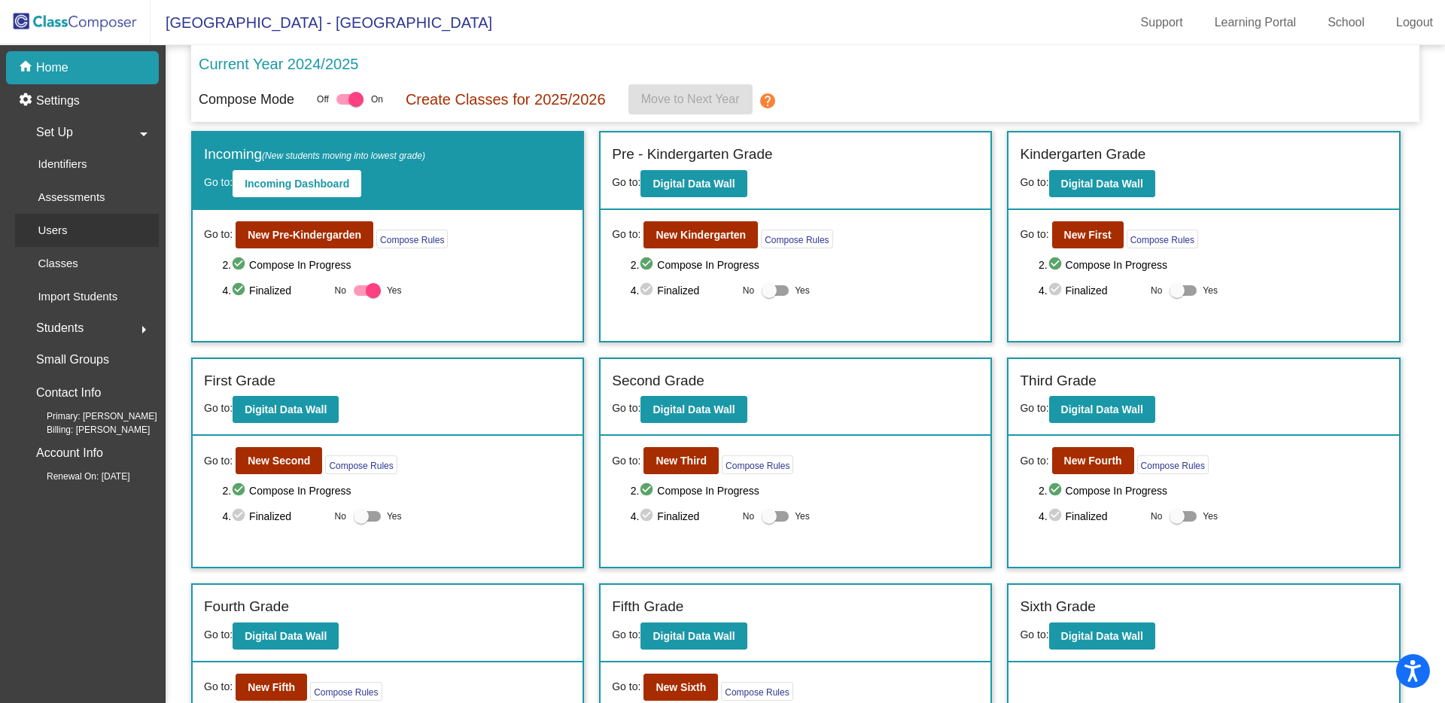
click at [75, 231] on div "Users" at bounding box center [47, 230] width 65 height 33
